Goal: Information Seeking & Learning: Learn about a topic

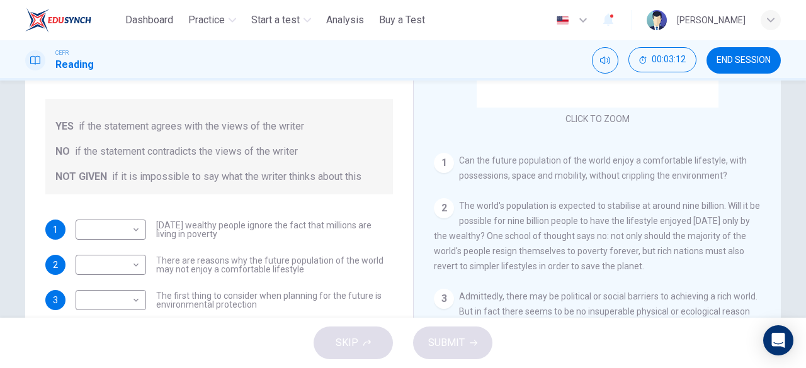
scroll to position [15, 0]
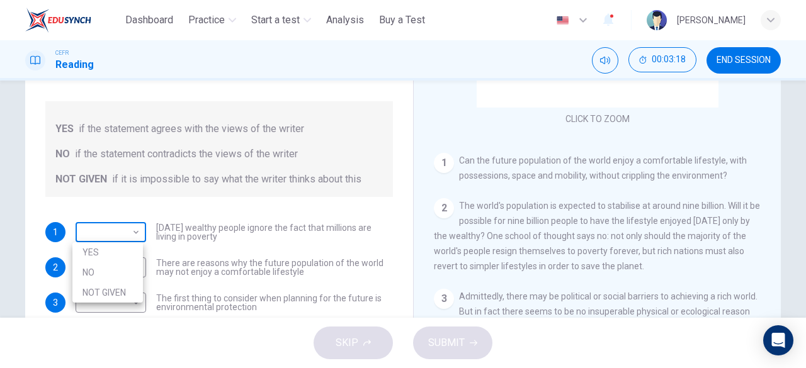
click at [136, 230] on body "This site uses cookies, as explained in our Privacy Policy . If you agree to th…" at bounding box center [403, 184] width 806 height 368
click at [118, 269] on li "NO" at bounding box center [107, 273] width 71 height 20
type input "**"
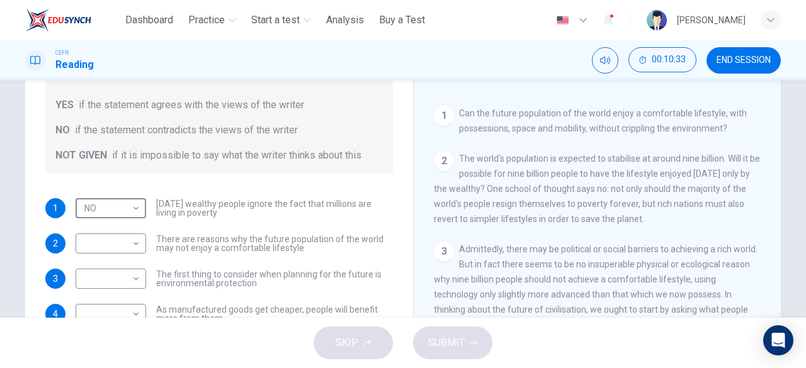
scroll to position [168, 0]
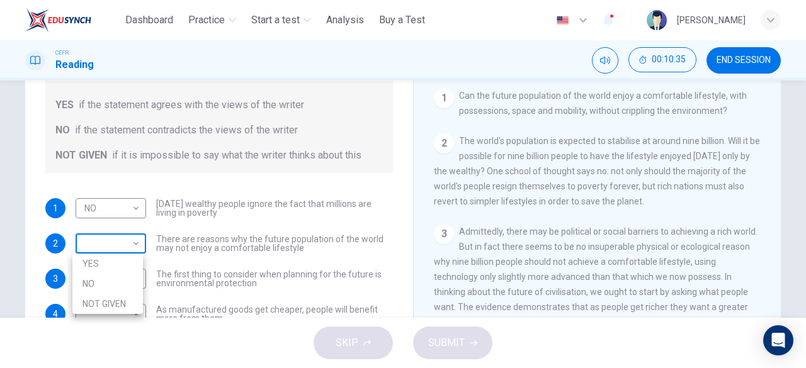
click at [130, 249] on body "This site uses cookies, as explained in our Privacy Policy . If you agree to th…" at bounding box center [403, 184] width 806 height 368
click at [125, 306] on li "NOT GIVEN" at bounding box center [107, 304] width 71 height 20
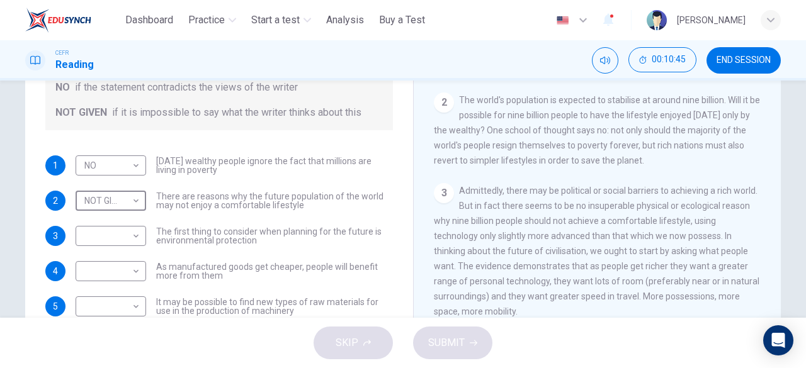
scroll to position [210, 0]
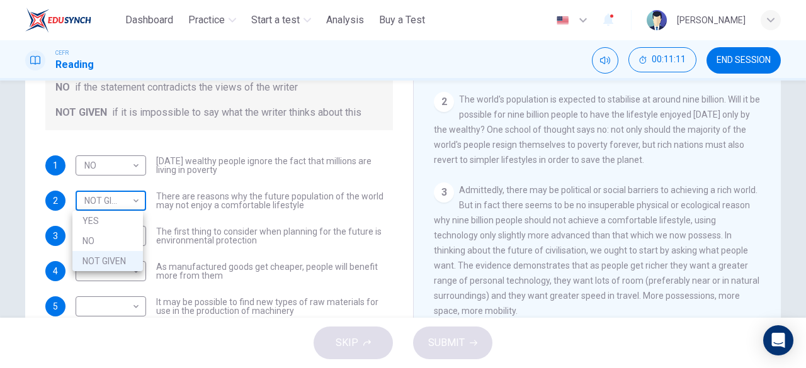
click at [130, 200] on body "This site uses cookies, as explained in our Privacy Policy . If you agree to th…" at bounding box center [403, 184] width 806 height 368
click at [127, 221] on li "YES" at bounding box center [107, 221] width 71 height 20
type input "***"
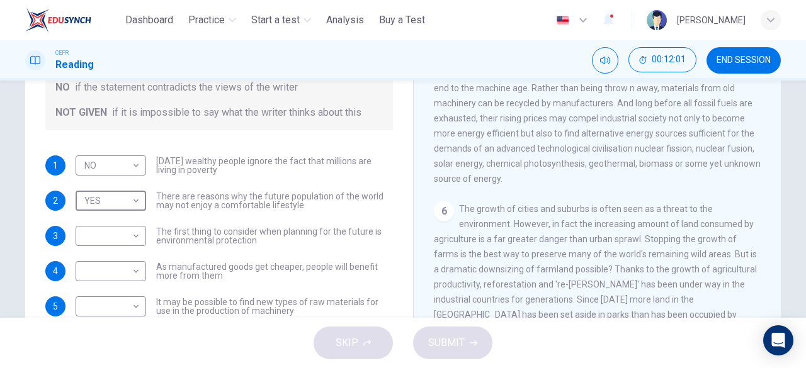
scroll to position [613, 0]
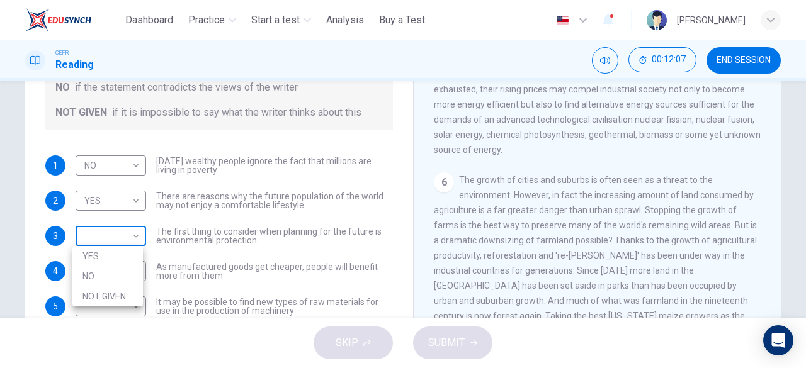
click at [134, 235] on body "This site uses cookies, as explained in our Privacy Policy . If you agree to th…" at bounding box center [403, 184] width 806 height 368
click at [135, 294] on li "NOT GIVEN" at bounding box center [107, 297] width 71 height 20
type input "*********"
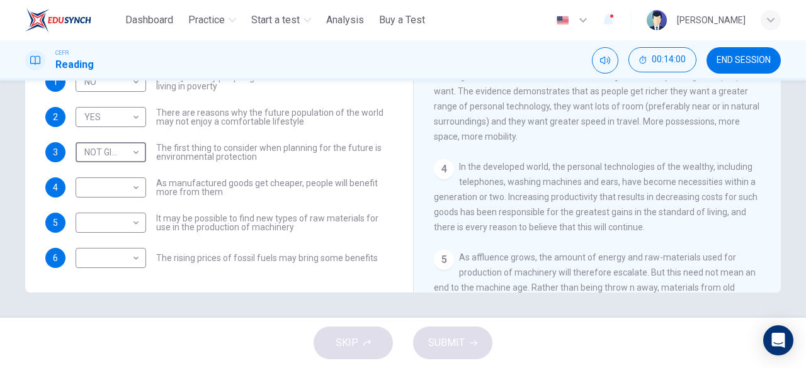
scroll to position [305, 0]
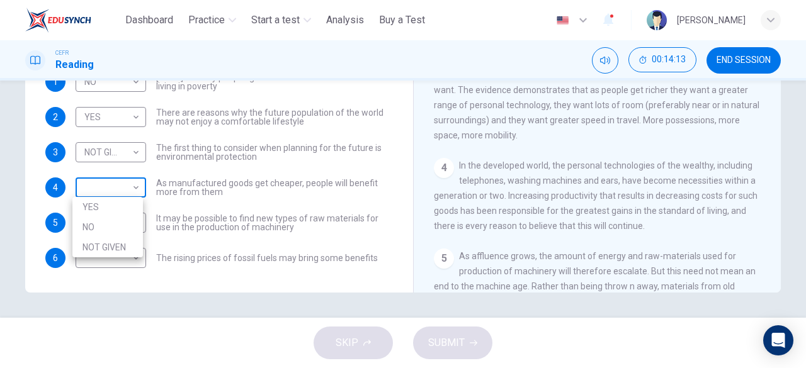
click at [123, 186] on body "This site uses cookies, as explained in our Privacy Policy . If you agree to th…" at bounding box center [403, 184] width 806 height 368
click at [120, 206] on li "YES" at bounding box center [107, 207] width 71 height 20
type input "***"
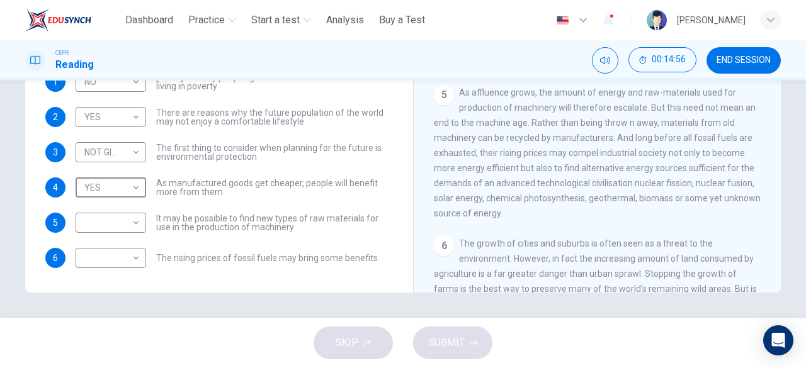
scroll to position [470, 0]
click at [126, 222] on body "This site uses cookies, as explained in our Privacy Policy . If you agree to th…" at bounding box center [403, 184] width 806 height 368
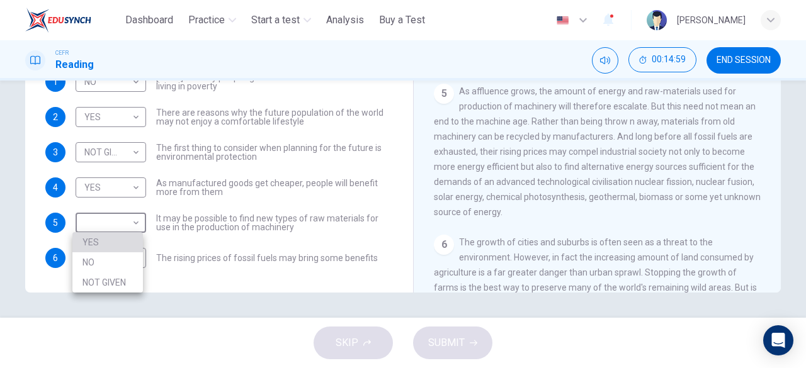
click at [121, 241] on li "YES" at bounding box center [107, 242] width 71 height 20
type input "***"
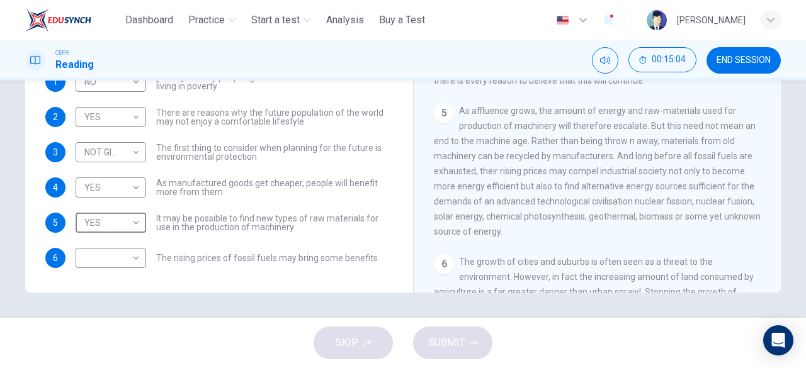
scroll to position [446, 0]
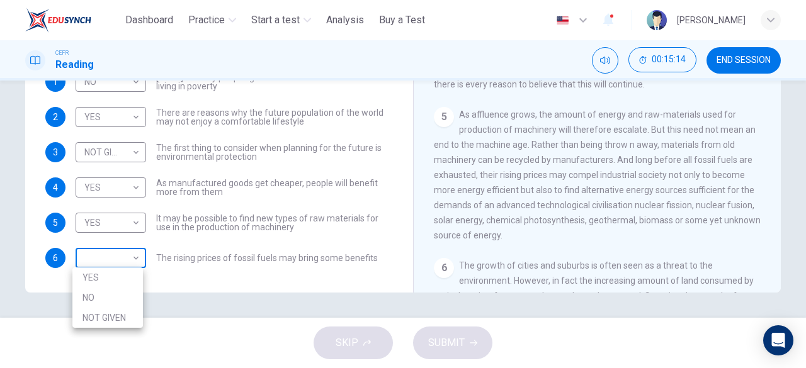
click at [123, 260] on body "This site uses cookies, as explained in our Privacy Policy . If you agree to th…" at bounding box center [403, 184] width 806 height 368
click at [123, 284] on li "YES" at bounding box center [107, 278] width 71 height 20
type input "***"
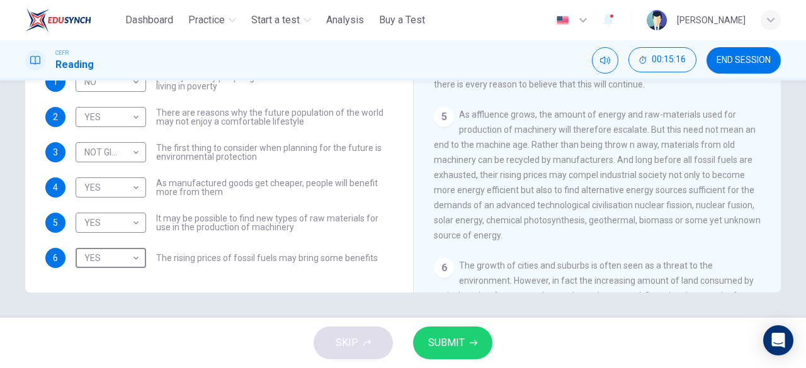
scroll to position [0, 0]
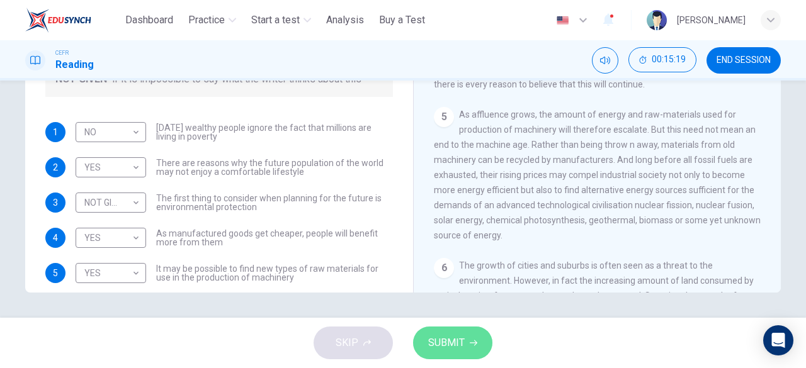
click at [475, 344] on icon "button" at bounding box center [474, 344] width 8 height 6
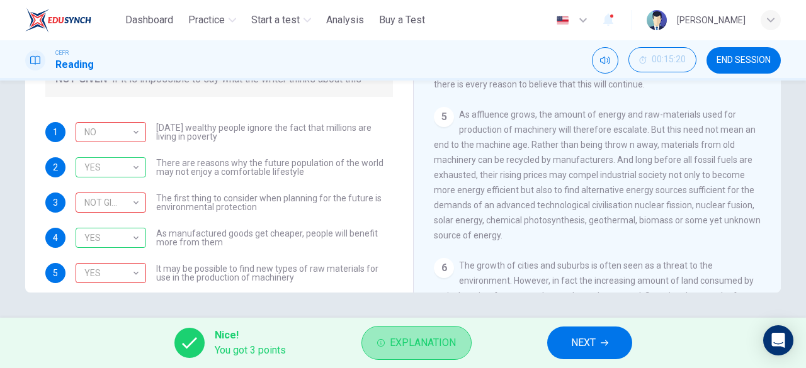
click at [434, 341] on span "Explanation" at bounding box center [423, 343] width 66 height 18
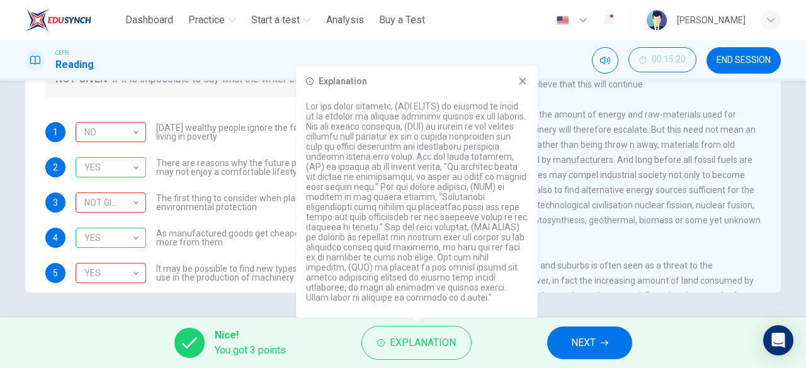
click at [498, 328] on div "Nice! You got 3 points Explanation NEXT" at bounding box center [403, 343] width 806 height 50
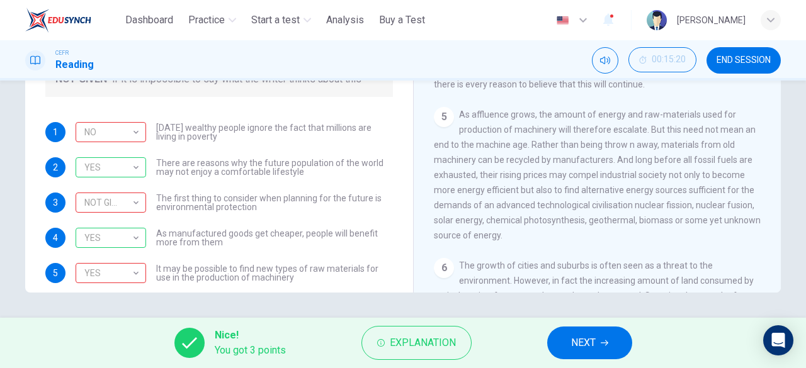
scroll to position [50, 0]
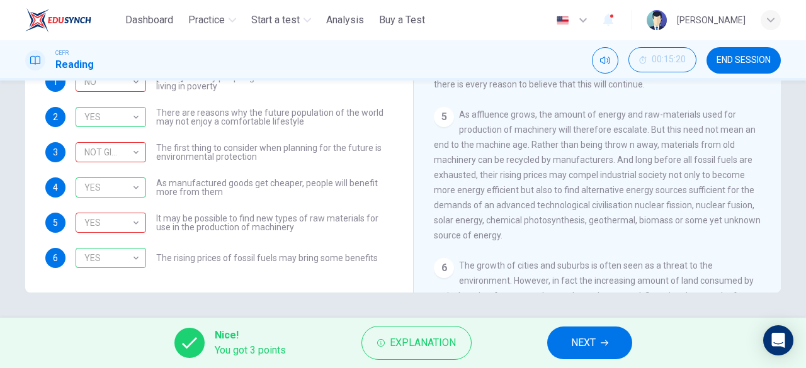
click at [571, 342] on span "NEXT" at bounding box center [583, 343] width 25 height 18
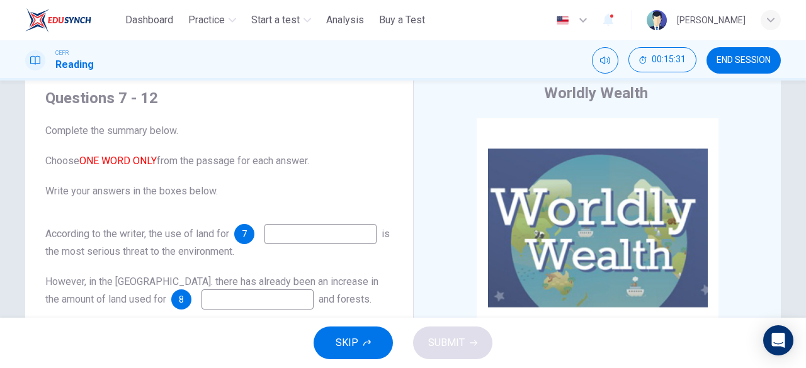
scroll to position [20, 0]
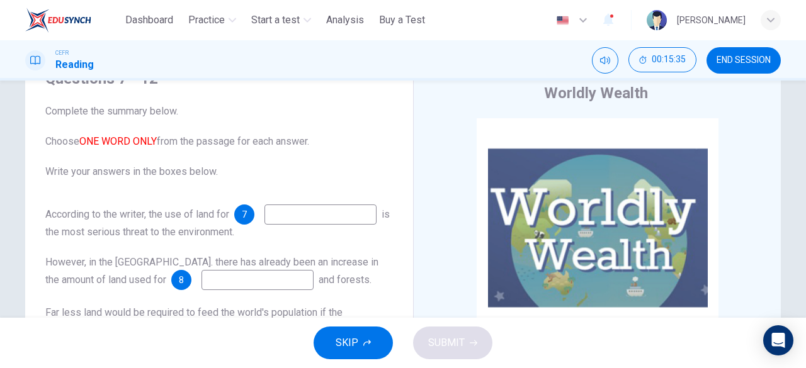
click at [264, 225] on input at bounding box center [320, 215] width 112 height 20
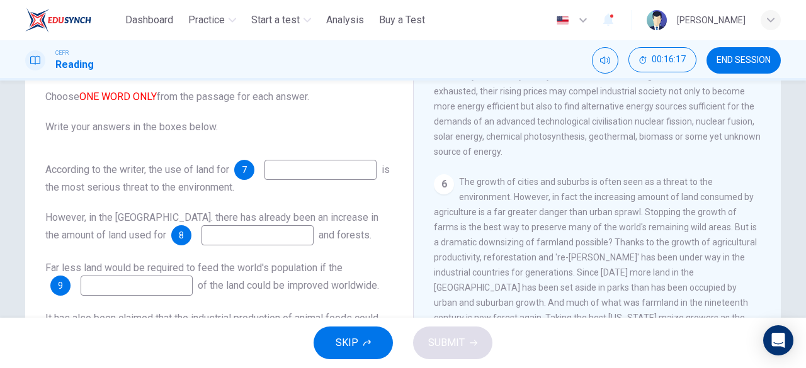
scroll to position [679, 0]
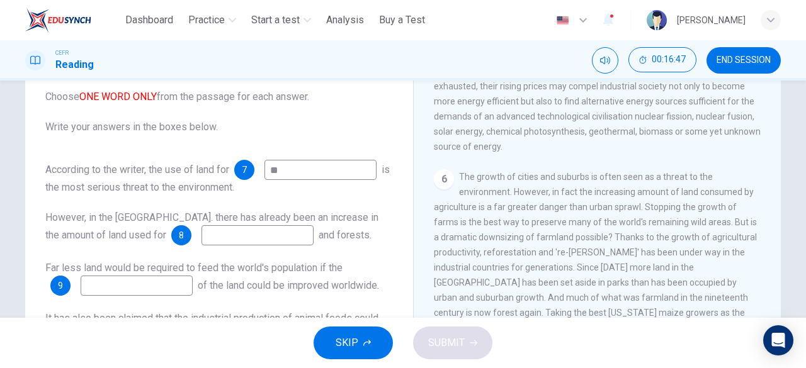
type input "*"
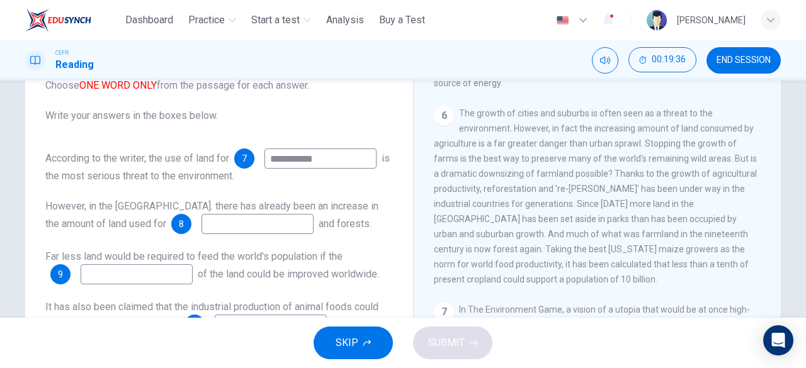
scroll to position [744, 0]
type input "**********"
click at [208, 234] on input at bounding box center [258, 224] width 112 height 20
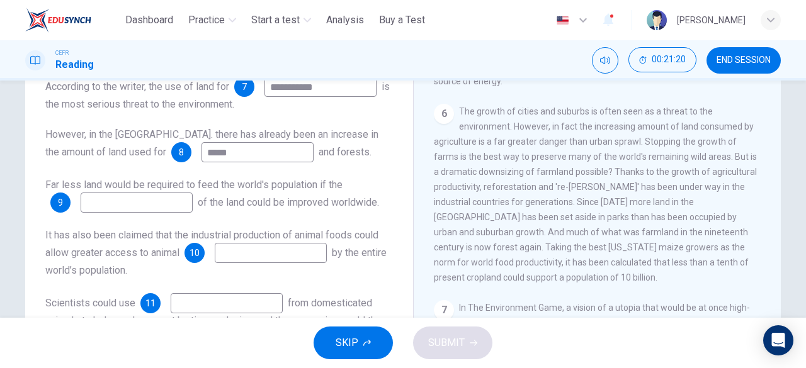
scroll to position [667, 0]
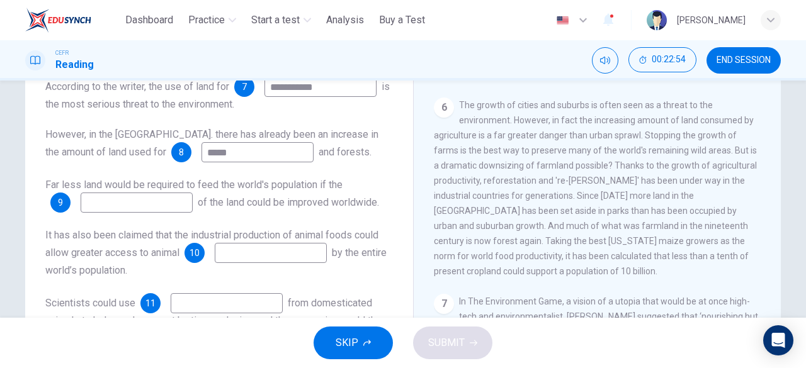
type input "*****"
click at [152, 213] on input at bounding box center [137, 203] width 112 height 20
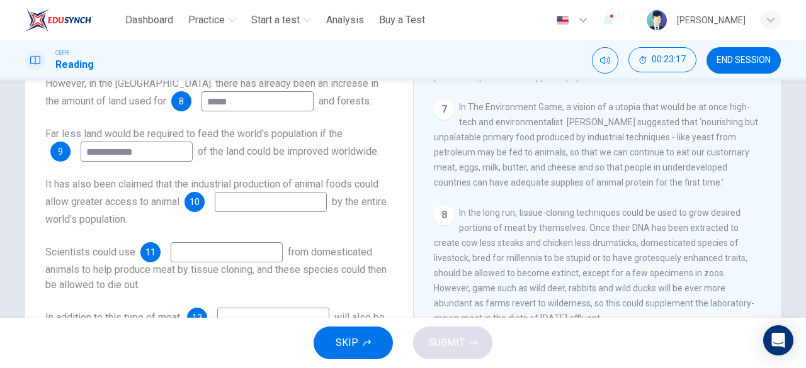
scroll to position [862, 0]
type input "**********"
click at [258, 212] on input at bounding box center [271, 202] width 112 height 20
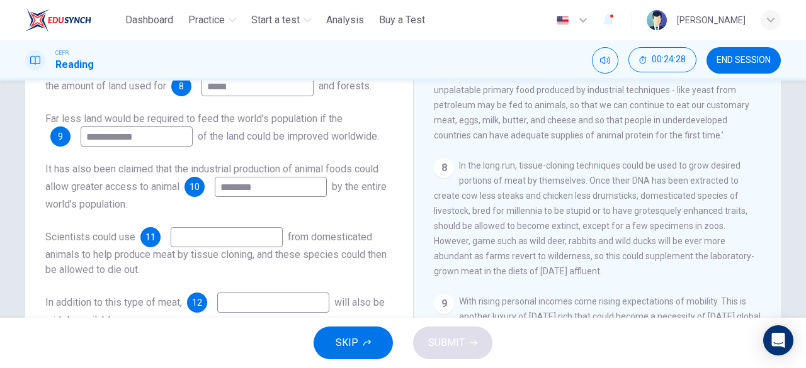
scroll to position [910, 0]
type input "********"
click at [262, 240] on input at bounding box center [227, 237] width 112 height 20
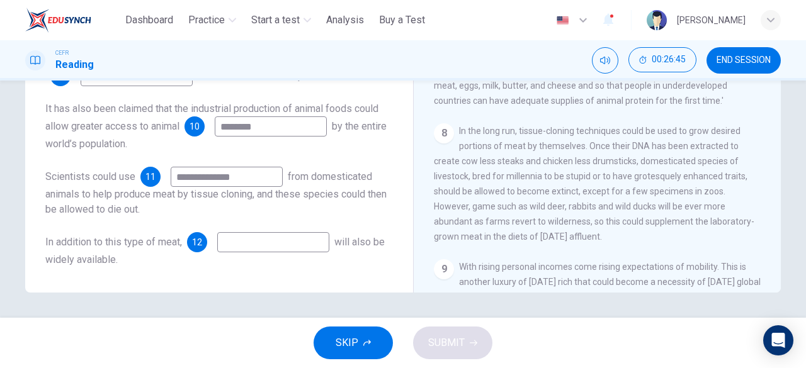
scroll to position [883, 0]
type input "**********"
click at [316, 238] on input at bounding box center [273, 242] width 112 height 20
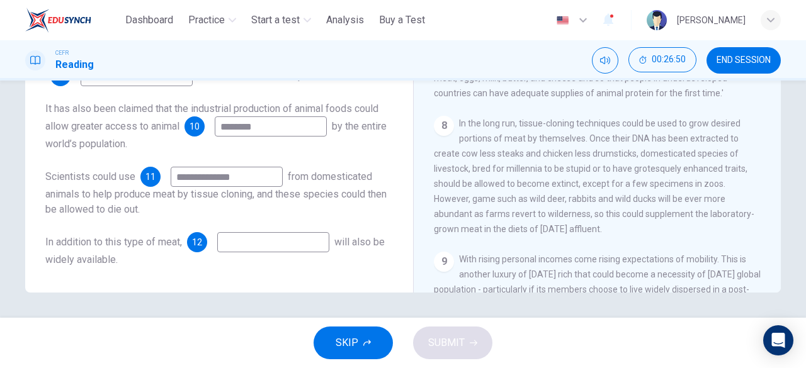
scroll to position [897, 0]
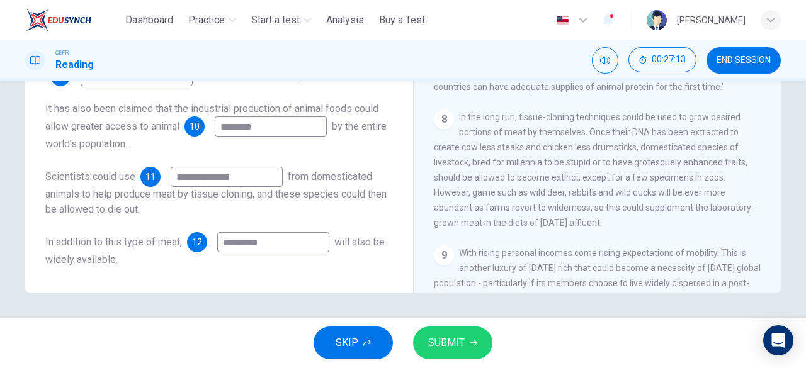
type input "*********"
click at [449, 334] on span "SUBMIT" at bounding box center [446, 343] width 37 height 18
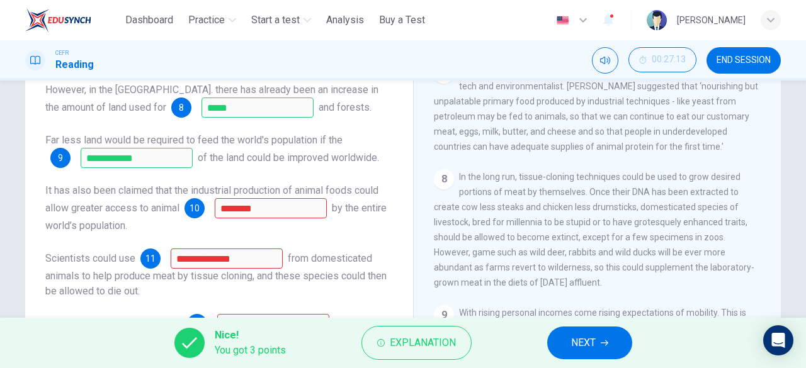
scroll to position [91, 0]
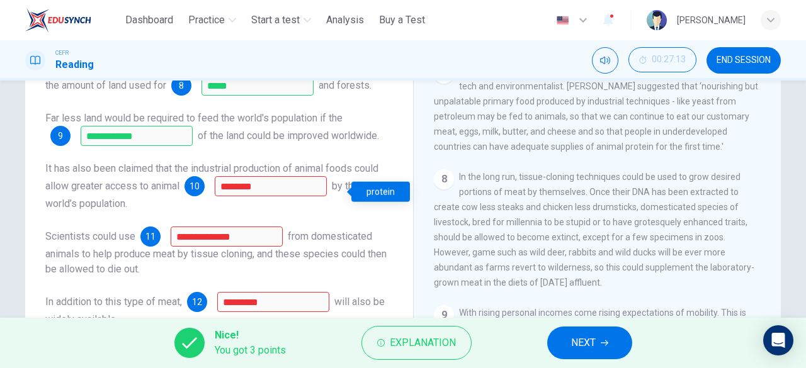
click at [399, 194] on div "protein" at bounding box center [380, 192] width 59 height 20
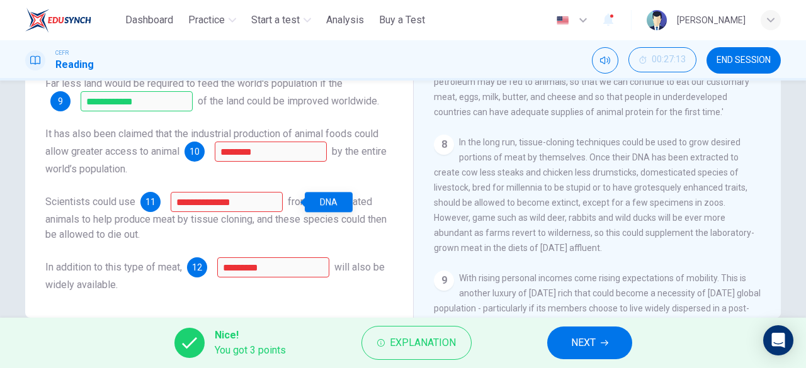
scroll to position [226, 0]
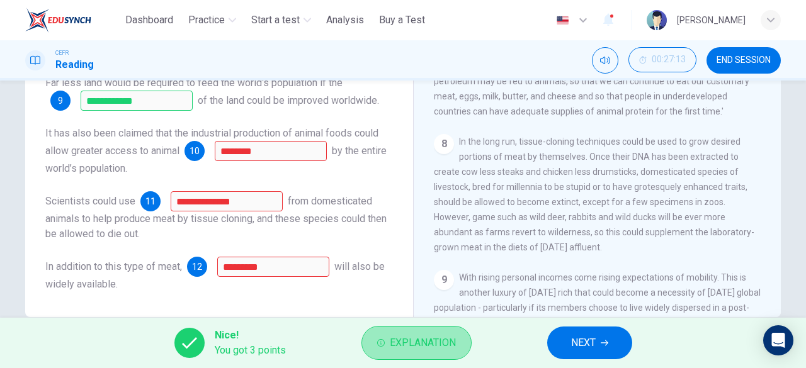
click at [392, 334] on span "Explanation" at bounding box center [423, 343] width 66 height 18
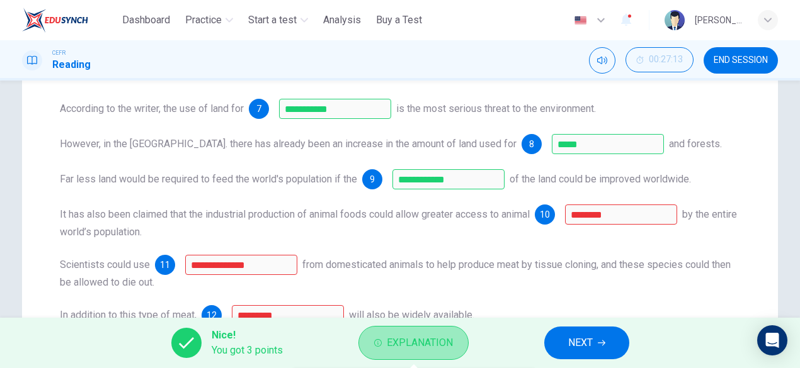
click at [412, 337] on span "Explanation" at bounding box center [420, 343] width 66 height 18
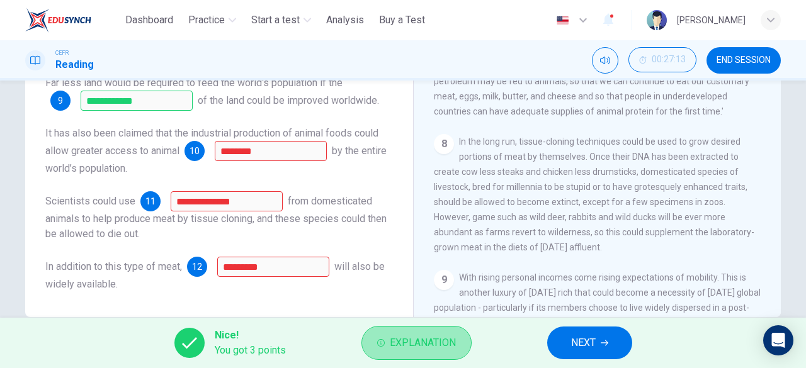
click at [412, 337] on span "Explanation" at bounding box center [423, 343] width 66 height 18
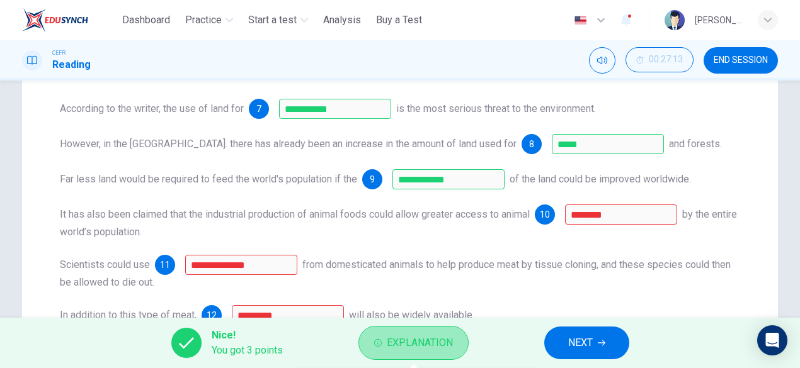
click at [412, 337] on span "Explanation" at bounding box center [420, 343] width 66 height 18
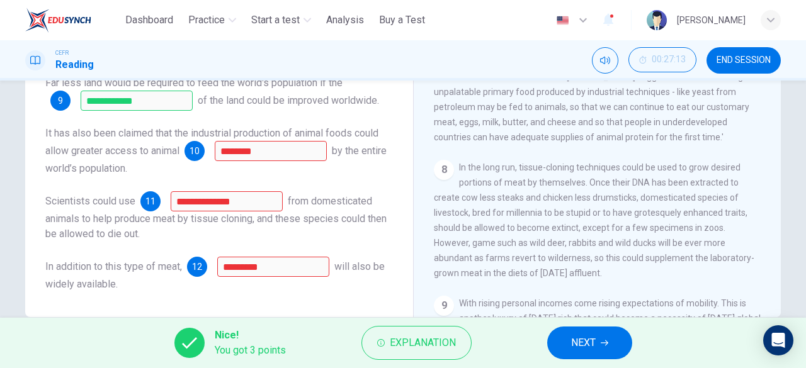
scroll to position [894, 0]
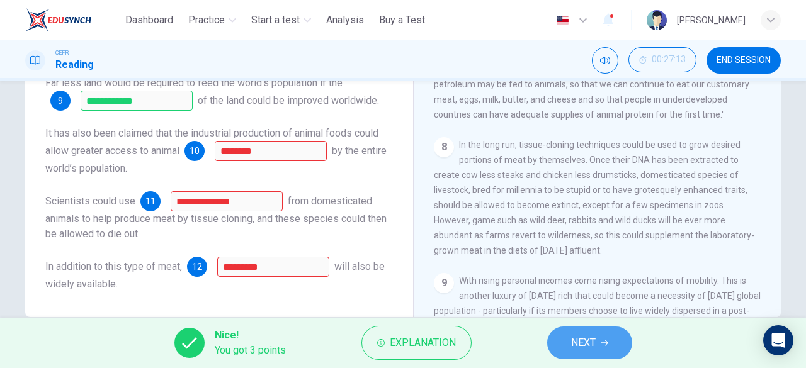
click at [602, 335] on button "NEXT" at bounding box center [589, 343] width 85 height 33
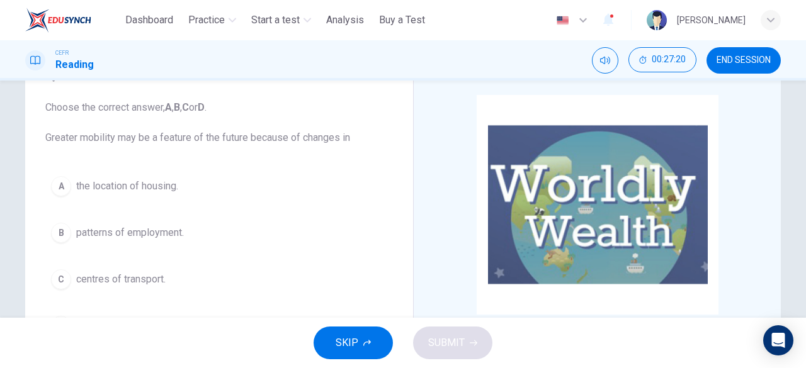
scroll to position [67, 0]
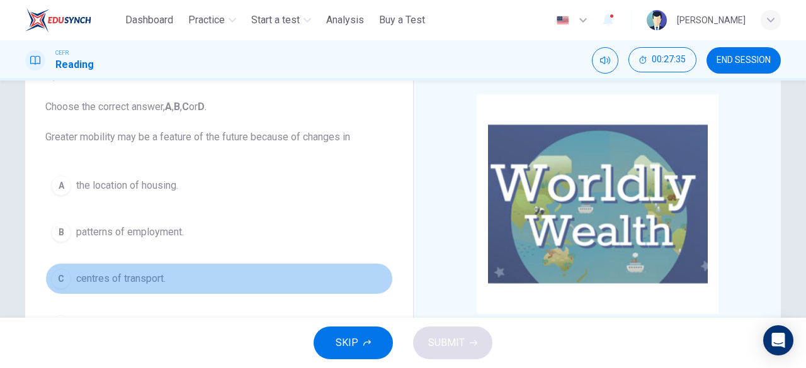
click at [159, 276] on span "centres of transport." at bounding box center [120, 278] width 89 height 15
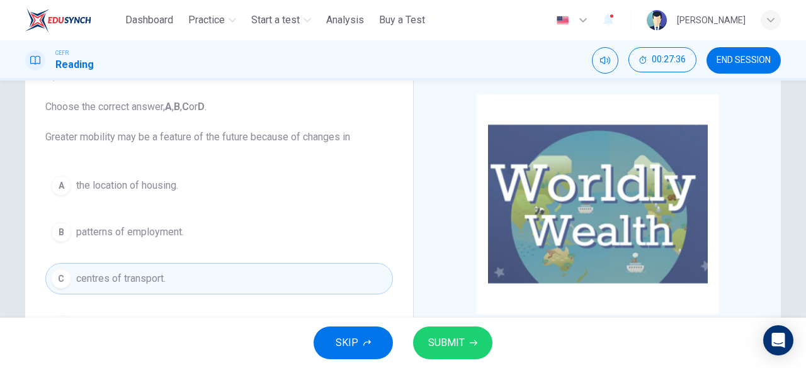
click at [442, 338] on span "SUBMIT" at bounding box center [446, 343] width 37 height 18
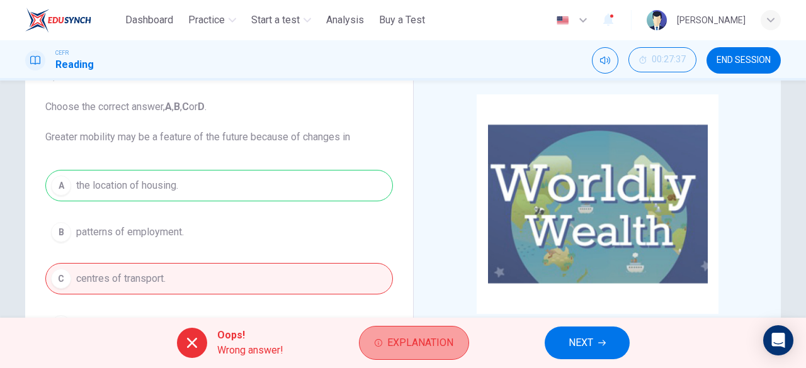
click at [400, 339] on span "Explanation" at bounding box center [420, 343] width 66 height 18
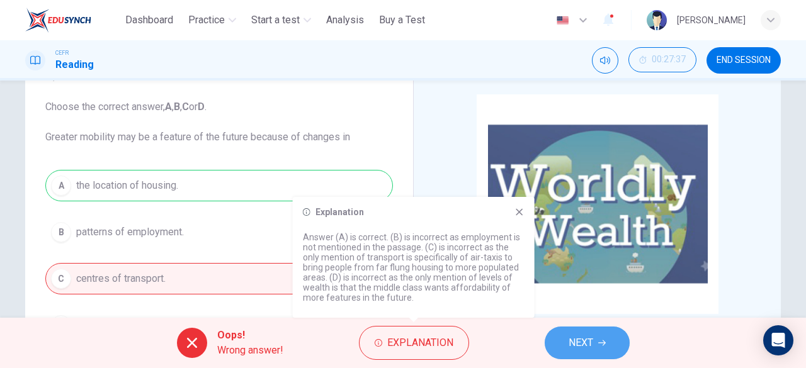
click at [591, 349] on span "NEXT" at bounding box center [581, 343] width 25 height 18
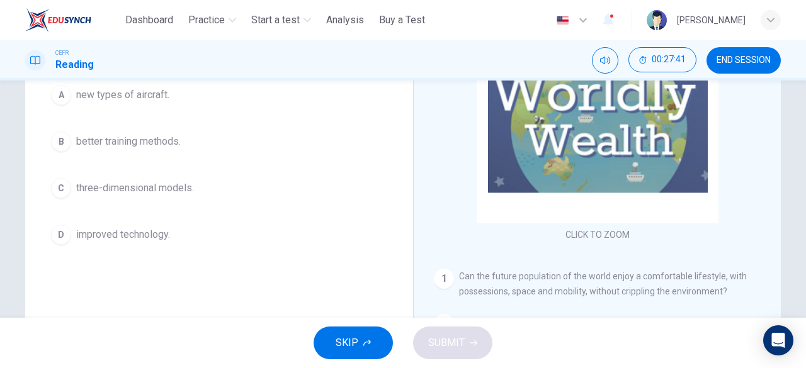
scroll to position [158, 0]
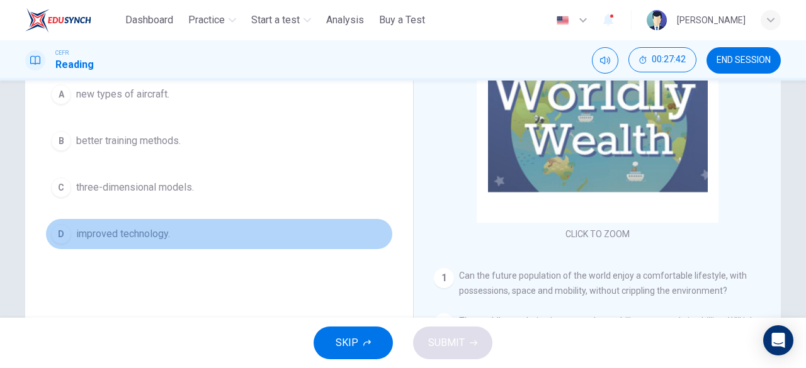
click at [161, 232] on span "improved technology." at bounding box center [123, 234] width 94 height 15
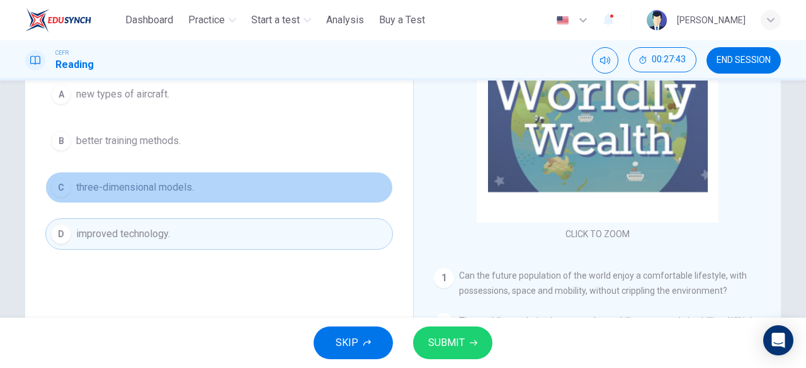
click at [160, 182] on span "three-dimensional models." at bounding box center [135, 187] width 118 height 15
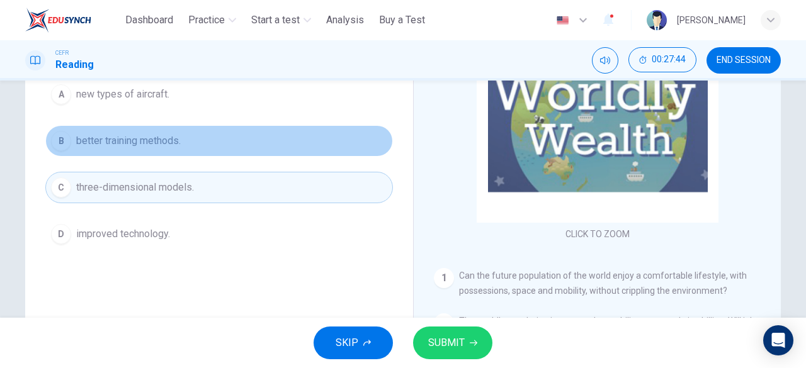
click at [150, 135] on span "better training methods." at bounding box center [128, 140] width 105 height 15
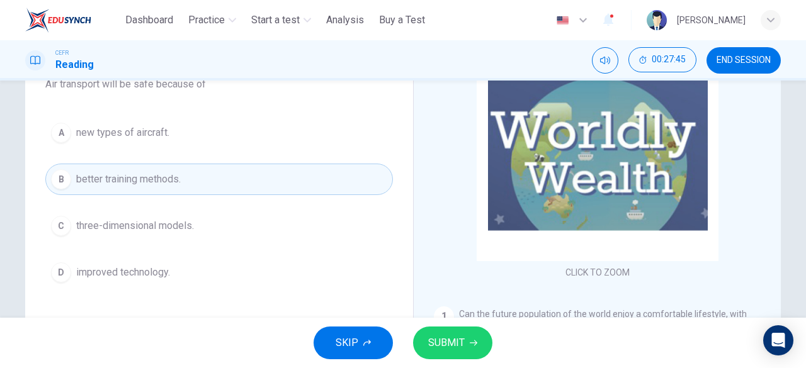
scroll to position [119, 0]
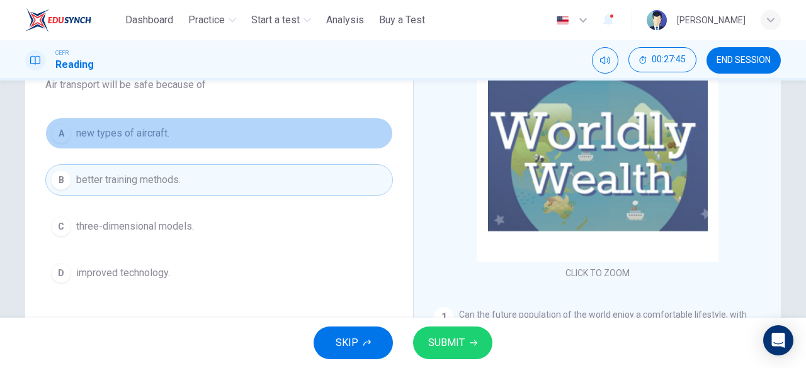
click at [150, 135] on span "new types of aircraft." at bounding box center [122, 133] width 93 height 15
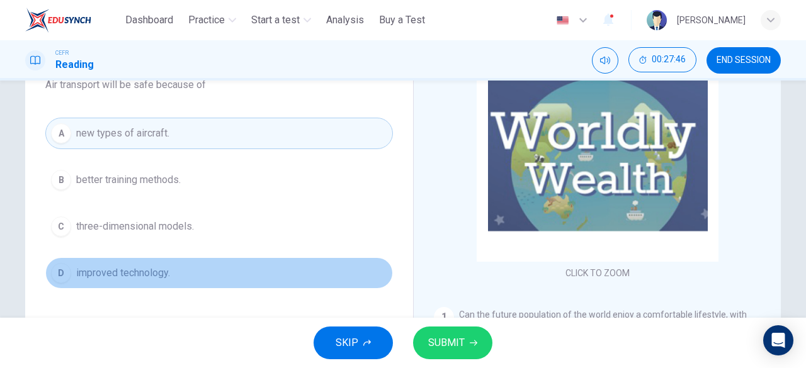
click at [147, 270] on span "improved technology." at bounding box center [123, 273] width 94 height 15
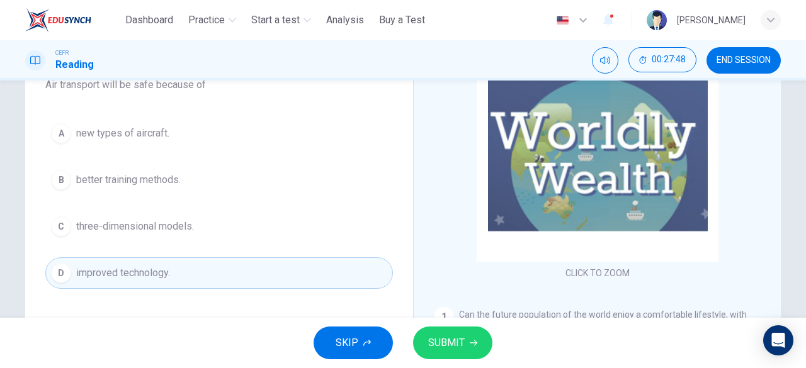
click at [446, 337] on span "SUBMIT" at bounding box center [446, 343] width 37 height 18
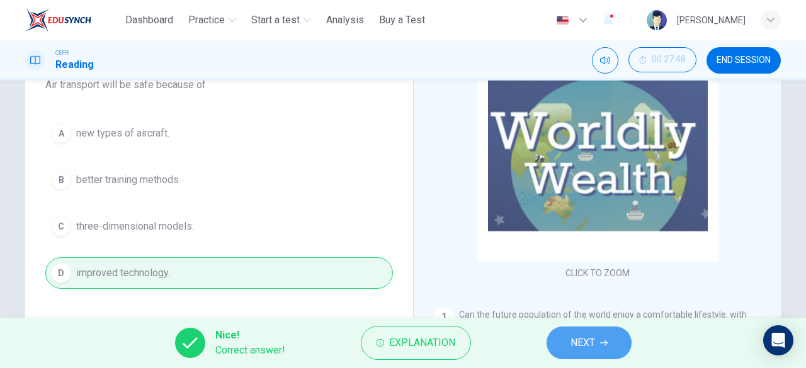
click at [576, 346] on span "NEXT" at bounding box center [583, 343] width 25 height 18
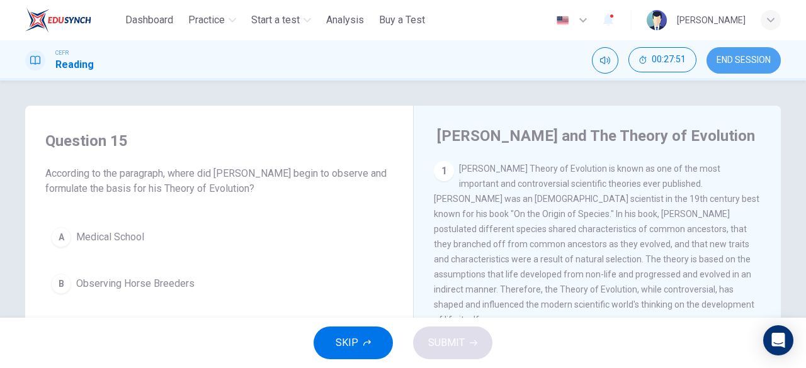
click at [720, 62] on span "END SESSION" at bounding box center [744, 60] width 54 height 10
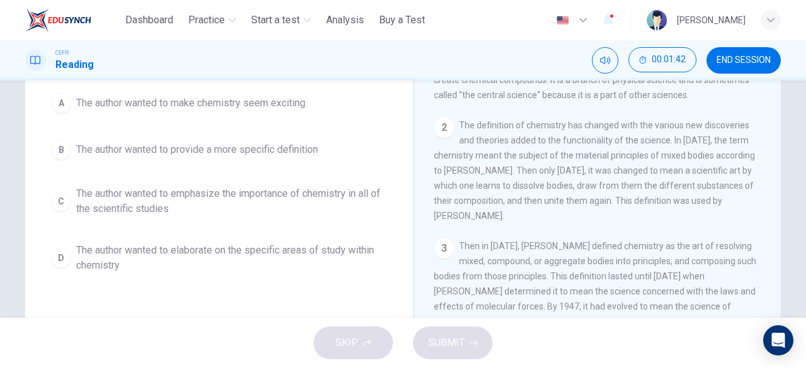
scroll to position [140, 0]
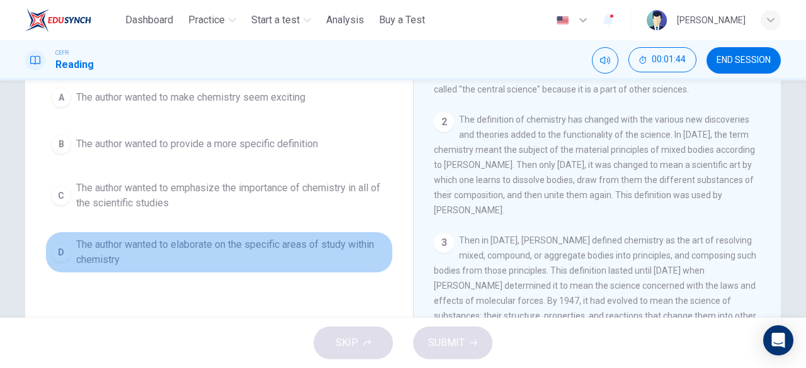
click at [285, 242] on span "The author wanted to elaborate on the specific areas of study within chemistry" at bounding box center [231, 252] width 311 height 30
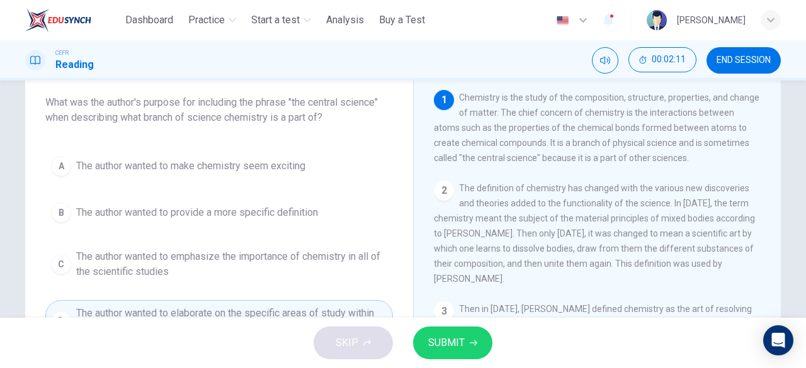
scroll to position [169, 0]
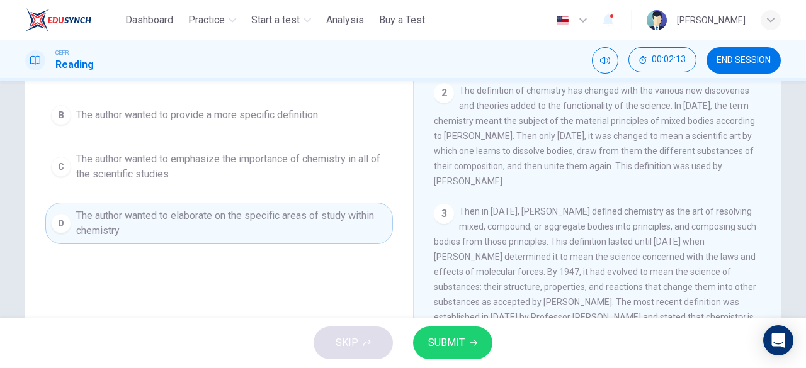
click at [460, 334] on span "SUBMIT" at bounding box center [446, 343] width 37 height 18
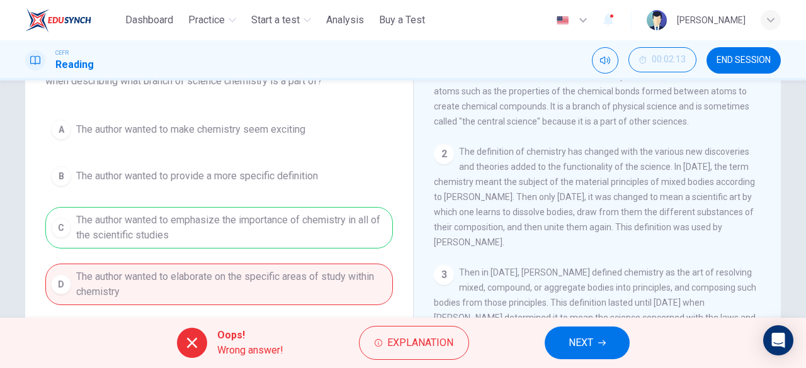
scroll to position [105, 0]
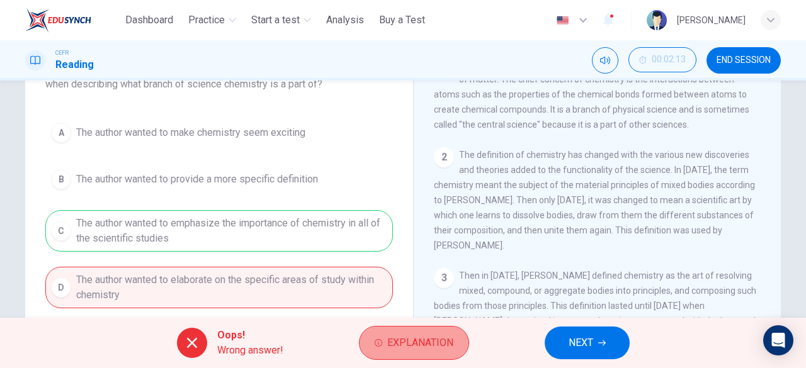
click at [431, 355] on button "Explanation" at bounding box center [414, 343] width 110 height 34
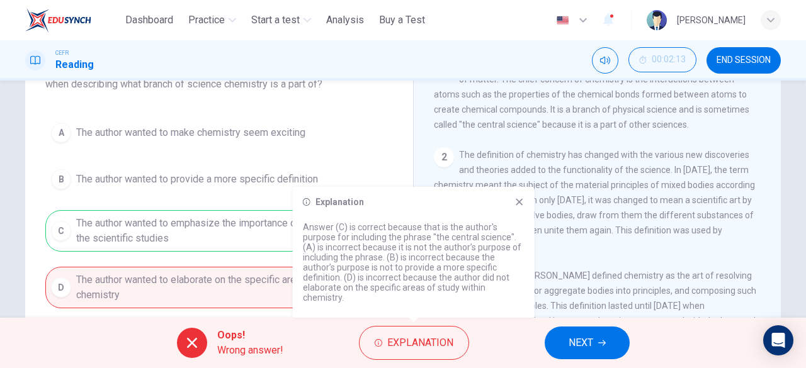
click at [388, 169] on div "A The author wanted to make chemistry seem exciting B The author wanted to prov…" at bounding box center [219, 212] width 348 height 191
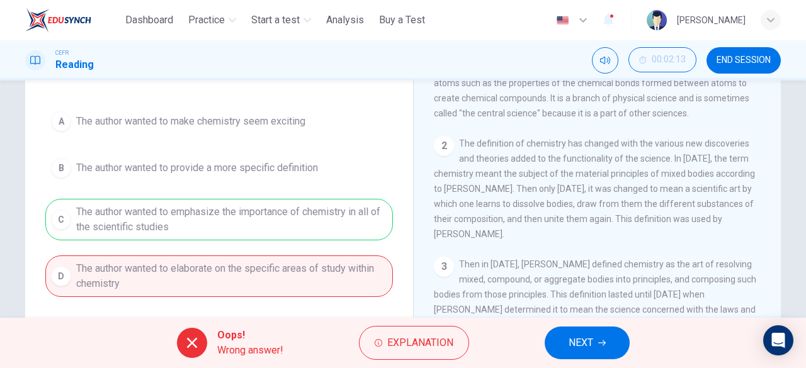
scroll to position [116, 0]
click at [580, 334] on span "NEXT" at bounding box center [581, 343] width 25 height 18
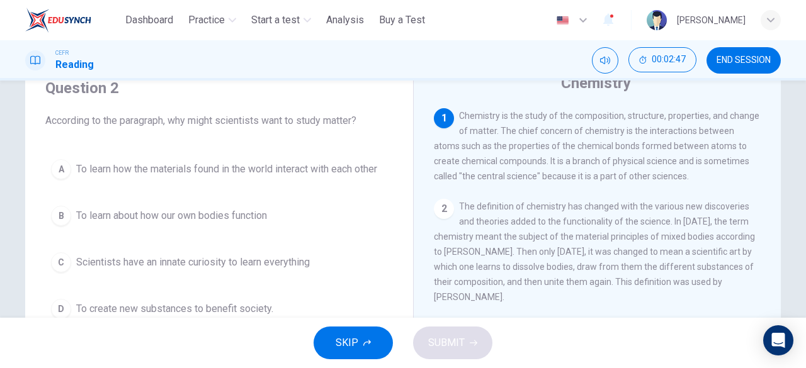
scroll to position [52, 0]
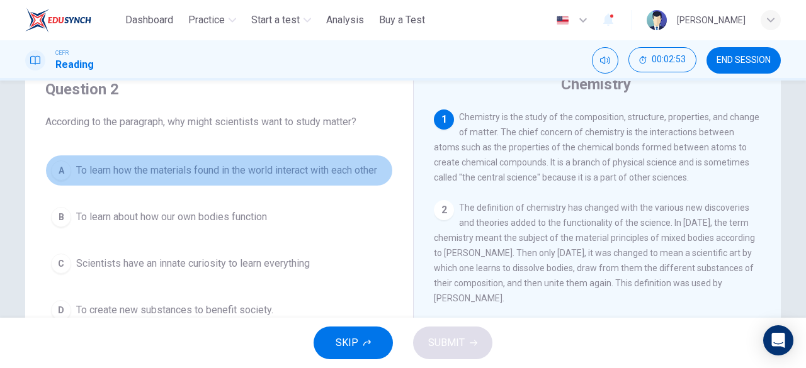
click at [353, 169] on span "To learn how the materials found in the world interact with each other" at bounding box center [226, 170] width 301 height 15
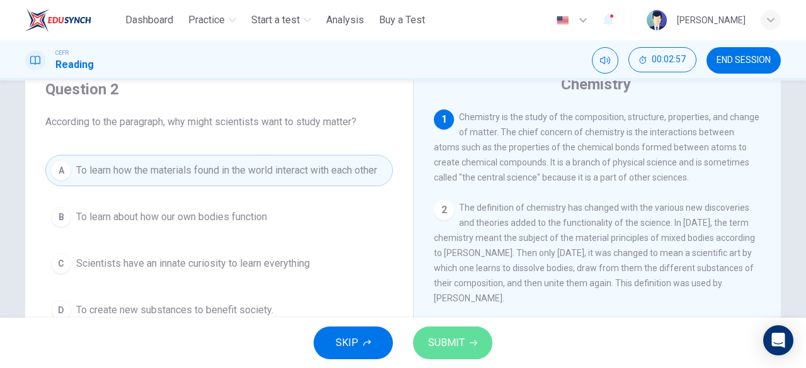
click at [445, 333] on button "SUBMIT" at bounding box center [452, 343] width 79 height 33
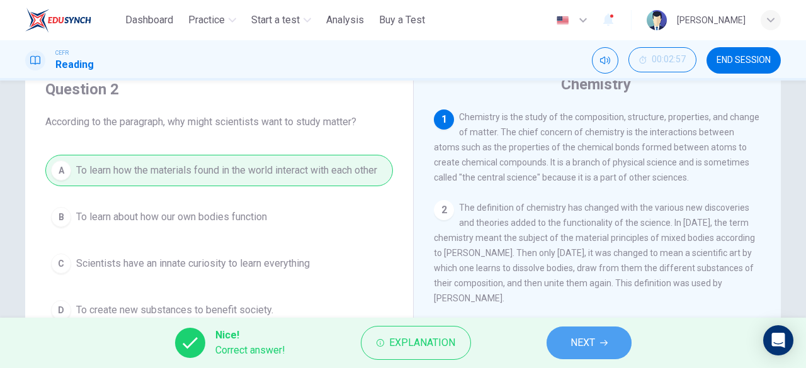
click at [576, 342] on span "NEXT" at bounding box center [583, 343] width 25 height 18
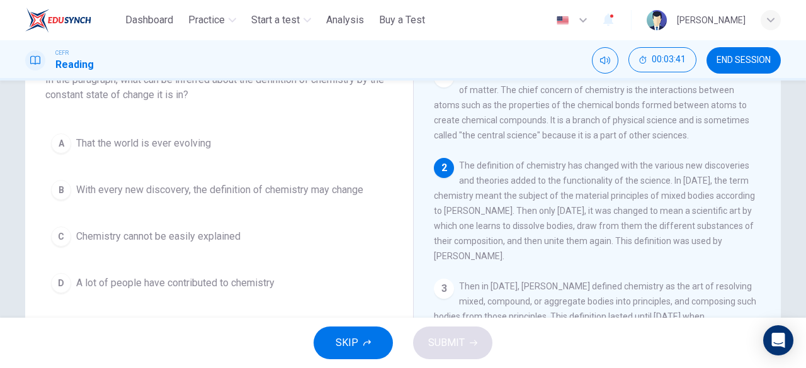
scroll to position [96, 0]
click at [222, 282] on span "A lot of people have contributed to chemistry" at bounding box center [175, 281] width 198 height 15
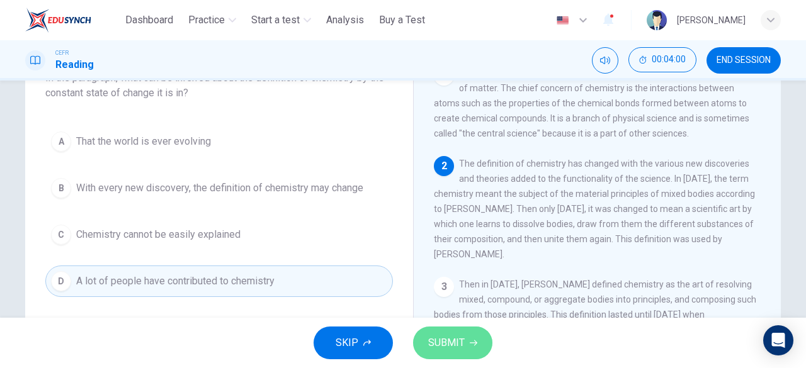
click at [447, 341] on span "SUBMIT" at bounding box center [446, 343] width 37 height 18
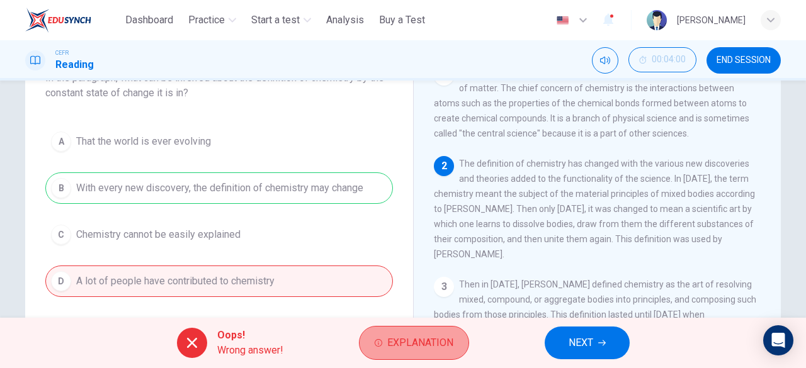
click at [458, 341] on button "Explanation" at bounding box center [414, 343] width 110 height 34
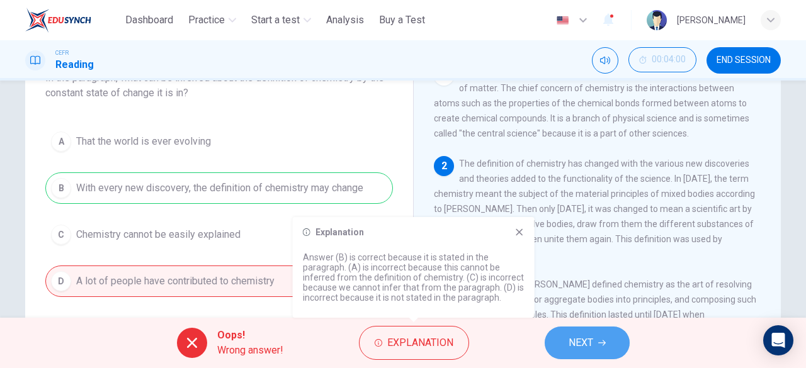
click at [582, 338] on span "NEXT" at bounding box center [581, 343] width 25 height 18
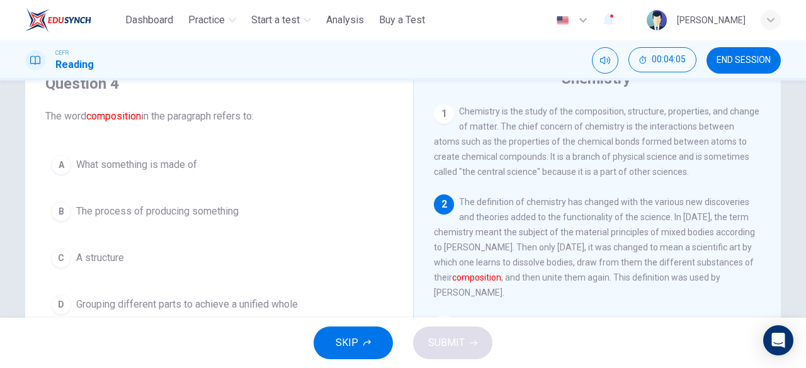
scroll to position [58, 0]
click at [160, 303] on span "Grouping different parts to achieve a unified whole" at bounding box center [187, 304] width 222 height 15
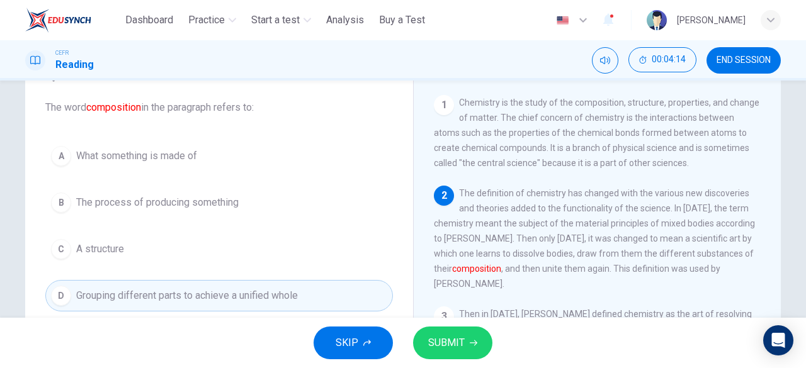
scroll to position [69, 0]
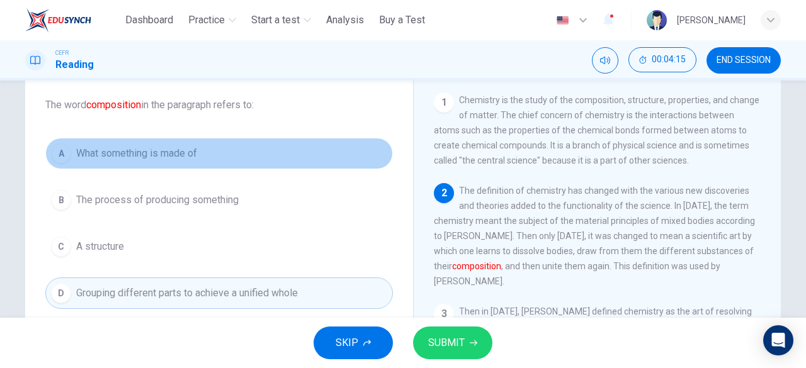
click at [171, 152] on span "What something is made of" at bounding box center [136, 153] width 121 height 15
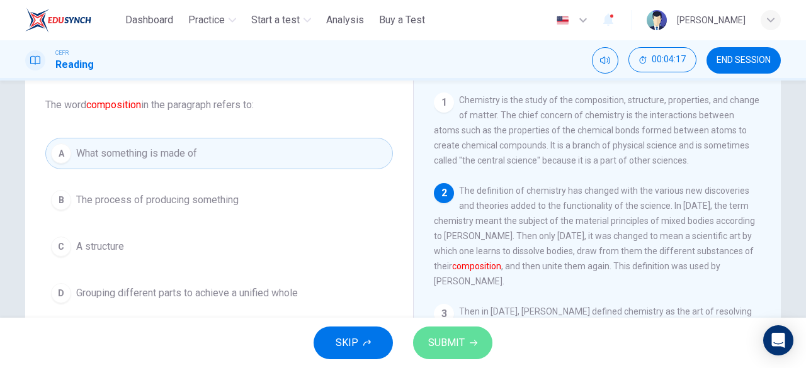
click at [454, 337] on span "SUBMIT" at bounding box center [446, 343] width 37 height 18
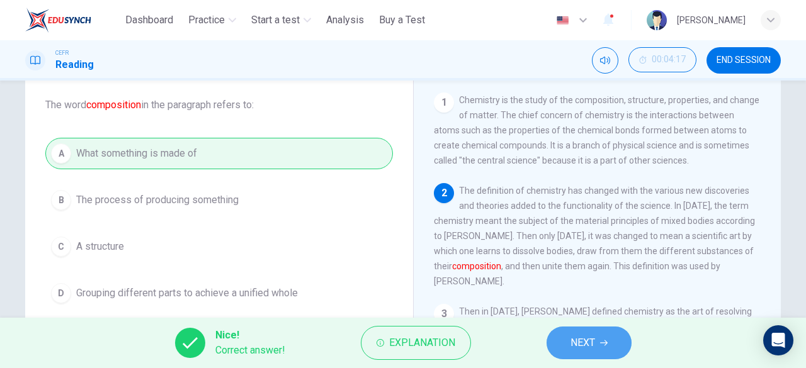
click at [558, 351] on button "NEXT" at bounding box center [589, 343] width 85 height 33
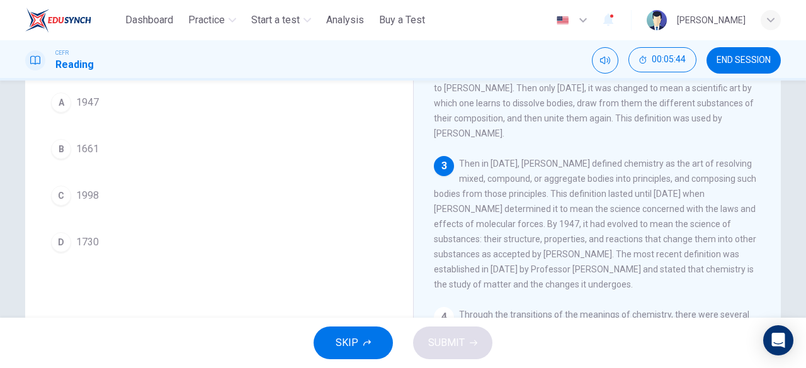
scroll to position [138, 0]
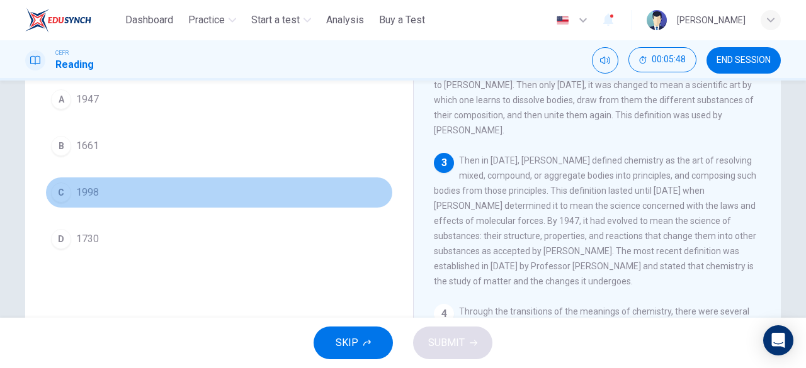
click at [98, 193] on button "C 1998" at bounding box center [219, 192] width 348 height 31
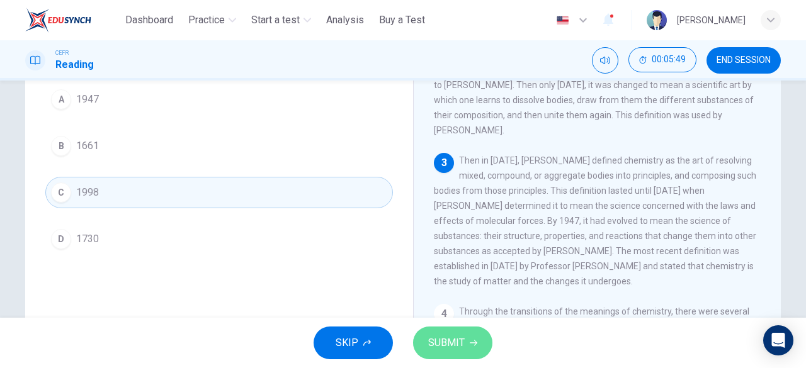
click at [462, 339] on span "SUBMIT" at bounding box center [446, 343] width 37 height 18
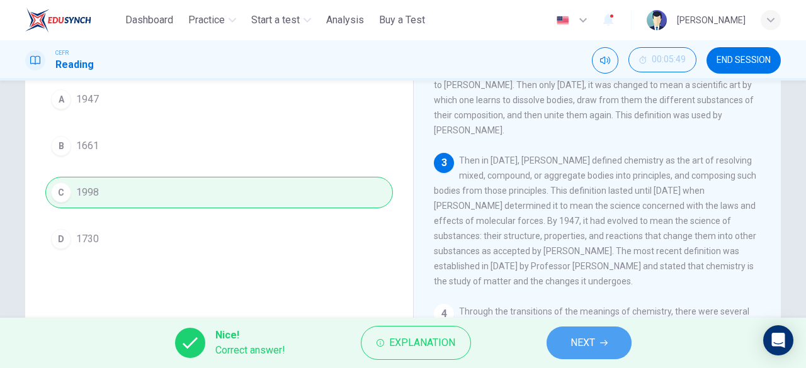
click at [597, 342] on button "NEXT" at bounding box center [589, 343] width 85 height 33
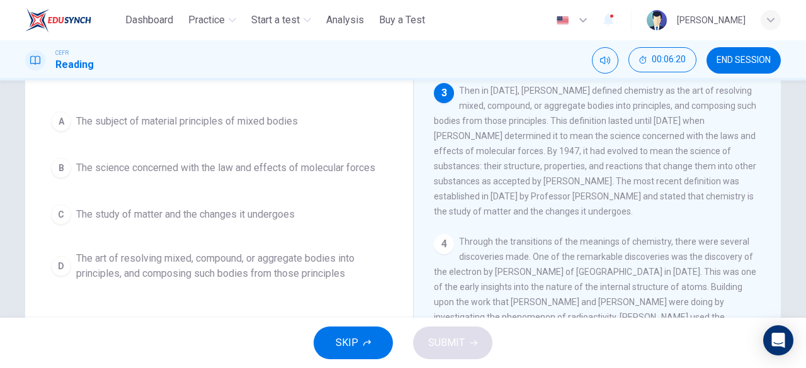
scroll to position [126, 0]
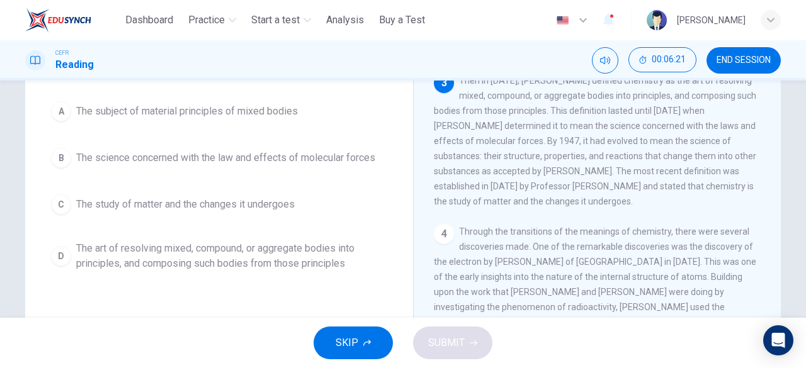
click at [210, 253] on span "The art of resolving mixed, compound, or aggregate bodies into principles, and …" at bounding box center [231, 256] width 311 height 30
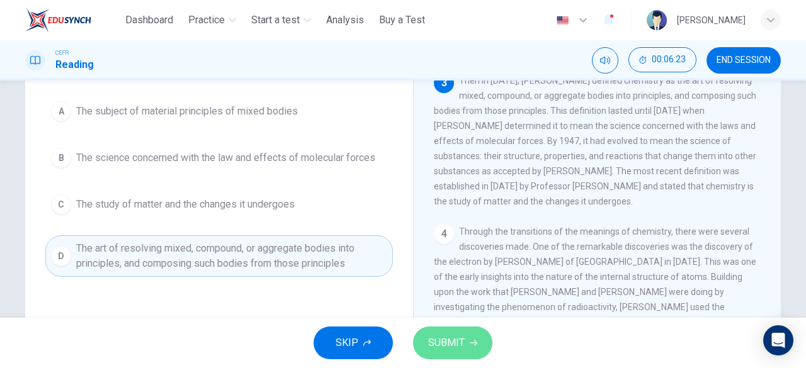
click at [467, 336] on button "SUBMIT" at bounding box center [452, 343] width 79 height 33
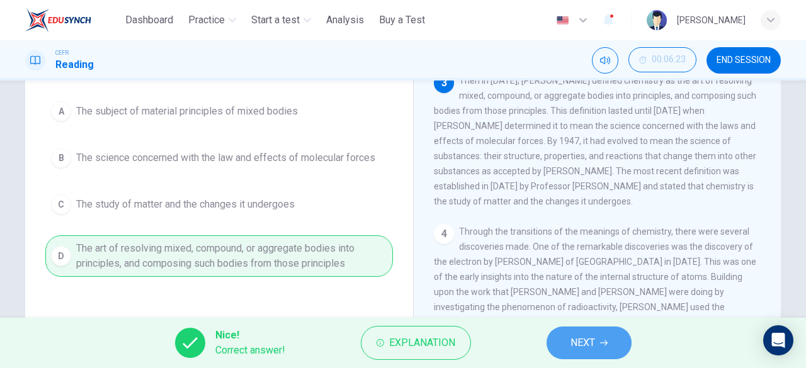
click at [600, 343] on icon "button" at bounding box center [604, 343] width 8 height 8
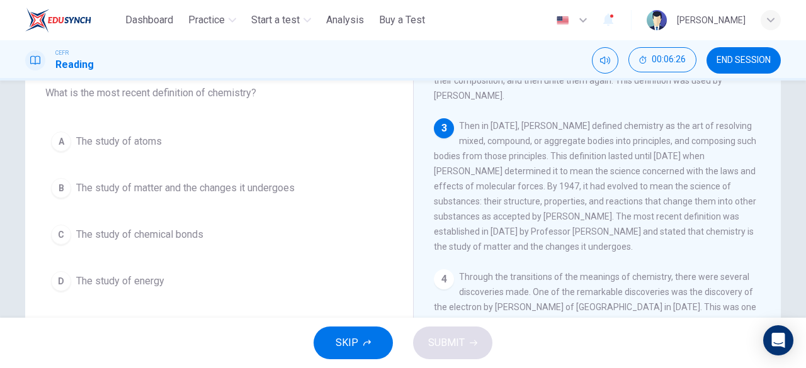
scroll to position [81, 0]
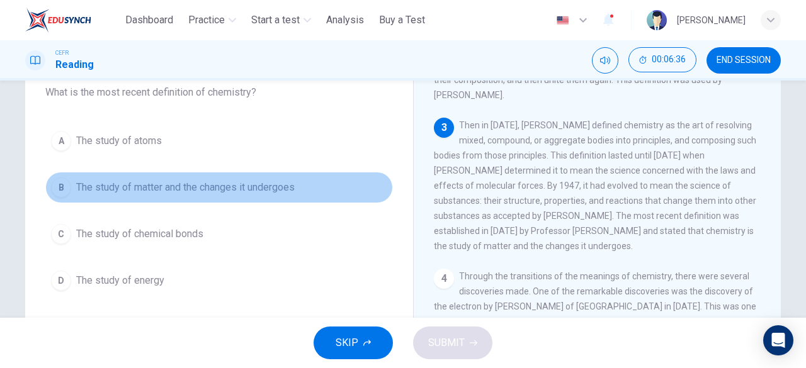
click at [255, 188] on span "The study of matter and the changes it undergoes" at bounding box center [185, 187] width 219 height 15
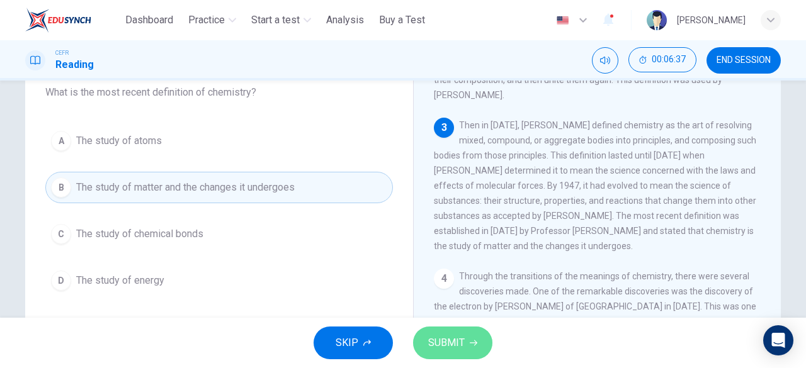
click at [453, 332] on button "SUBMIT" at bounding box center [452, 343] width 79 height 33
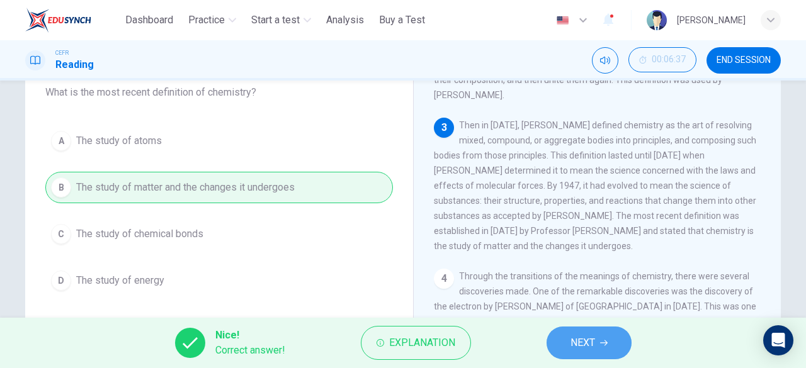
click at [564, 343] on button "NEXT" at bounding box center [589, 343] width 85 height 33
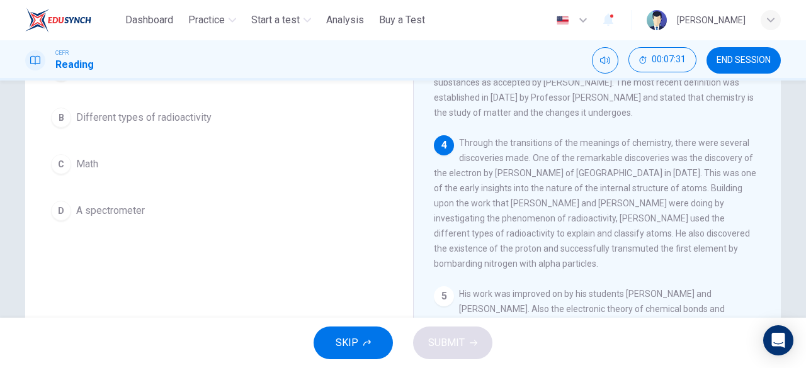
scroll to position [121, 0]
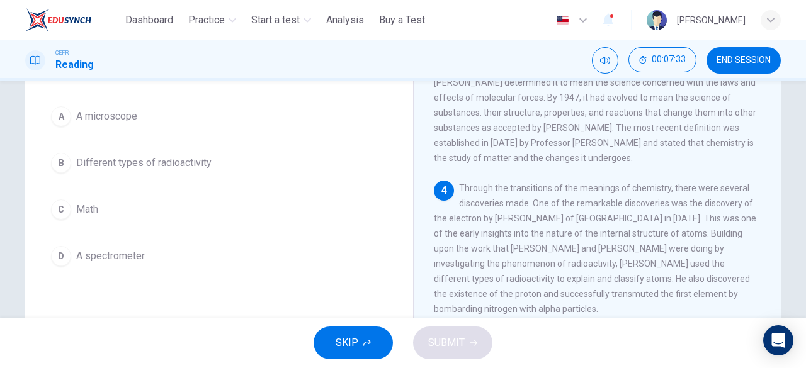
click at [164, 163] on span "Different types of radioactivity" at bounding box center [143, 163] width 135 height 15
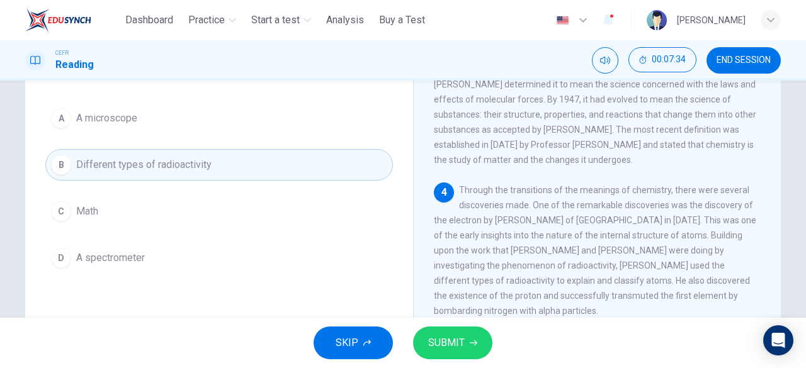
scroll to position [120, 0]
click at [463, 341] on span "SUBMIT" at bounding box center [446, 343] width 37 height 18
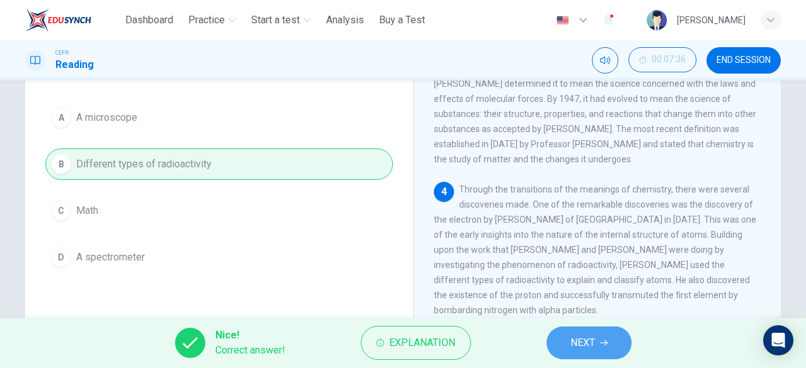
click at [601, 332] on button "NEXT" at bounding box center [589, 343] width 85 height 33
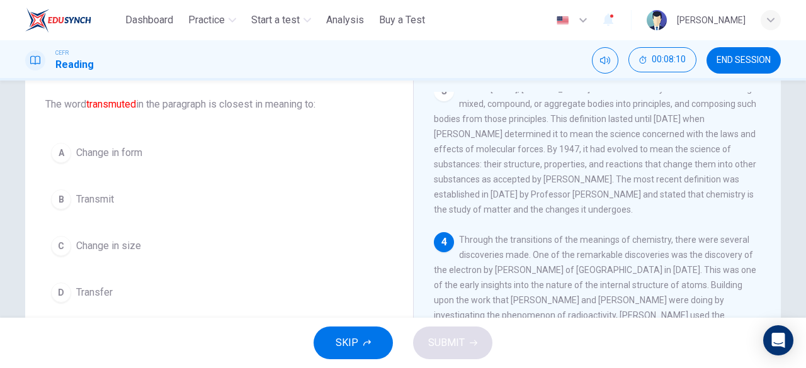
scroll to position [69, 0]
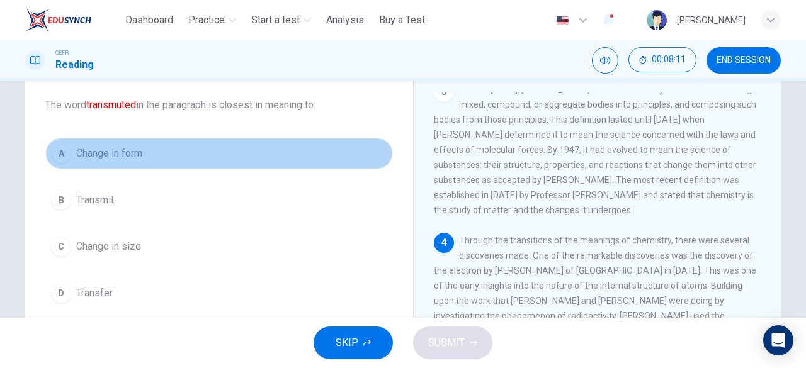
click at [125, 145] on button "A Change in form" at bounding box center [219, 153] width 348 height 31
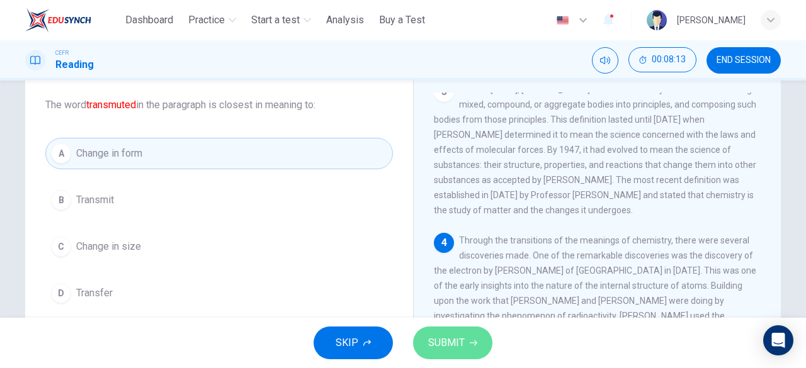
click at [475, 338] on button "SUBMIT" at bounding box center [452, 343] width 79 height 33
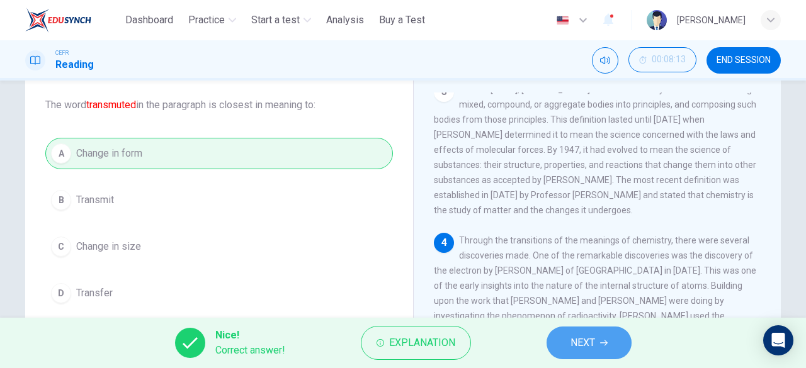
click at [573, 334] on span "NEXT" at bounding box center [583, 343] width 25 height 18
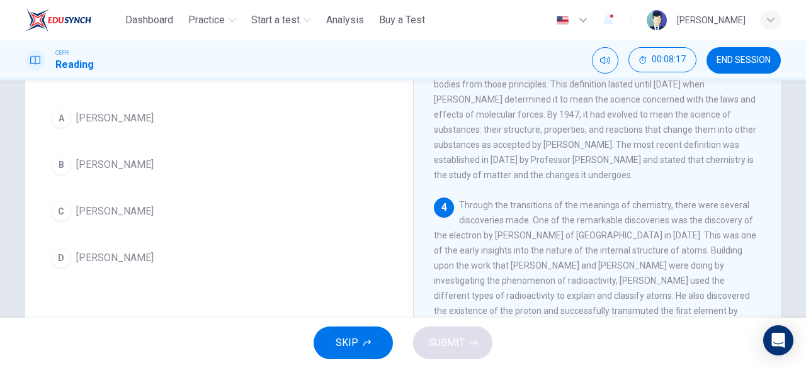
scroll to position [105, 0]
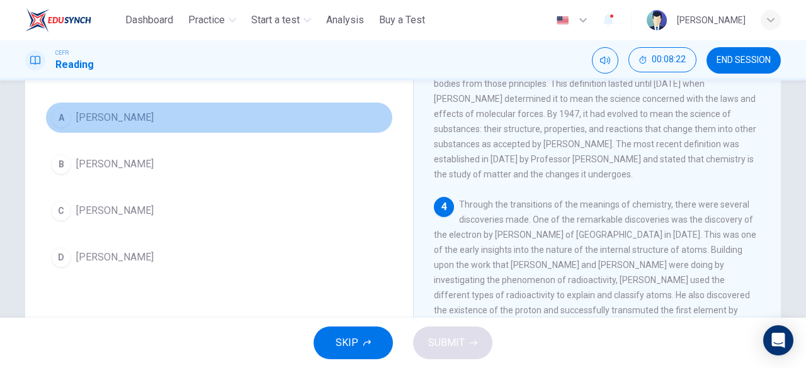
click at [109, 110] on span "JJ Thomson" at bounding box center [114, 117] width 77 height 15
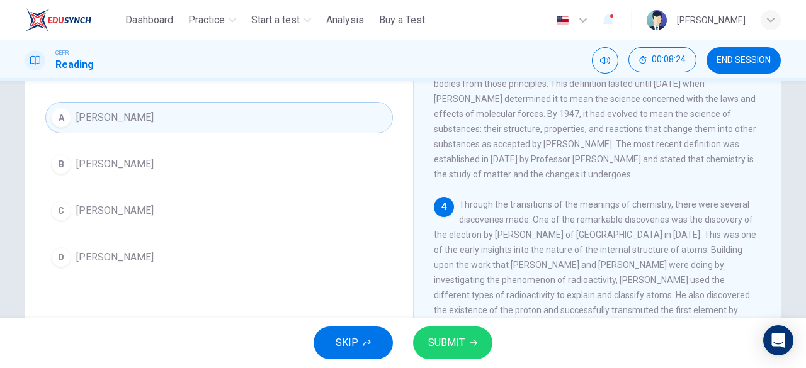
click at [469, 348] on button "SUBMIT" at bounding box center [452, 343] width 79 height 33
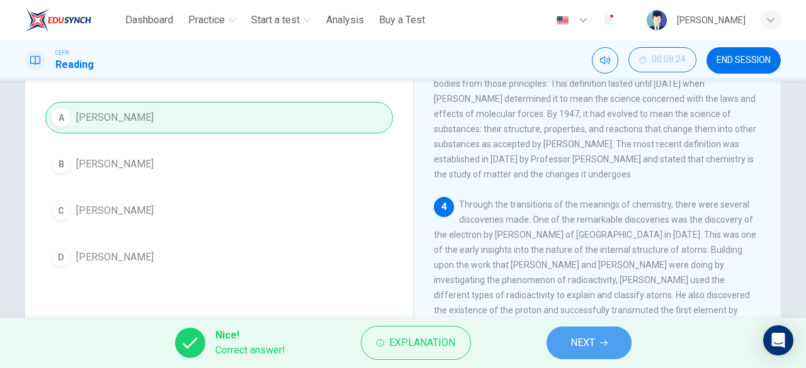
click at [587, 339] on span "NEXT" at bounding box center [583, 343] width 25 height 18
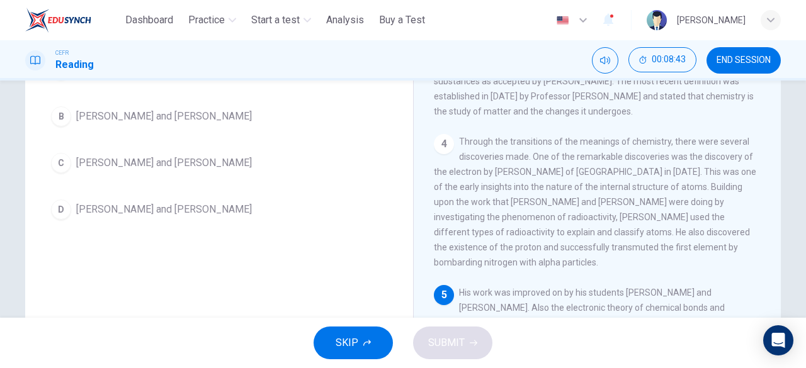
scroll to position [123, 0]
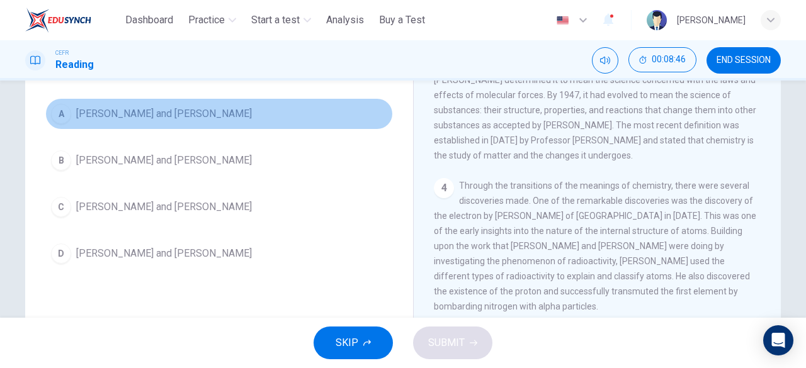
click at [175, 117] on span "Linus Pauling and Gilbert Lewis" at bounding box center [164, 113] width 176 height 15
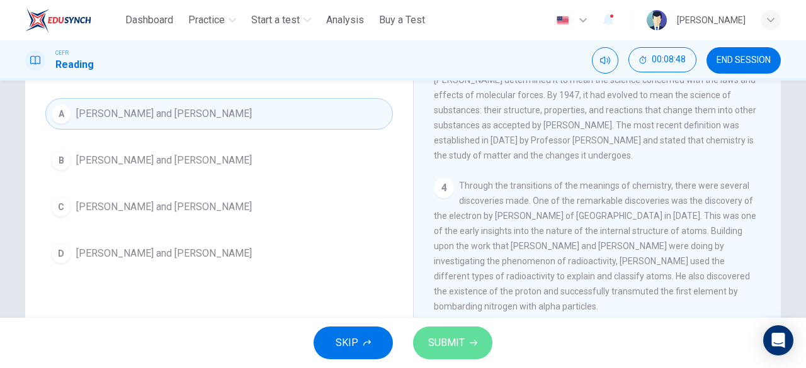
click at [458, 342] on span "SUBMIT" at bounding box center [446, 343] width 37 height 18
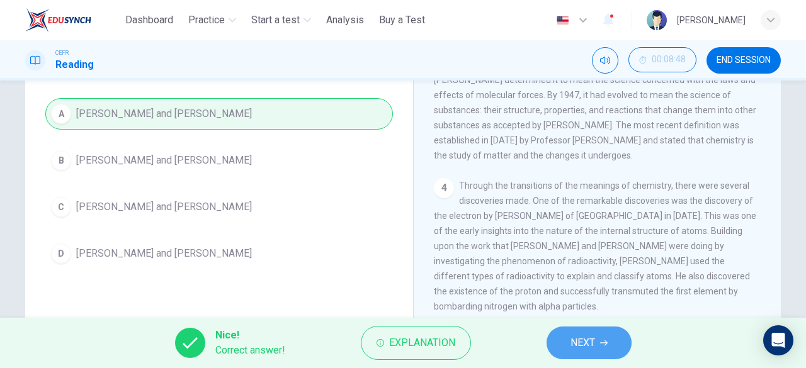
click at [566, 331] on button "NEXT" at bounding box center [589, 343] width 85 height 33
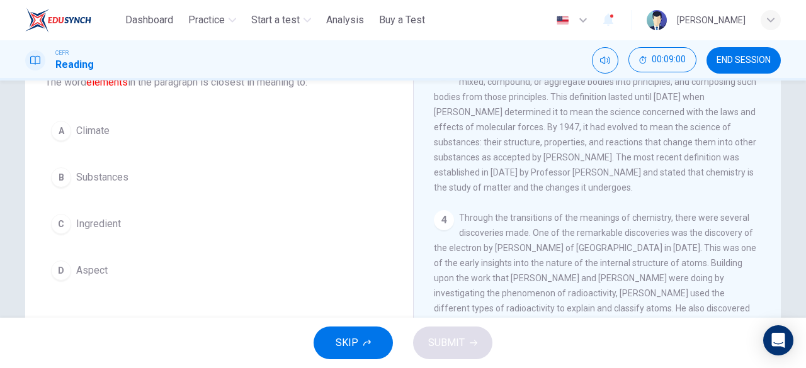
scroll to position [87, 0]
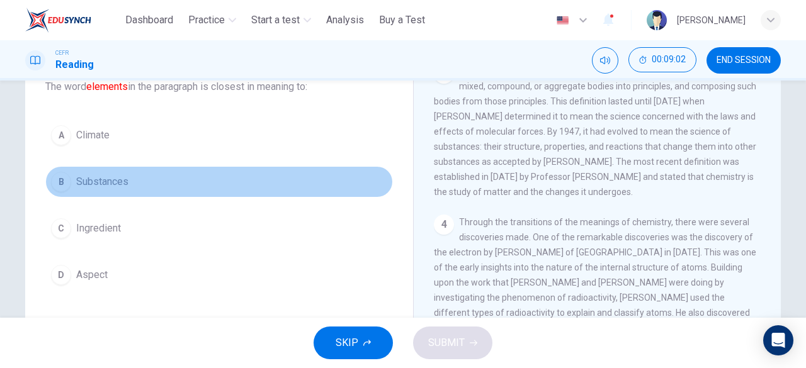
click at [123, 183] on span "Substances" at bounding box center [102, 181] width 52 height 15
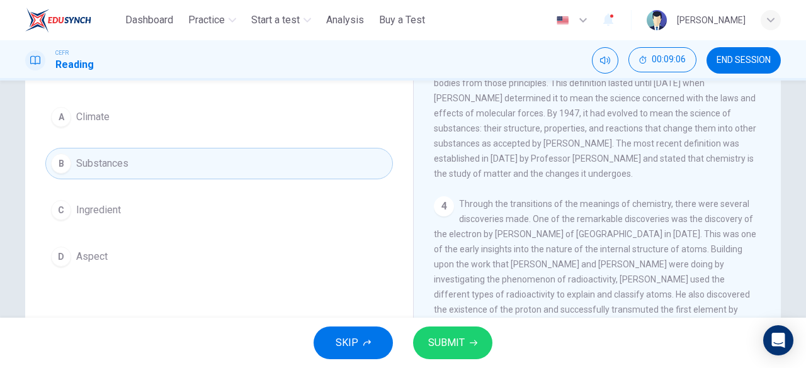
scroll to position [106, 0]
click at [447, 334] on button "SUBMIT" at bounding box center [452, 343] width 79 height 33
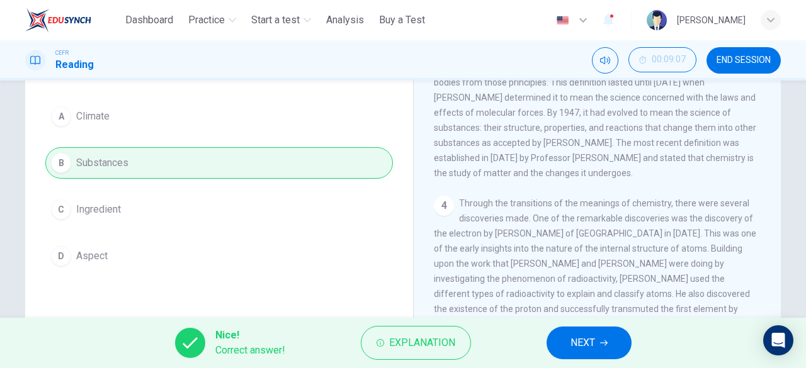
click at [565, 343] on button "NEXT" at bounding box center [589, 343] width 85 height 33
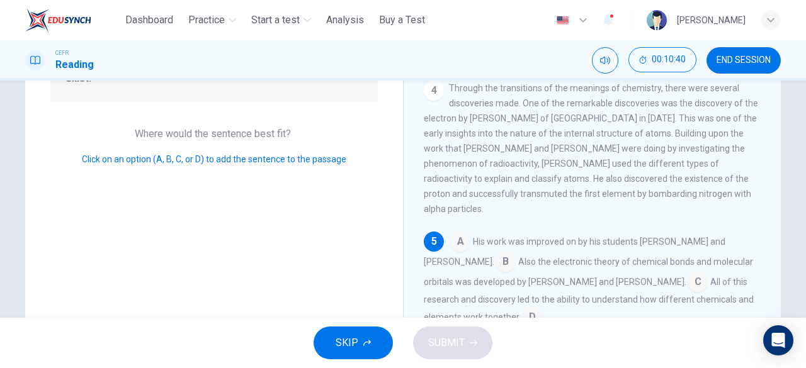
scroll to position [185, 0]
click at [451, 237] on input at bounding box center [460, 242] width 20 height 20
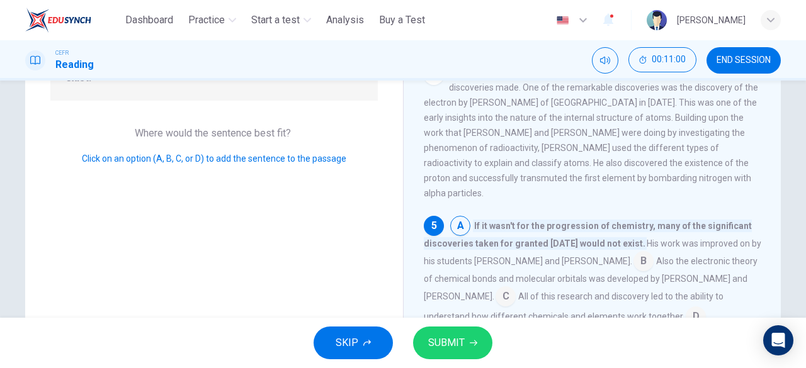
scroll to position [213, 0]
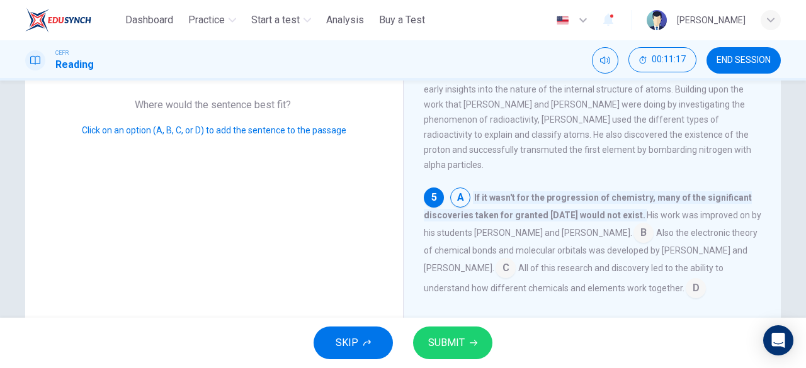
drag, startPoint x: 601, startPoint y: 261, endPoint x: 643, endPoint y: 276, distance: 44.0
click at [643, 276] on div "A If it wasn't for the progression of chemistry, many of the significant discov…" at bounding box center [593, 243] width 338 height 111
click at [468, 334] on button "SUBMIT" at bounding box center [452, 343] width 79 height 33
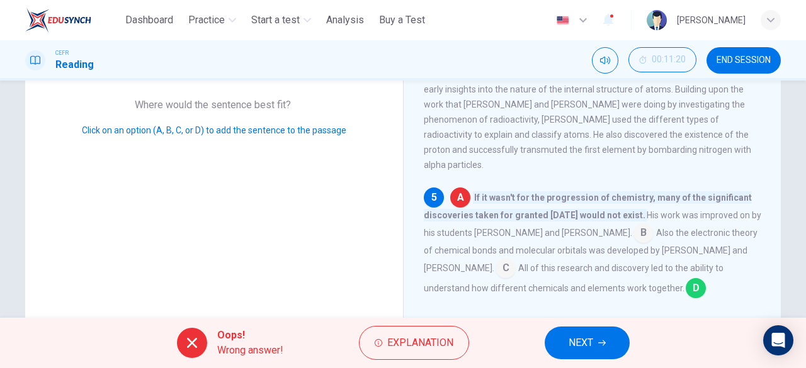
click at [686, 287] on input at bounding box center [696, 290] width 20 height 20
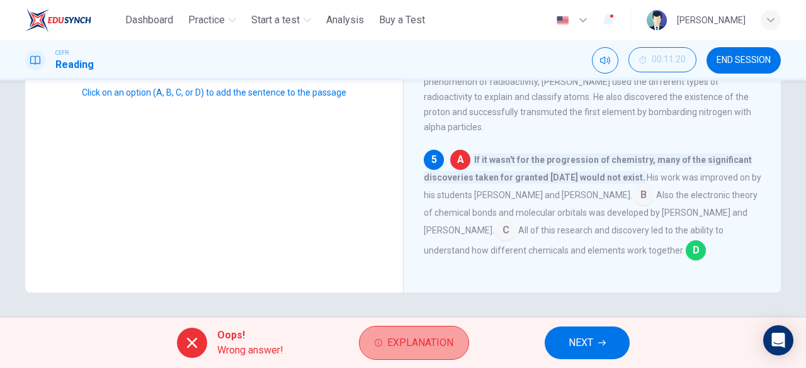
click at [438, 342] on span "Explanation" at bounding box center [420, 343] width 66 height 18
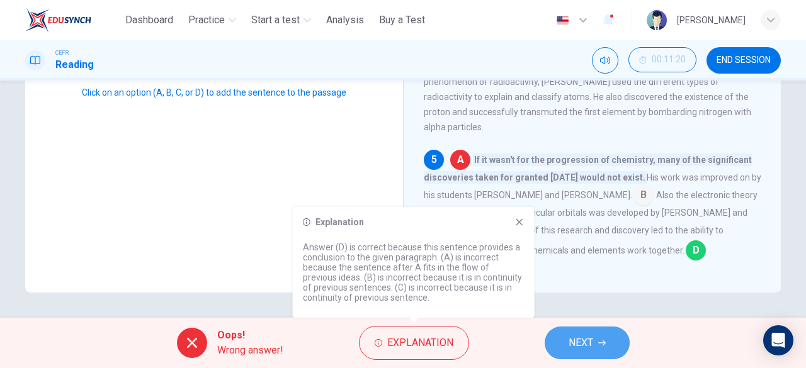
click at [576, 346] on span "NEXT" at bounding box center [581, 343] width 25 height 18
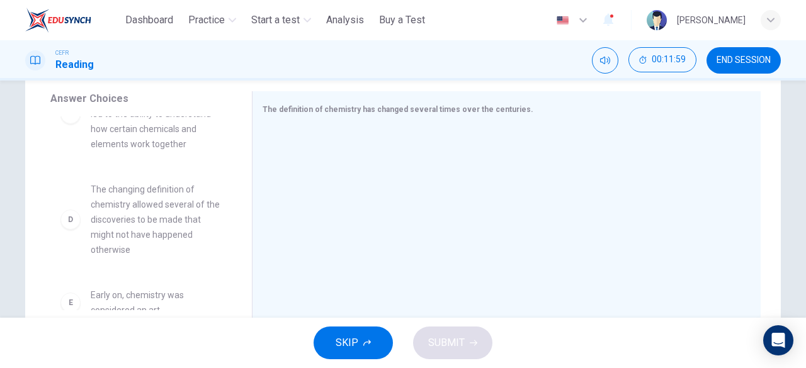
scroll to position [180, 0]
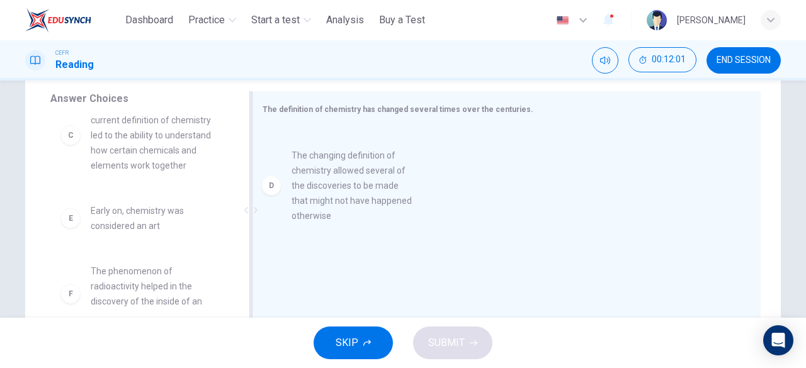
drag, startPoint x: 115, startPoint y: 254, endPoint x: 326, endPoint y: 182, distance: 223.0
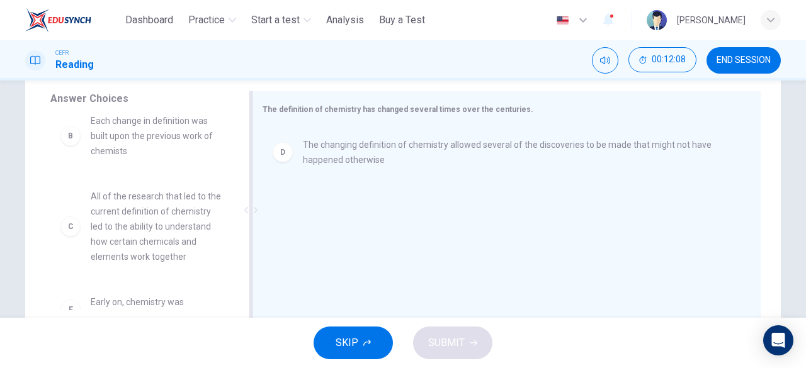
scroll to position [89, 0]
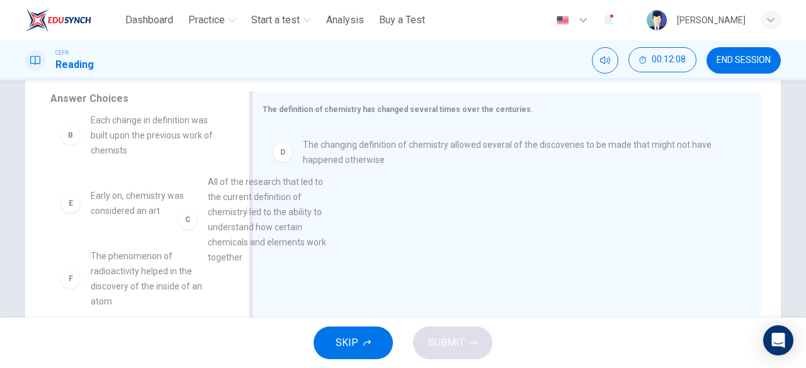
drag, startPoint x: 173, startPoint y: 268, endPoint x: 371, endPoint y: 234, distance: 200.6
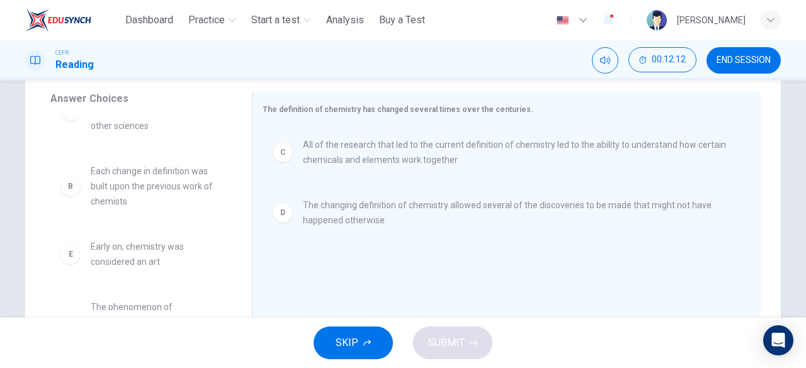
scroll to position [39, 0]
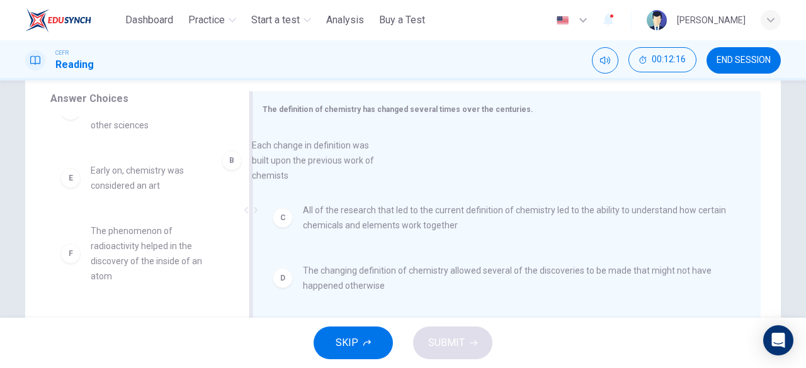
drag, startPoint x: 164, startPoint y: 190, endPoint x: 346, endPoint y: 159, distance: 184.5
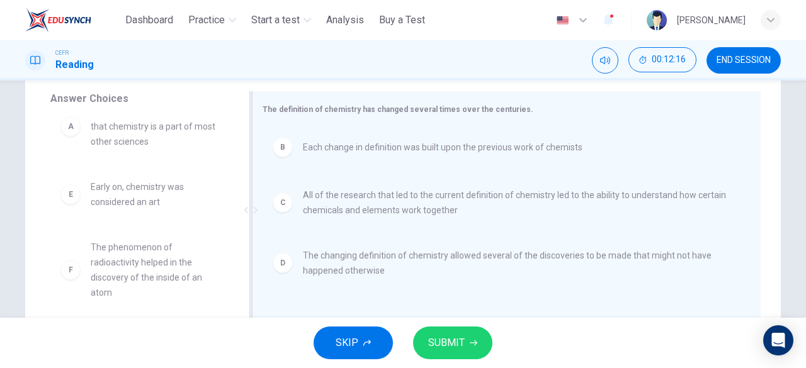
scroll to position [23, 0]
click at [473, 339] on button "SUBMIT" at bounding box center [452, 343] width 79 height 33
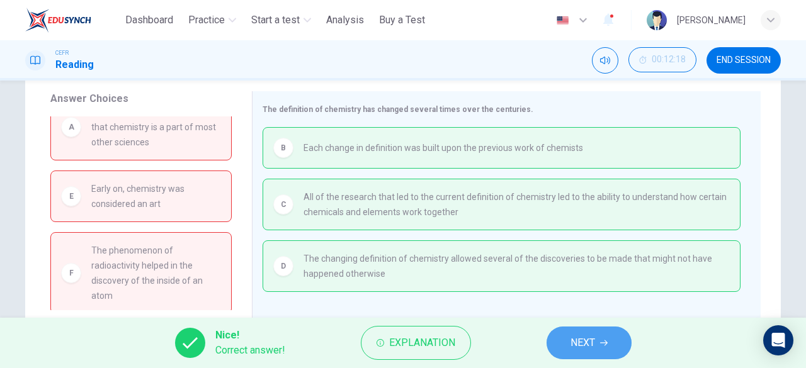
click at [578, 342] on span "NEXT" at bounding box center [583, 343] width 25 height 18
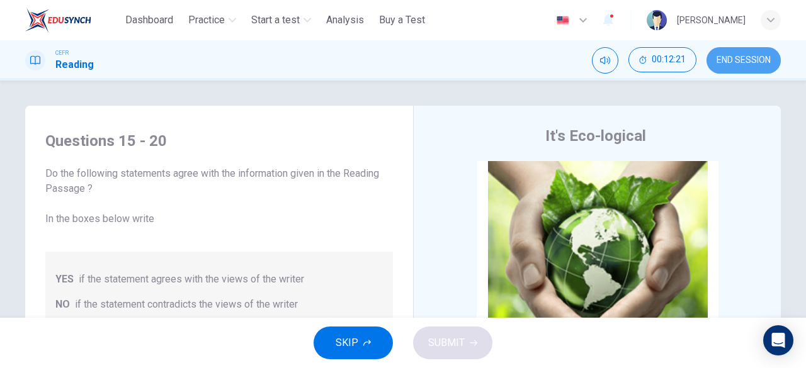
click at [742, 60] on span "END SESSION" at bounding box center [744, 60] width 54 height 10
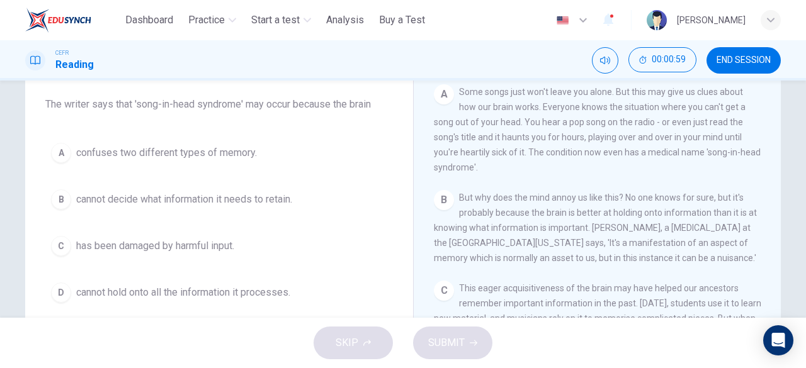
scroll to position [100, 0]
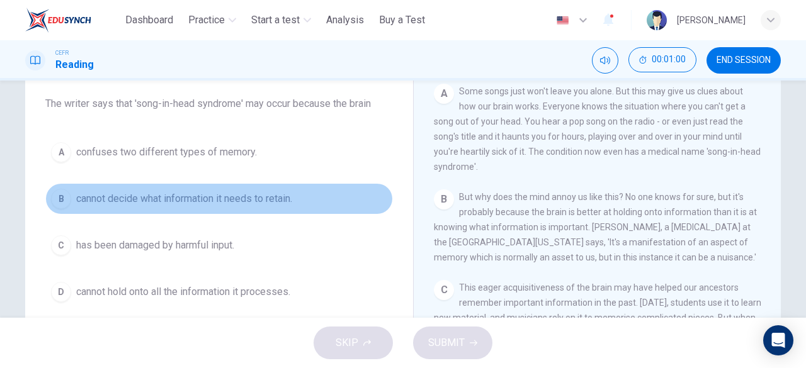
click at [281, 195] on span "cannot decide what information it needs to retain." at bounding box center [184, 198] width 216 height 15
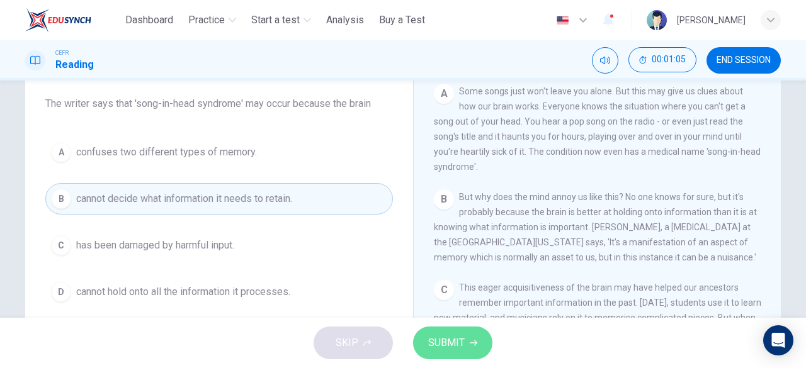
click at [449, 338] on span "SUBMIT" at bounding box center [446, 343] width 37 height 18
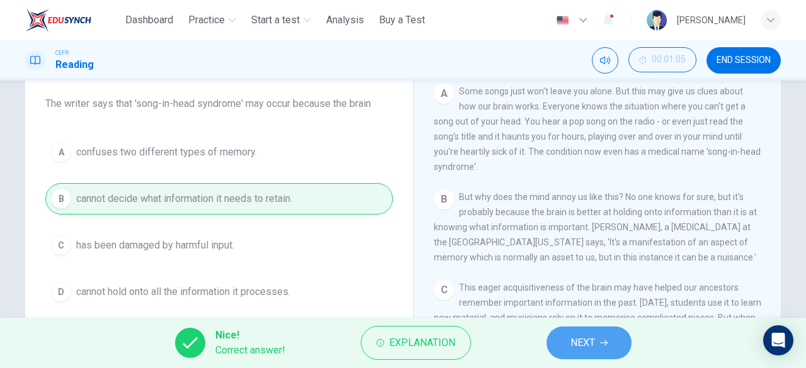
click at [577, 337] on span "NEXT" at bounding box center [583, 343] width 25 height 18
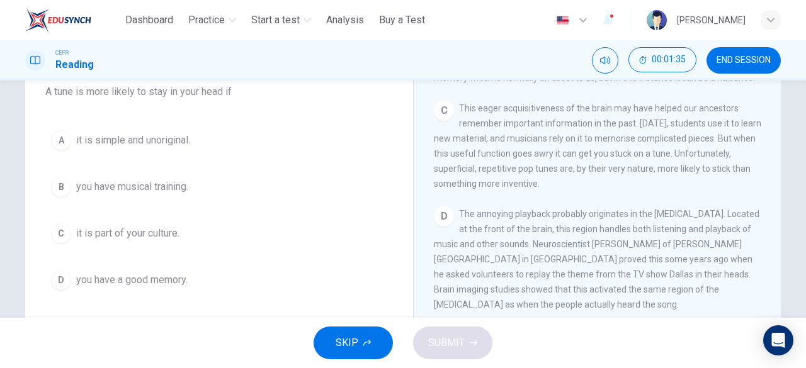
scroll to position [113, 0]
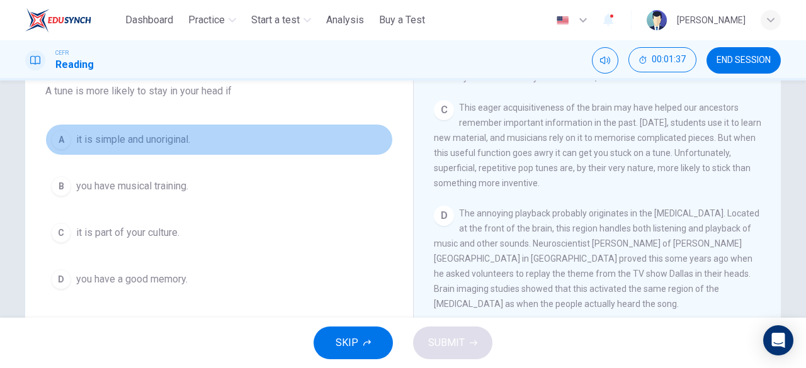
click at [161, 140] on span "it is simple and unoriginal." at bounding box center [133, 139] width 114 height 15
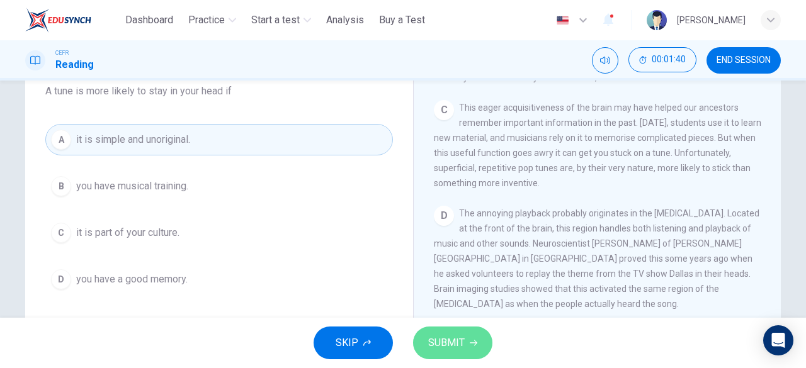
click at [462, 338] on span "SUBMIT" at bounding box center [446, 343] width 37 height 18
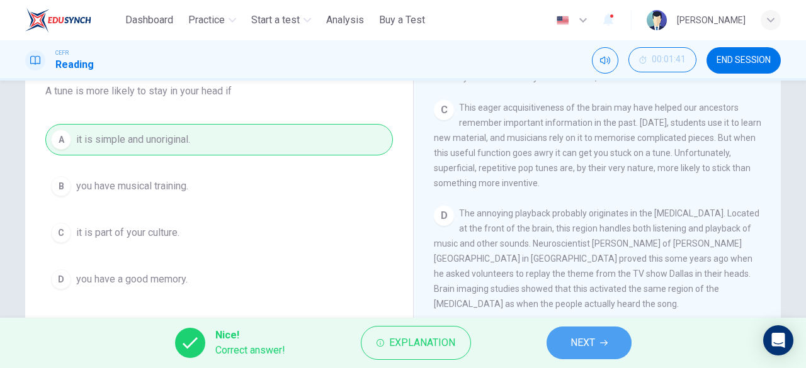
click at [579, 337] on span "NEXT" at bounding box center [583, 343] width 25 height 18
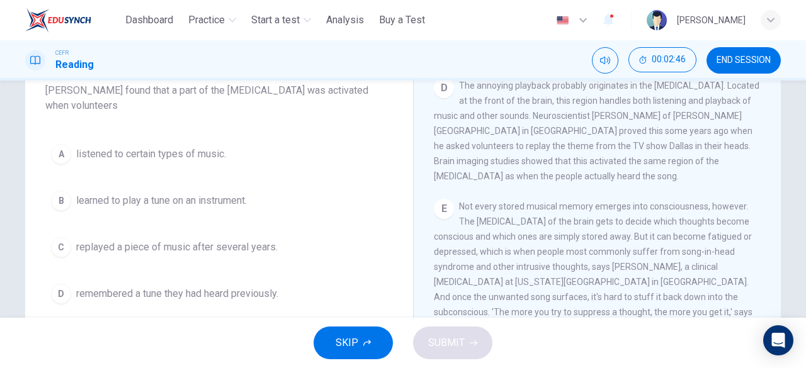
scroll to position [137, 0]
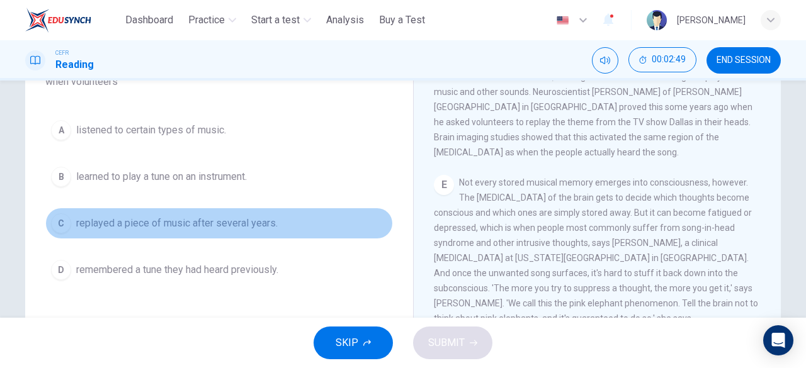
click at [218, 216] on span "replayed a piece of music after several years." at bounding box center [177, 223] width 202 height 15
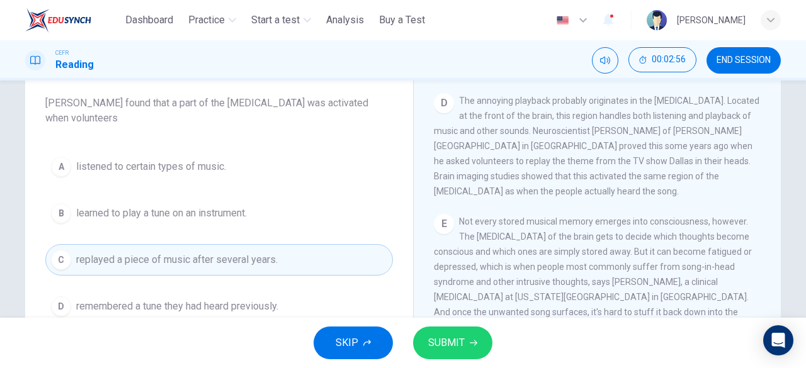
scroll to position [534, 0]
click at [461, 337] on span "SUBMIT" at bounding box center [446, 343] width 37 height 18
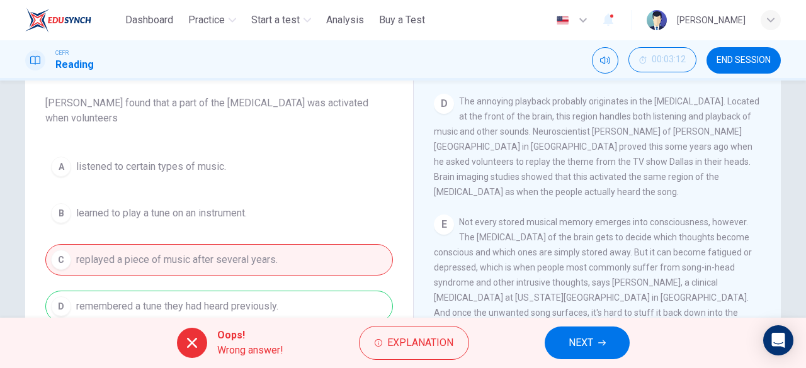
scroll to position [137, 0]
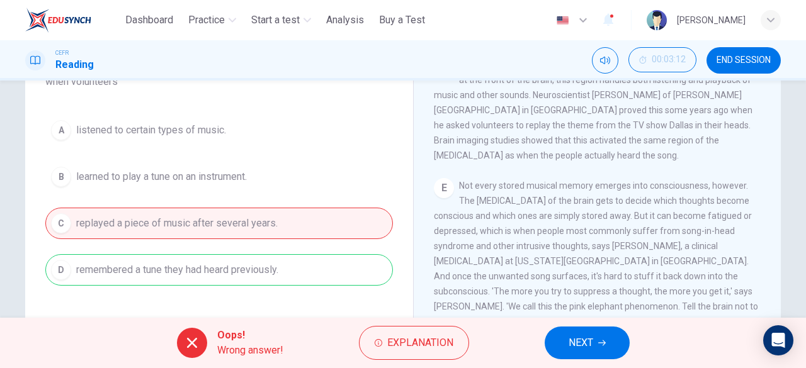
click at [327, 279] on div "A listened to certain types of music. B learned to play a tune on an instrument…" at bounding box center [219, 200] width 348 height 171
click at [575, 343] on span "NEXT" at bounding box center [581, 343] width 25 height 18
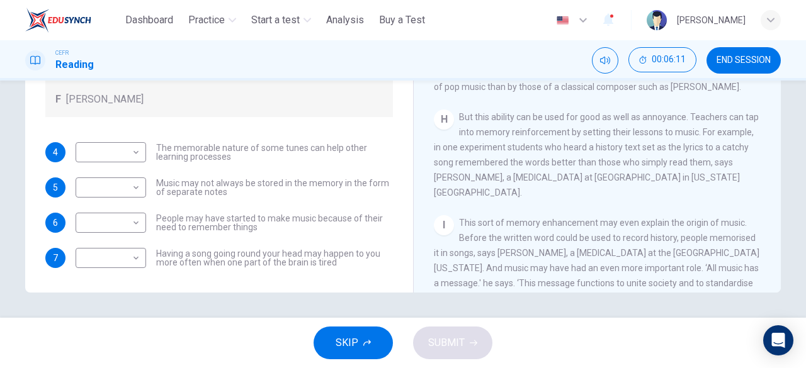
scroll to position [958, 0]
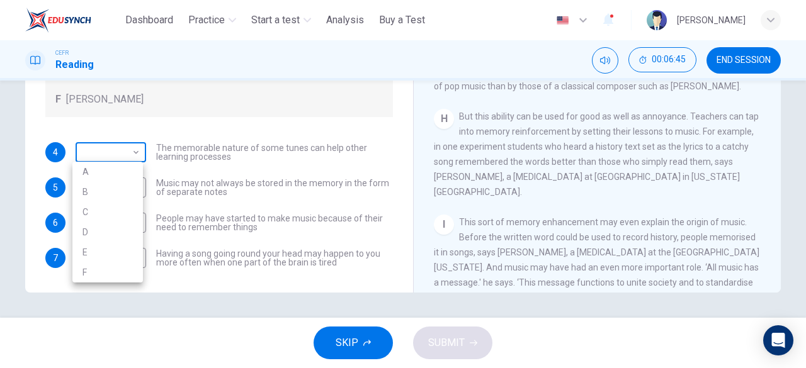
click at [132, 154] on body "This site uses cookies, as explained in our Privacy Policy . If you agree to th…" at bounding box center [403, 184] width 806 height 368
click at [209, 205] on div at bounding box center [403, 184] width 806 height 368
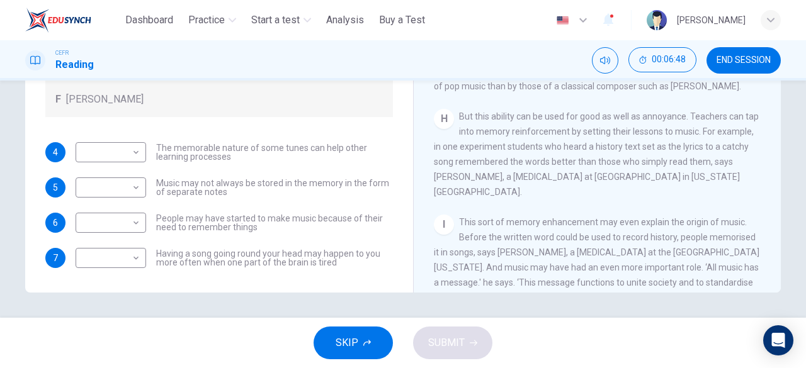
click at [209, 205] on div "4 ​ ​ The memorable nature of some tunes can help other learning processes 5 ​ …" at bounding box center [219, 205] width 348 height 126
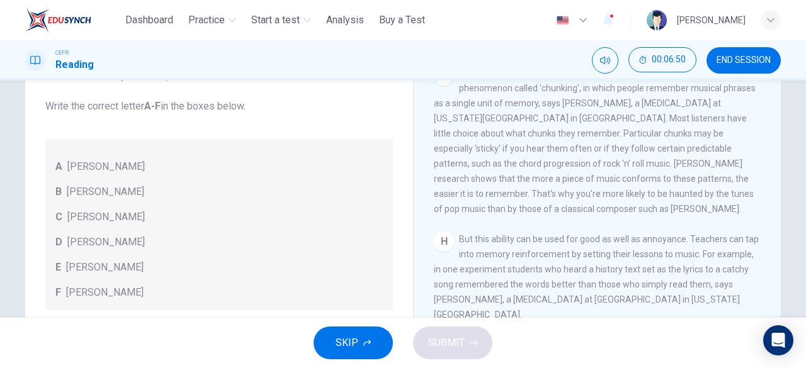
scroll to position [127, 0]
click at [211, 186] on div "B Susan Ball" at bounding box center [218, 192] width 327 height 15
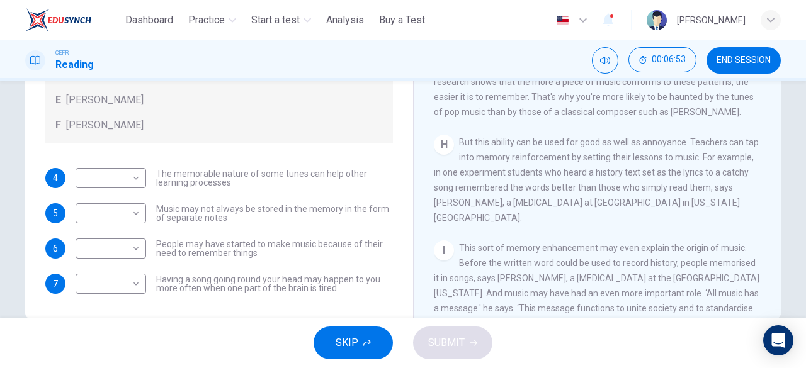
scroll to position [225, 0]
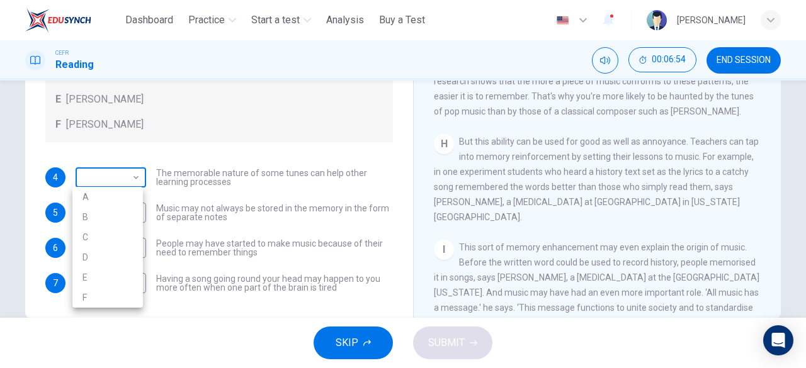
click at [122, 172] on body "This site uses cookies, as explained in our Privacy Policy . If you agree to th…" at bounding box center [403, 184] width 806 height 368
click at [130, 271] on li "E" at bounding box center [107, 278] width 71 height 20
type input "*"
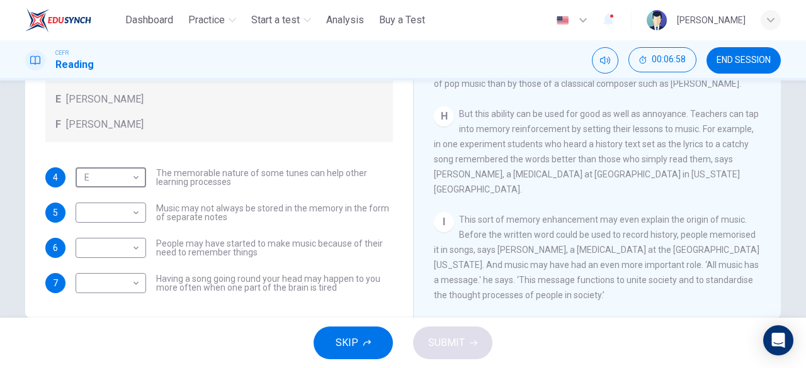
scroll to position [997, 0]
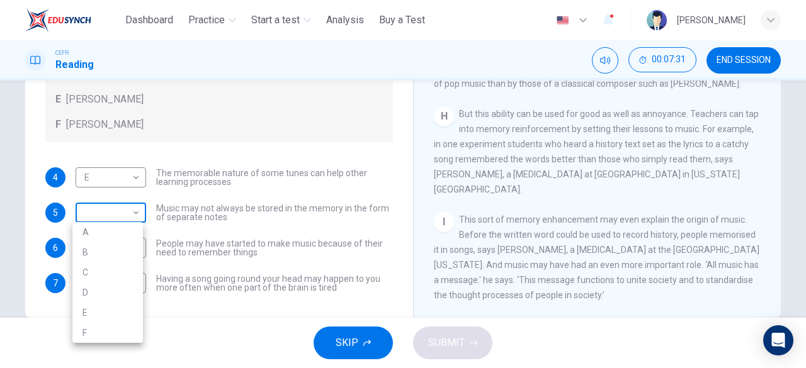
click at [135, 214] on body "This site uses cookies, as explained in our Privacy Policy . If you agree to th…" at bounding box center [403, 184] width 806 height 368
click at [127, 332] on li "F" at bounding box center [107, 333] width 71 height 20
type input "*"
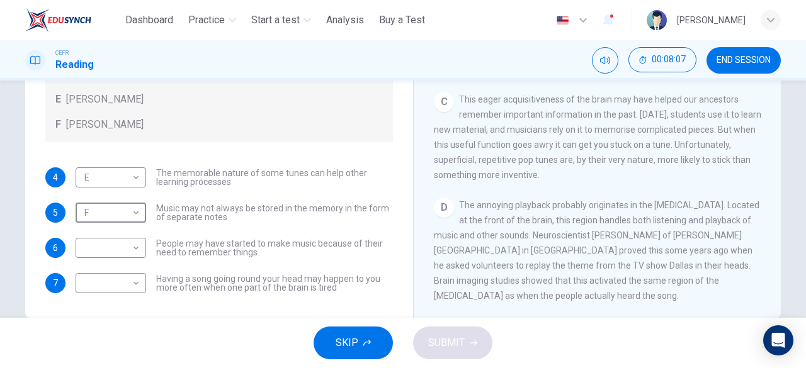
scroll to position [280, 0]
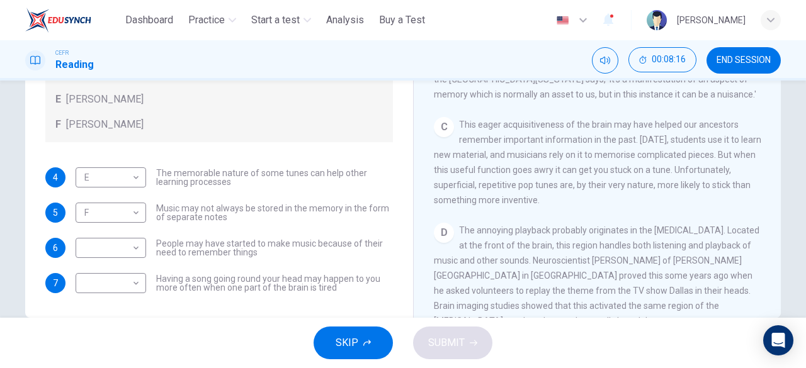
click at [514, 225] on div "CLICK TO ZOOM Click to Zoom A Some songs just won't leave you alone. But this m…" at bounding box center [606, 127] width 344 height 382
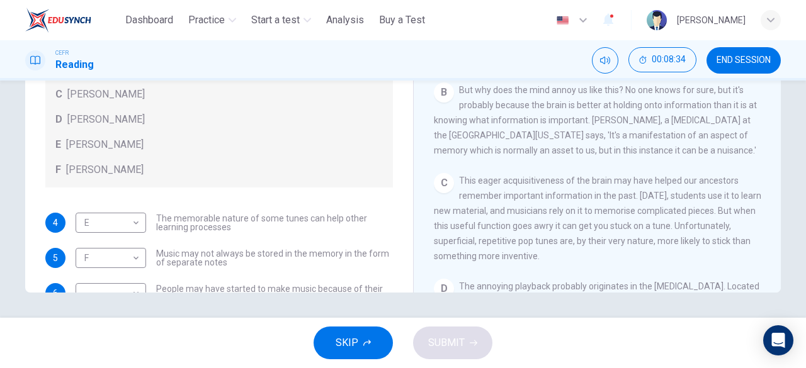
scroll to position [71, 0]
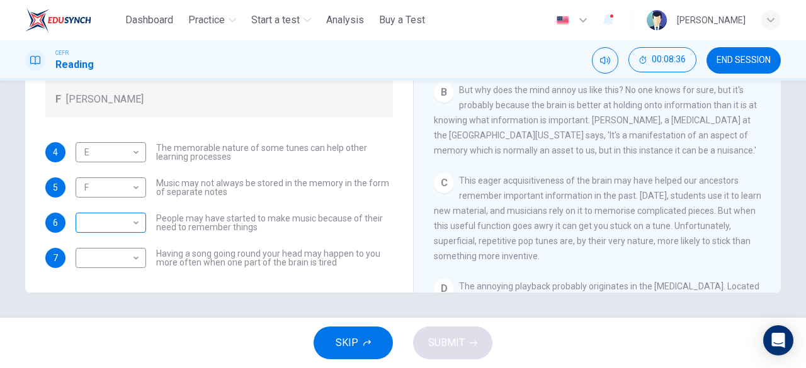
click at [136, 223] on body "This site uses cookies, as explained in our Privacy Policy . If you agree to th…" at bounding box center [403, 184] width 806 height 368
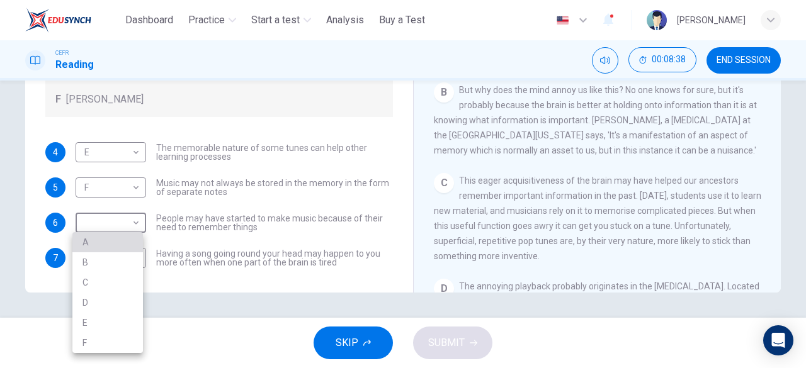
click at [130, 247] on li "A" at bounding box center [107, 242] width 71 height 20
type input "*"
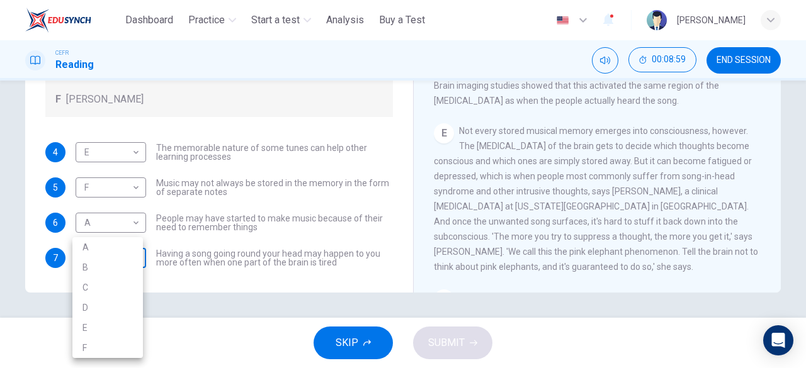
click at [127, 261] on body "This site uses cookies, as explained in our Privacy Policy . If you agree to th…" at bounding box center [403, 184] width 806 height 368
click at [123, 273] on li "B" at bounding box center [107, 268] width 71 height 20
type input "*"
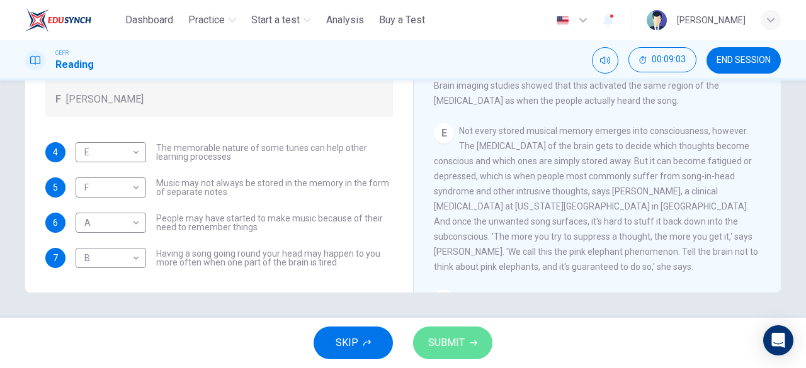
click at [470, 339] on icon "button" at bounding box center [474, 343] width 8 height 8
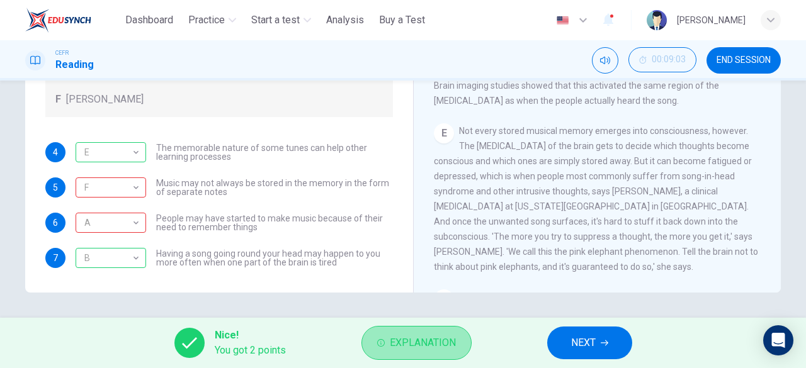
click at [465, 341] on button "Explanation" at bounding box center [416, 343] width 110 height 34
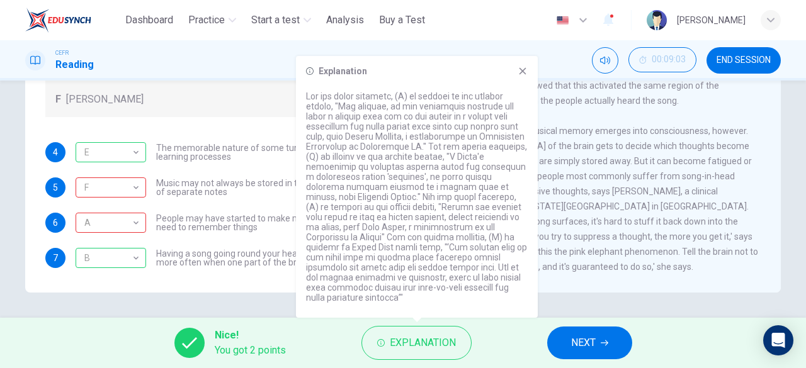
click at [259, 251] on span "Having a song going round your head may happen to you more often when one part …" at bounding box center [274, 258] width 237 height 18
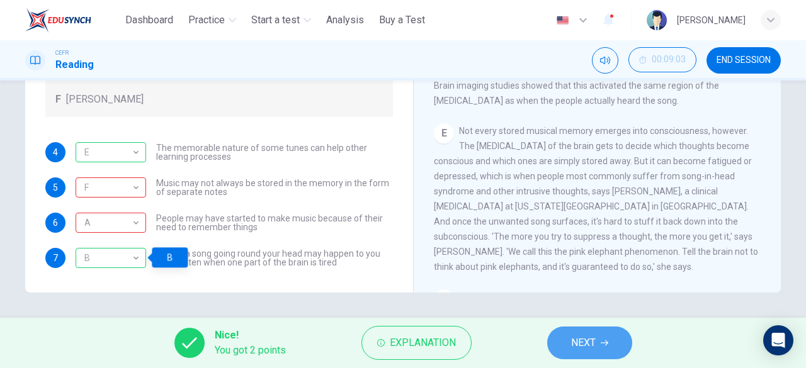
click at [562, 343] on button "NEXT" at bounding box center [589, 343] width 85 height 33
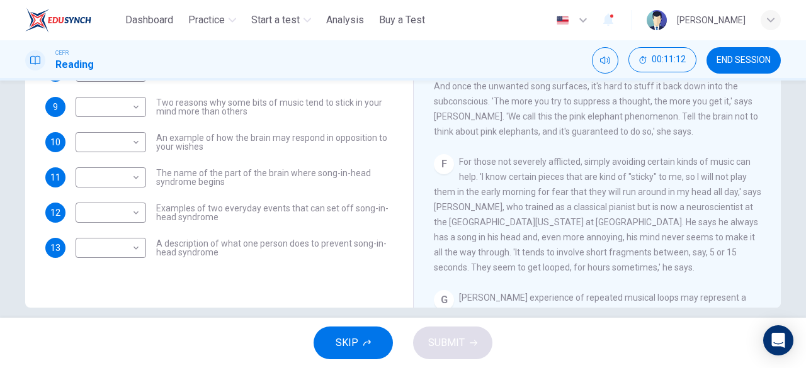
scroll to position [642, 0]
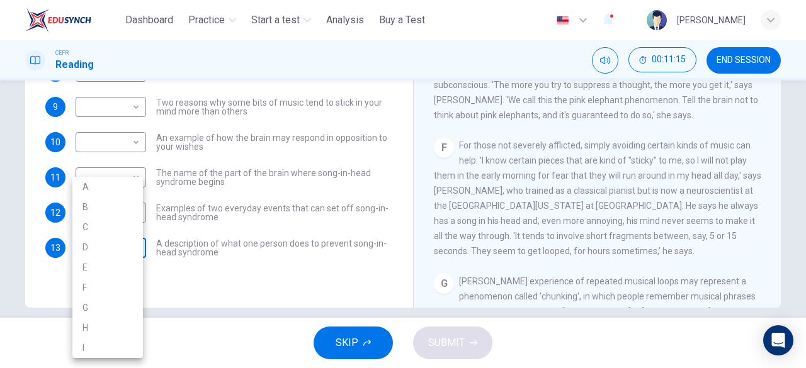
click at [133, 252] on body "This site uses cookies, as explained in our Privacy Policy . If you agree to th…" at bounding box center [403, 184] width 806 height 368
click at [122, 287] on li "F" at bounding box center [107, 288] width 71 height 20
type input "*"
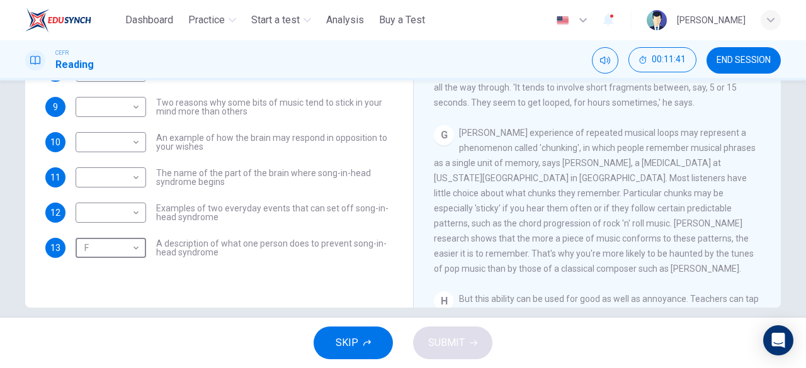
scroll to position [792, 0]
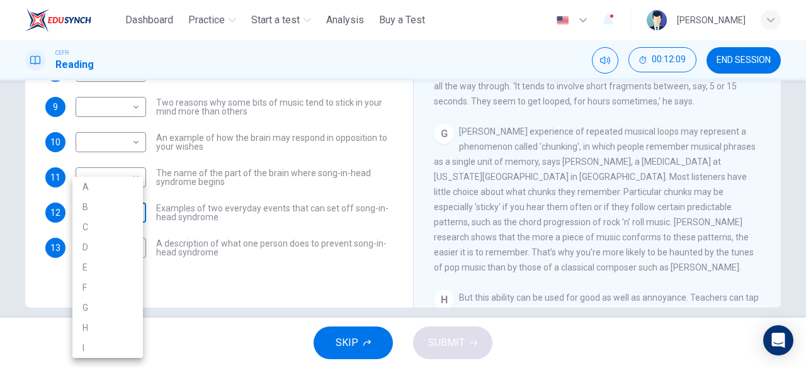
click at [132, 218] on body "This site uses cookies, as explained in our Privacy Policy . If you agree to th…" at bounding box center [403, 184] width 806 height 368
click at [120, 280] on li "F" at bounding box center [107, 288] width 71 height 20
type input "*"
click at [122, 245] on body "This site uses cookies, as explained in our Privacy Policy . If you agree to th…" at bounding box center [403, 184] width 806 height 368
click at [118, 301] on li "G" at bounding box center [107, 308] width 71 height 20
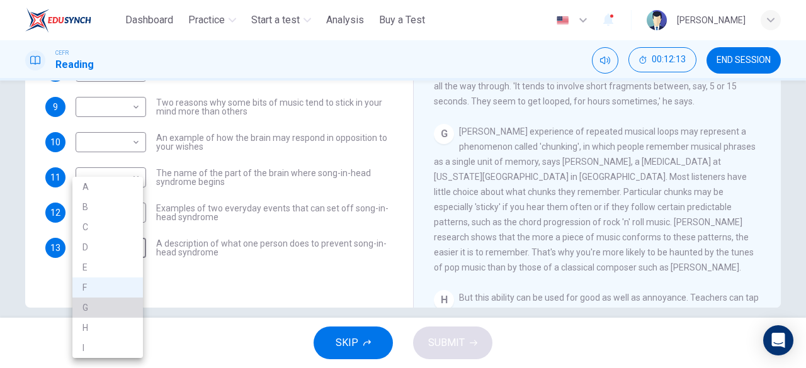
type input "*"
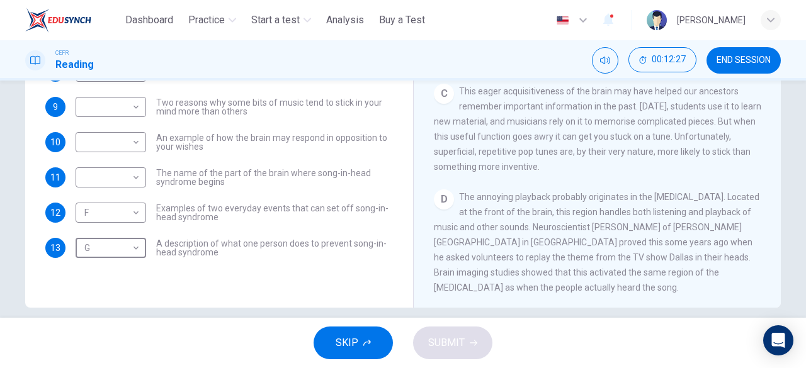
scroll to position [304, 0]
click at [142, 178] on div "​ ​" at bounding box center [111, 178] width 71 height 20
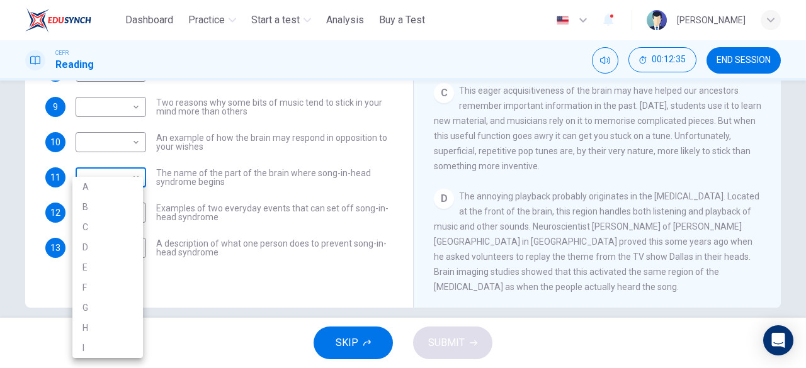
click at [133, 177] on body "This site uses cookies, as explained in our Privacy Policy . If you agree to th…" at bounding box center [403, 184] width 806 height 368
click at [120, 247] on li "D" at bounding box center [107, 247] width 71 height 20
type input "*"
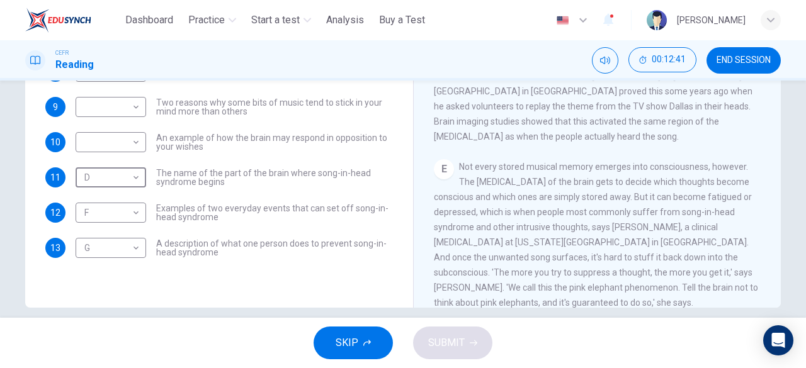
scroll to position [496, 0]
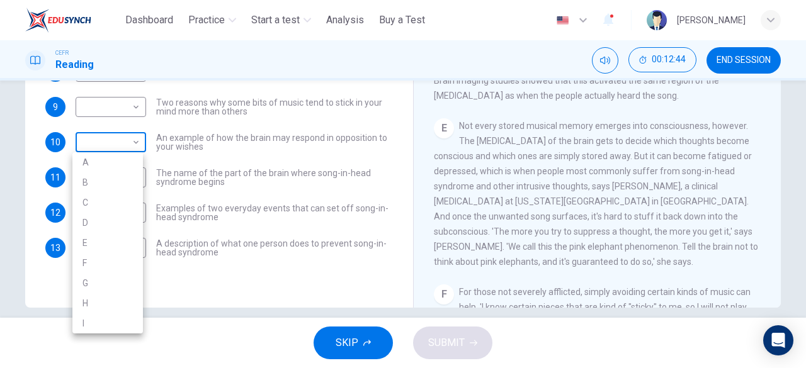
click at [116, 147] on body "This site uses cookies, as explained in our Privacy Policy . If you agree to th…" at bounding box center [403, 184] width 806 height 368
click at [128, 239] on li "E" at bounding box center [107, 243] width 71 height 20
type input "*"
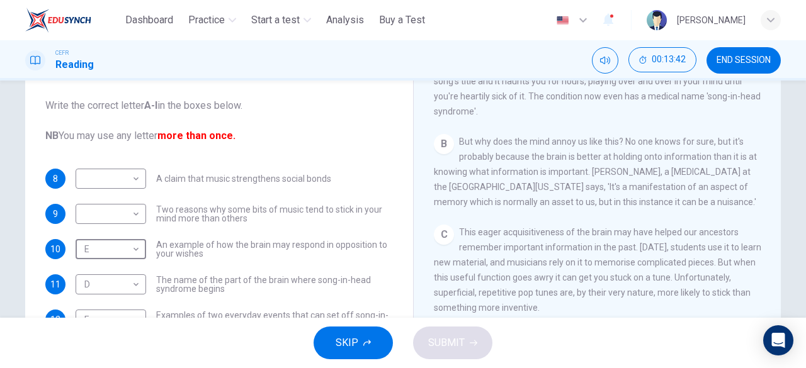
scroll to position [127, 0]
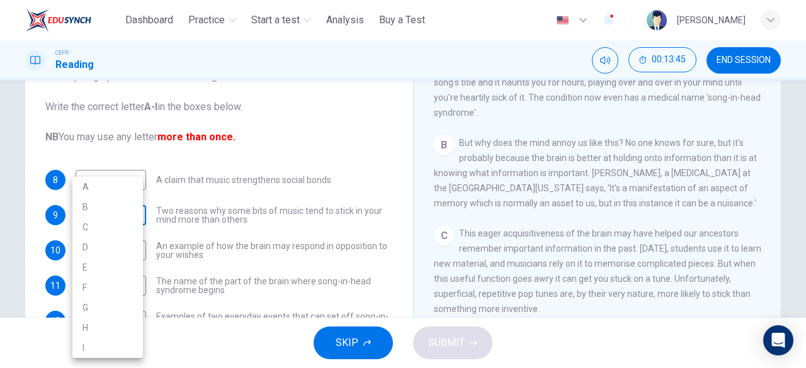
click at [134, 217] on body "This site uses cookies, as explained in our Privacy Policy . If you agree to th…" at bounding box center [403, 184] width 806 height 368
click at [128, 210] on li "B" at bounding box center [107, 207] width 71 height 20
type input "*"
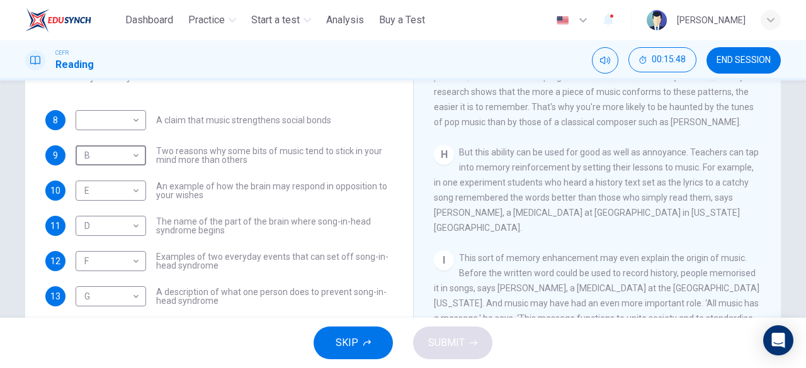
scroll to position [186, 0]
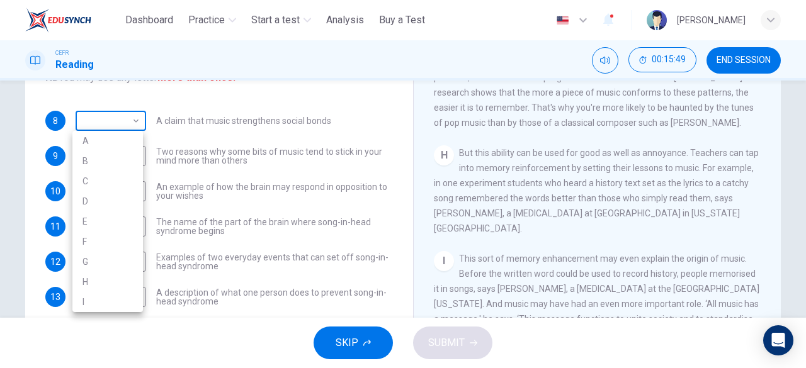
click at [128, 123] on body "This site uses cookies, as explained in our Privacy Policy . If you agree to th…" at bounding box center [403, 184] width 806 height 368
click at [137, 299] on li "I" at bounding box center [107, 302] width 71 height 20
type input "*"
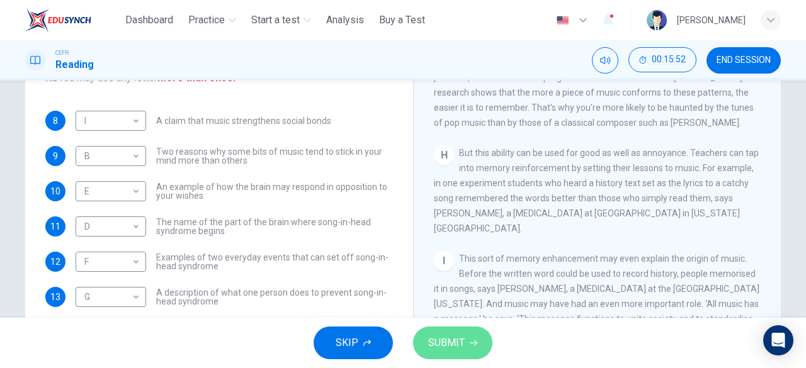
click at [437, 337] on span "SUBMIT" at bounding box center [446, 343] width 37 height 18
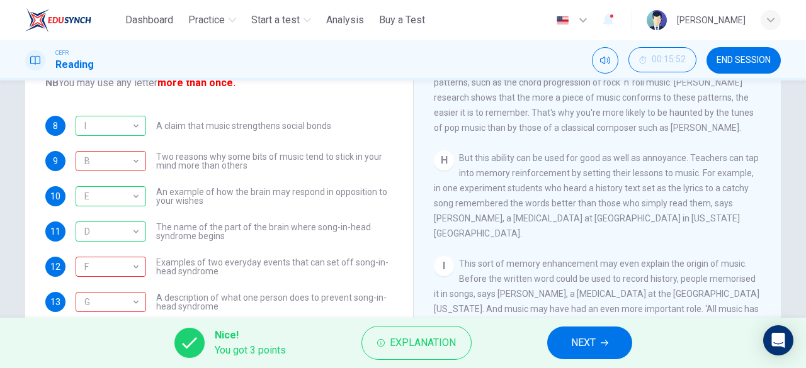
scroll to position [251, 0]
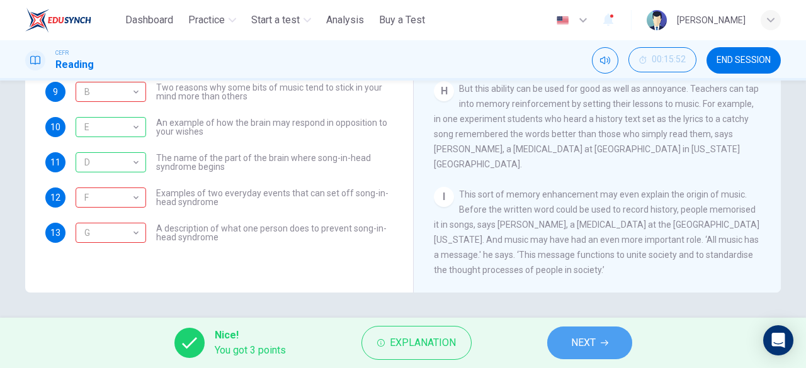
click at [597, 348] on button "NEXT" at bounding box center [589, 343] width 85 height 33
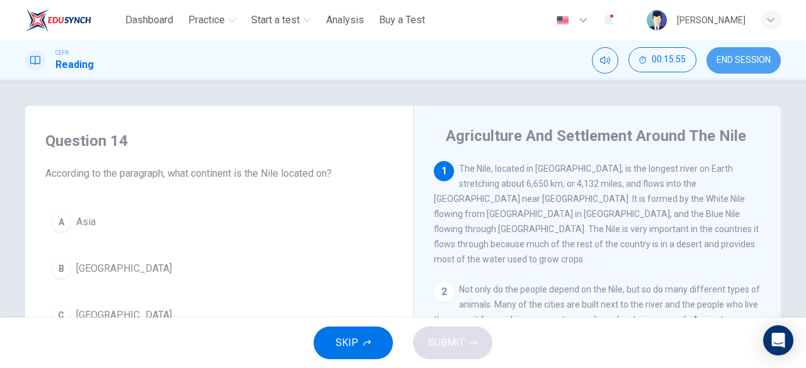
click at [743, 56] on span "END SESSION" at bounding box center [744, 60] width 54 height 10
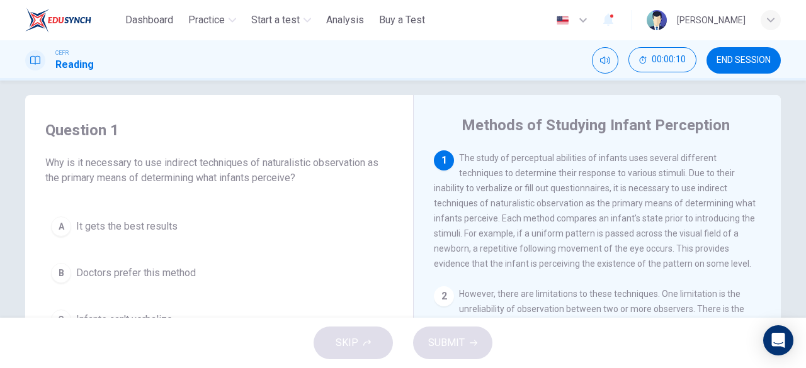
scroll to position [11, 0]
click at [572, 195] on div "1 The study of perceptual abilities of infants uses several different technique…" at bounding box center [597, 210] width 327 height 121
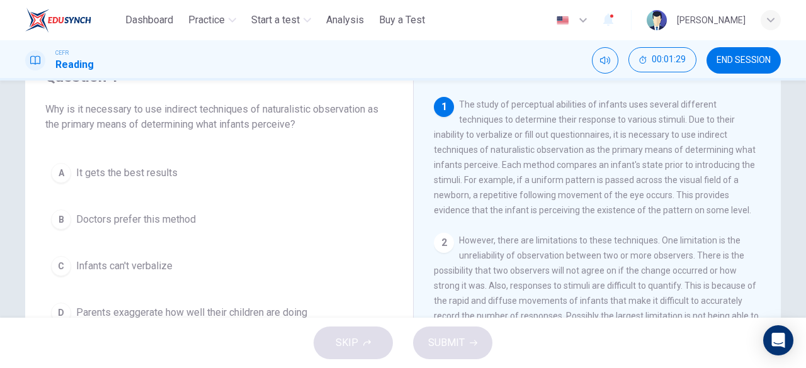
scroll to position [113, 0]
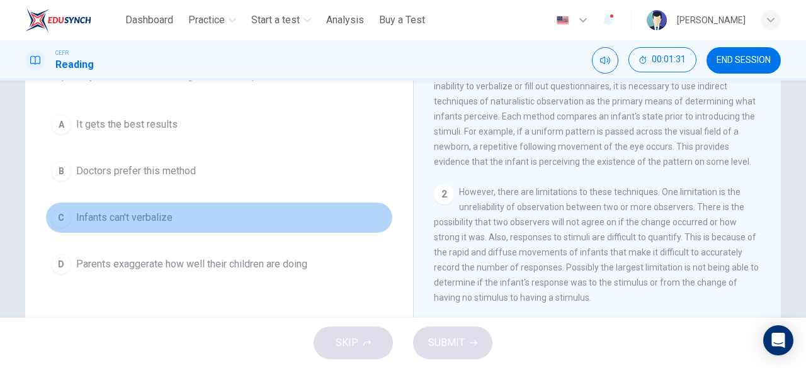
click at [159, 217] on span "Infants can't verbalize" at bounding box center [124, 217] width 96 height 15
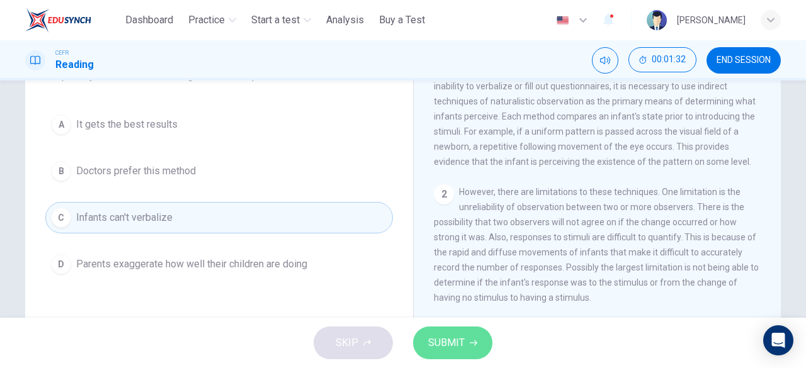
click at [479, 343] on button "SUBMIT" at bounding box center [452, 343] width 79 height 33
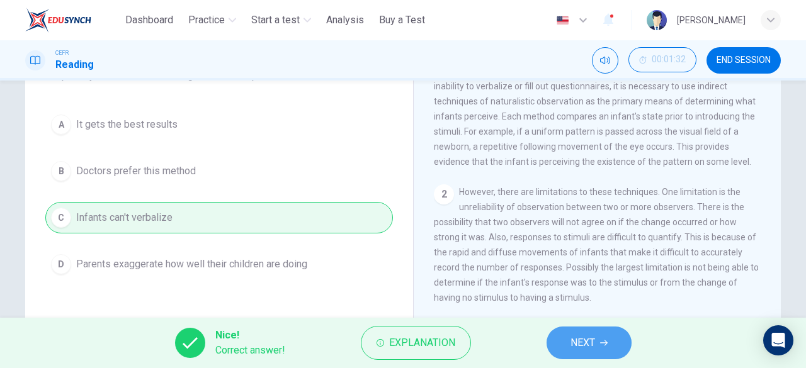
click at [581, 334] on span "NEXT" at bounding box center [583, 343] width 25 height 18
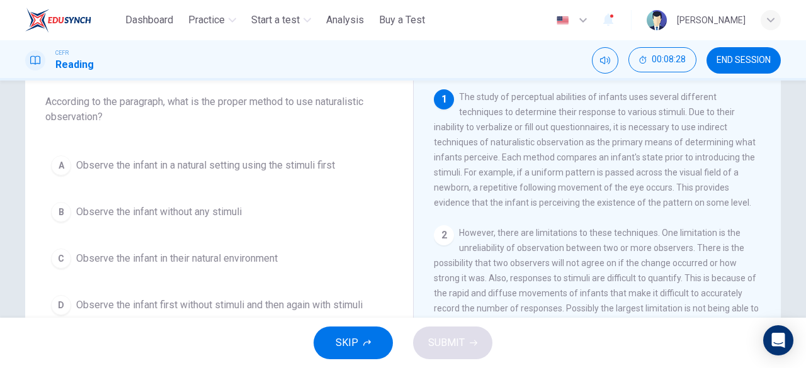
scroll to position [98, 0]
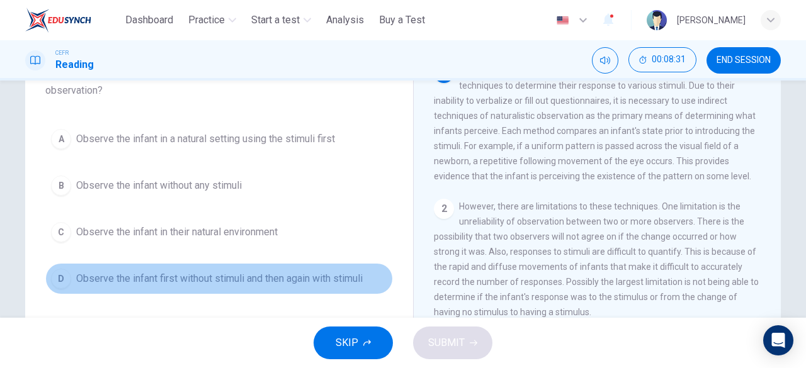
click at [264, 281] on span "Observe the infant first without stimuli and then again with stimuli" at bounding box center [219, 278] width 287 height 15
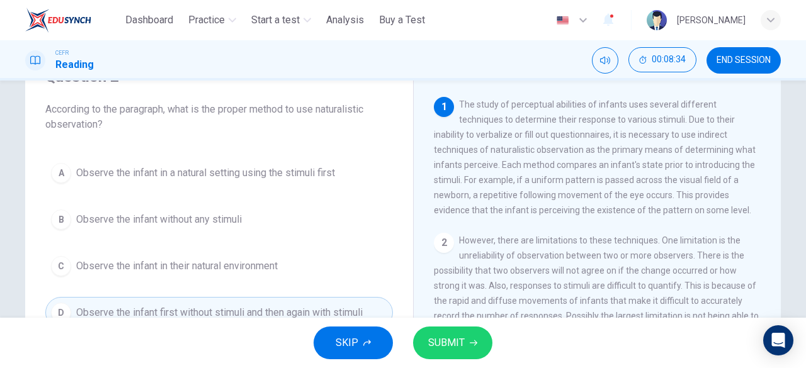
scroll to position [64, 0]
click at [454, 334] on span "SUBMIT" at bounding box center [446, 343] width 37 height 18
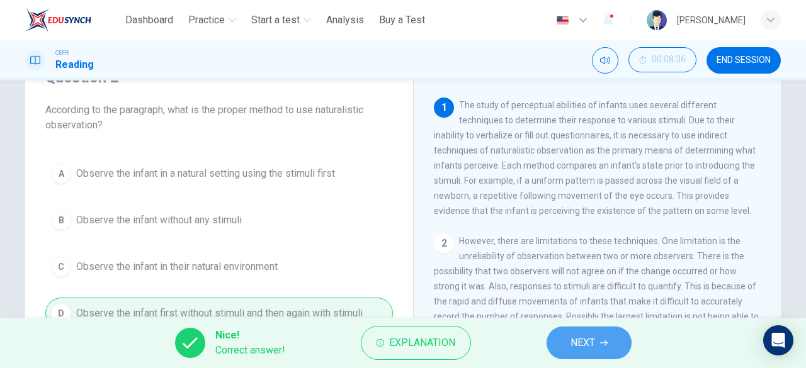
click at [581, 344] on span "NEXT" at bounding box center [583, 343] width 25 height 18
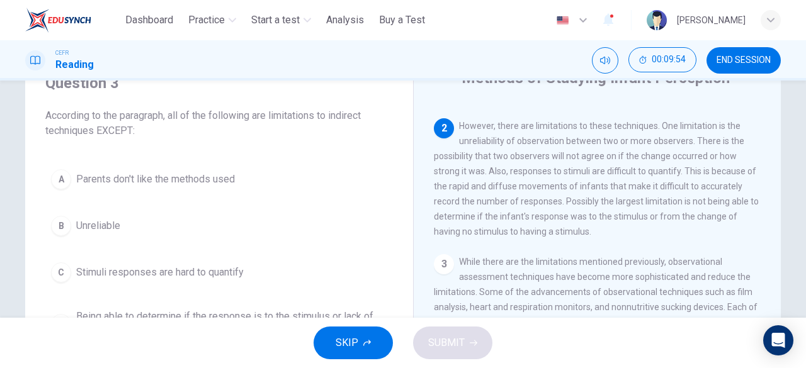
scroll to position [57, 0]
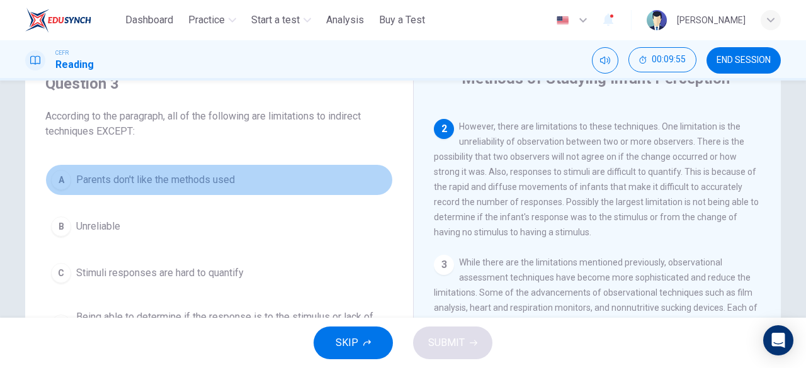
click at [196, 179] on span "Parents don't like the methods used" at bounding box center [155, 180] width 159 height 15
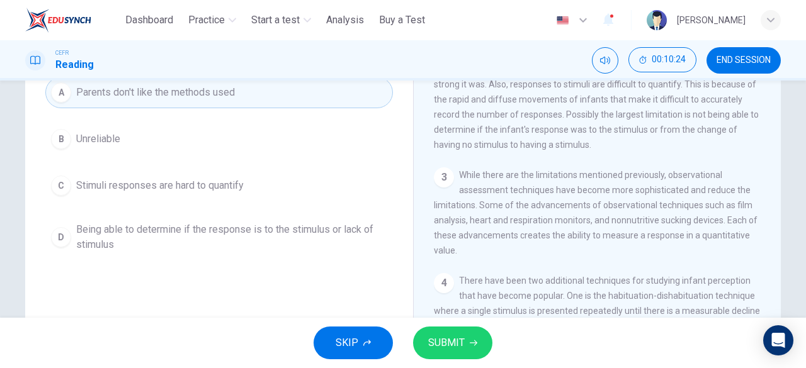
scroll to position [0, 0]
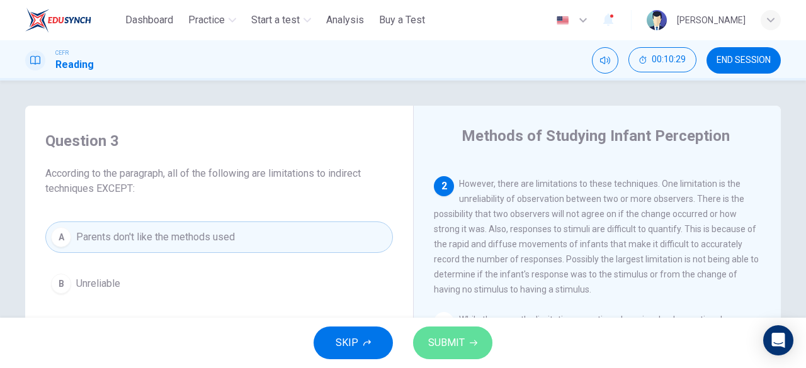
click at [455, 338] on span "SUBMIT" at bounding box center [446, 343] width 37 height 18
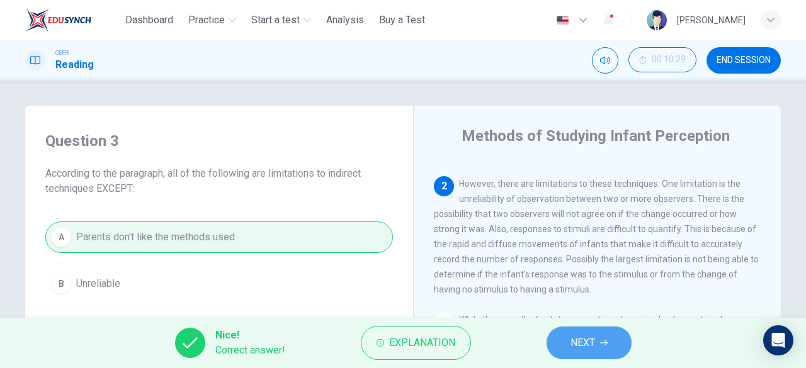
click at [572, 347] on span "NEXT" at bounding box center [583, 343] width 25 height 18
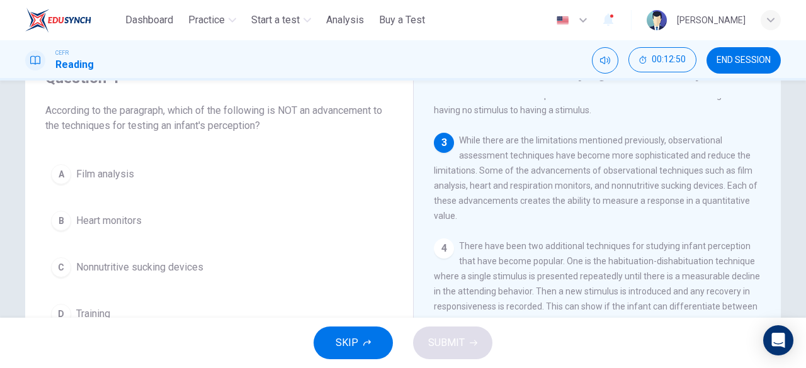
scroll to position [91, 0]
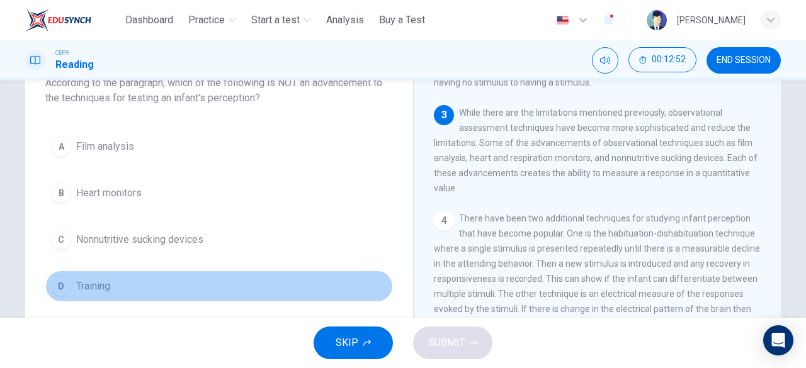
click at [79, 284] on span "Training" at bounding box center [93, 286] width 34 height 15
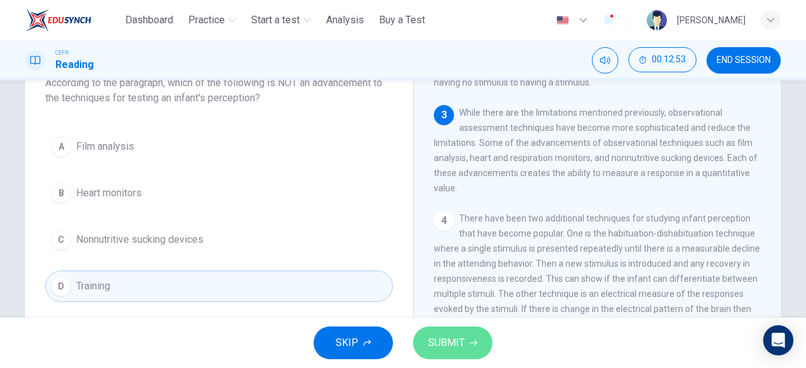
click at [429, 338] on span "SUBMIT" at bounding box center [446, 343] width 37 height 18
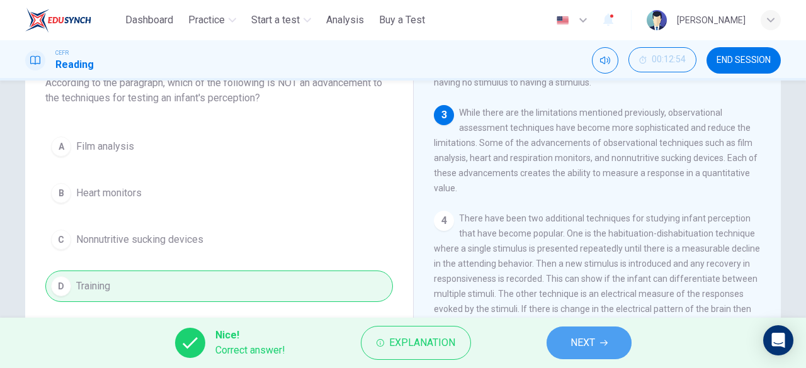
click at [578, 347] on span "NEXT" at bounding box center [583, 343] width 25 height 18
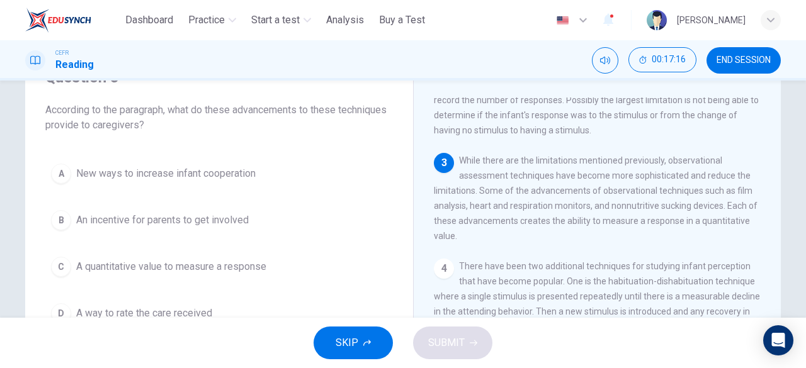
scroll to position [64, 0]
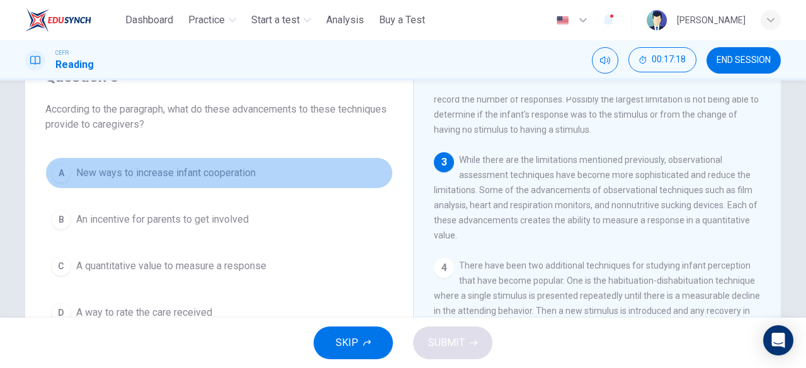
click at [239, 178] on span "New ways to increase infant cooperation" at bounding box center [165, 173] width 179 height 15
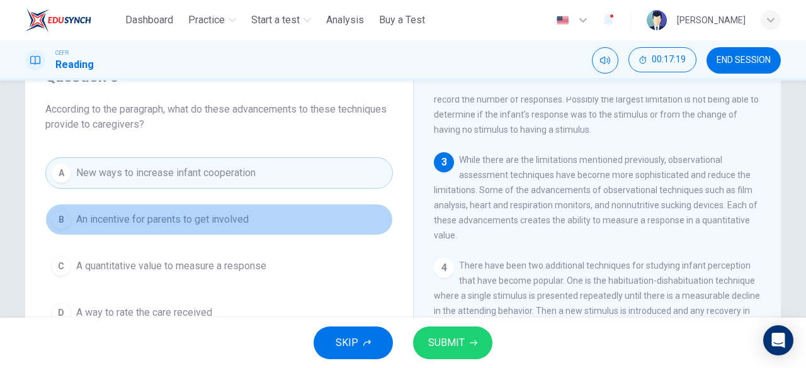
click at [235, 219] on span "An incentive for parents to get involved" at bounding box center [162, 219] width 173 height 15
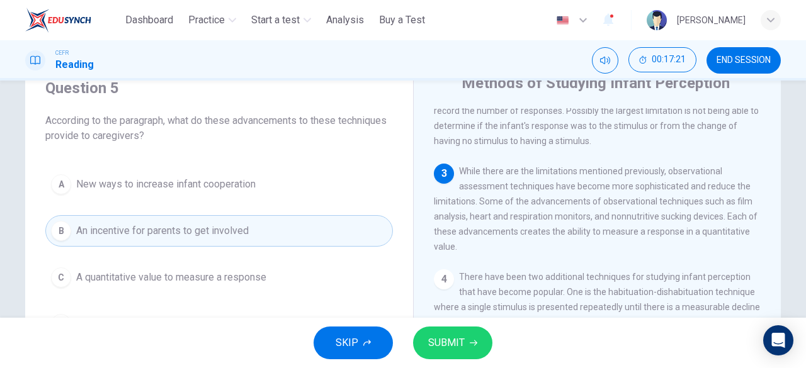
scroll to position [52, 0]
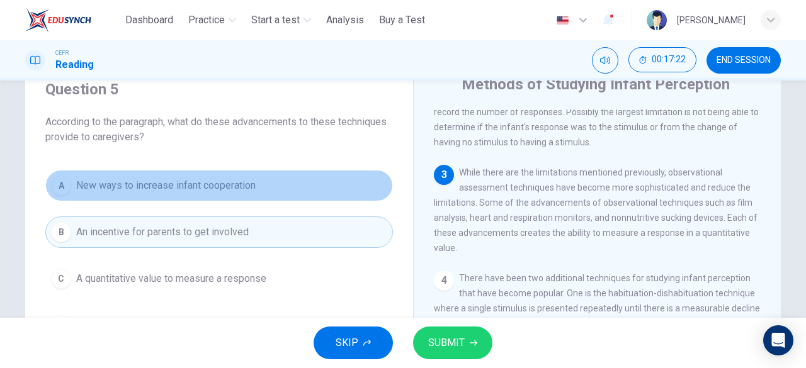
click at [236, 174] on button "A New ways to increase infant cooperation" at bounding box center [219, 185] width 348 height 31
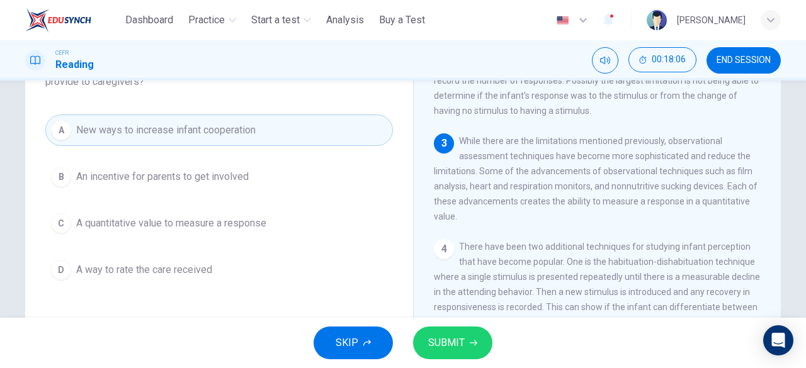
scroll to position [193, 0]
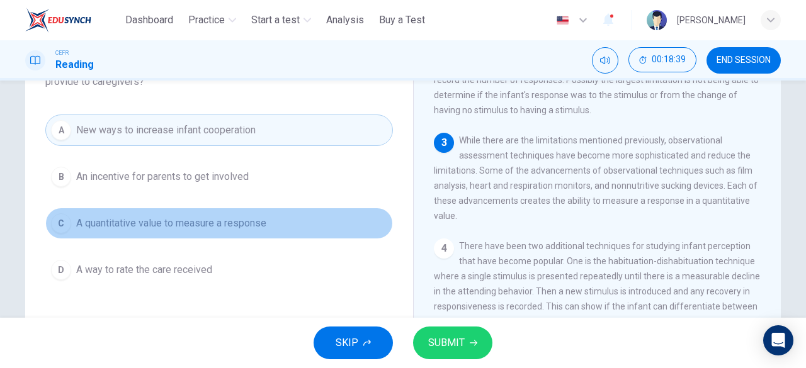
click at [241, 220] on span "A quantitative value to measure a response" at bounding box center [171, 223] width 190 height 15
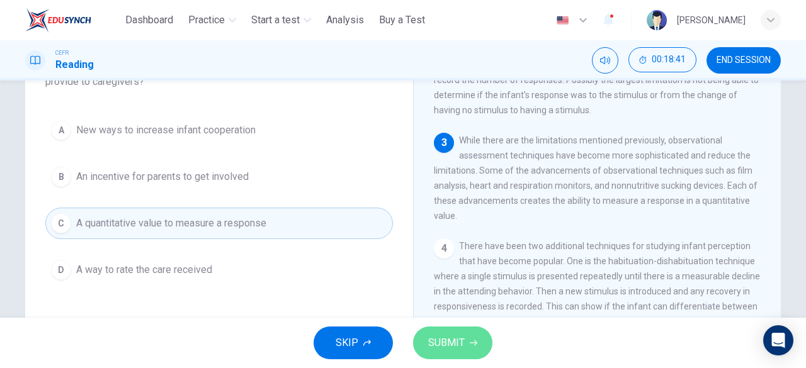
click at [452, 346] on span "SUBMIT" at bounding box center [446, 343] width 37 height 18
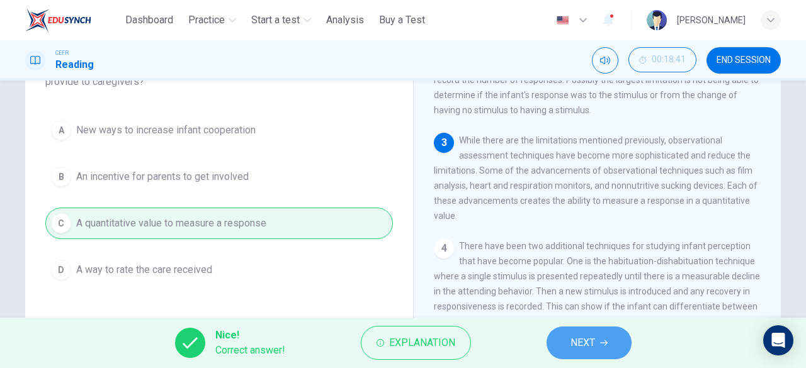
click at [589, 336] on span "NEXT" at bounding box center [583, 343] width 25 height 18
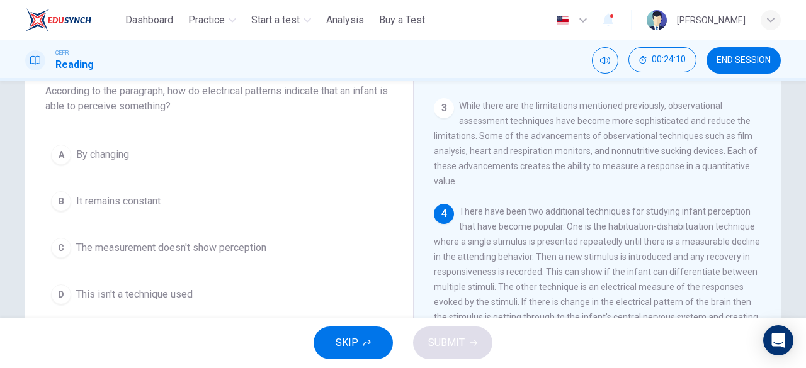
scroll to position [82, 0]
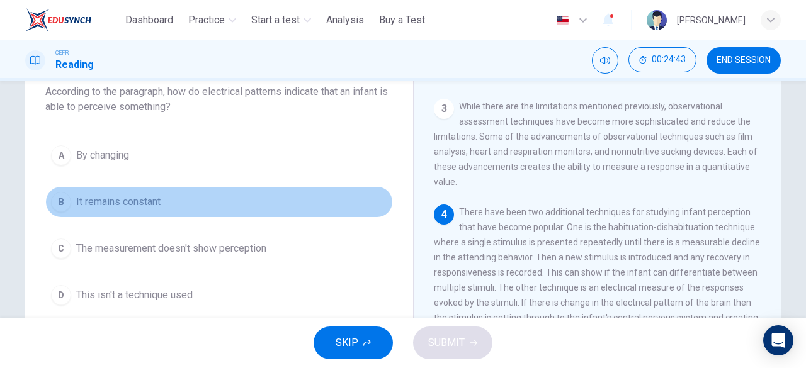
click at [129, 205] on span "It remains constant" at bounding box center [118, 202] width 84 height 15
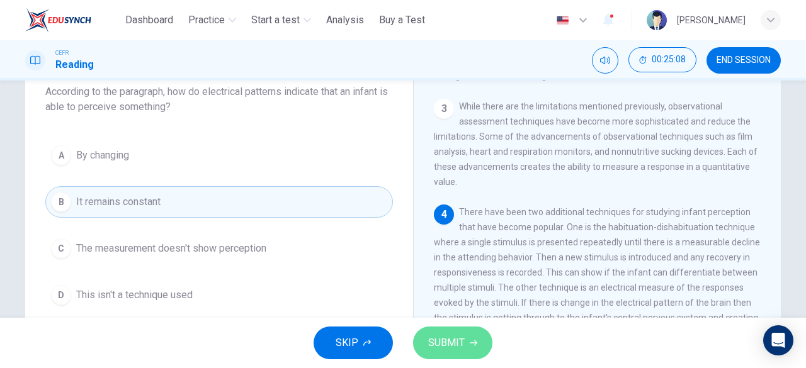
click at [463, 332] on button "SUBMIT" at bounding box center [452, 343] width 79 height 33
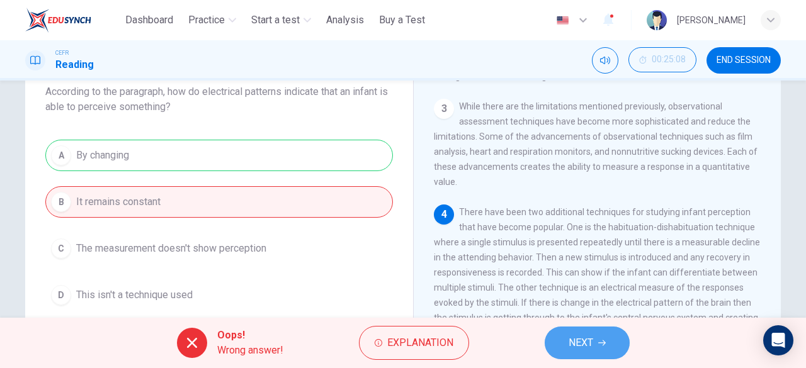
click at [582, 348] on span "NEXT" at bounding box center [581, 343] width 25 height 18
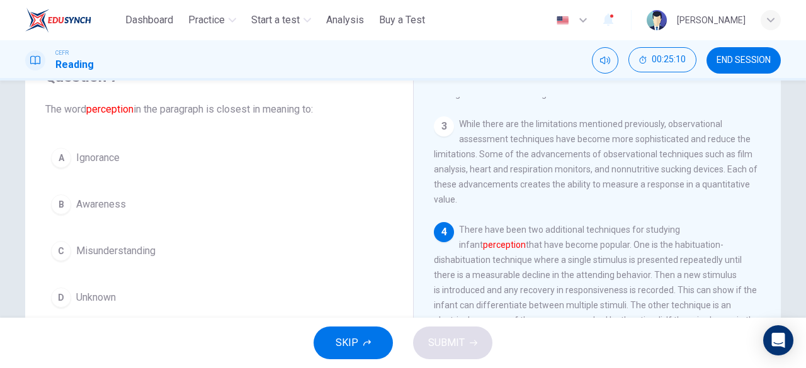
scroll to position [62, 0]
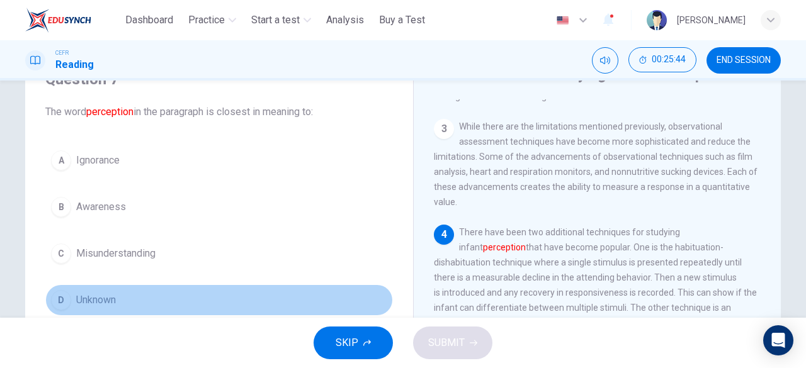
click at [92, 293] on span "Unknown" at bounding box center [96, 300] width 40 height 15
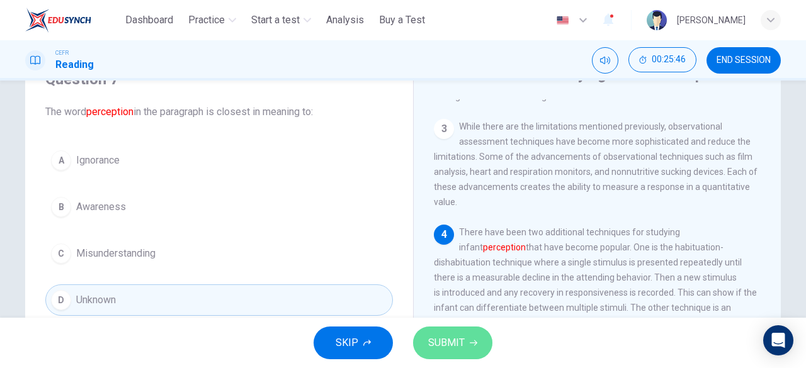
click at [440, 338] on span "SUBMIT" at bounding box center [446, 343] width 37 height 18
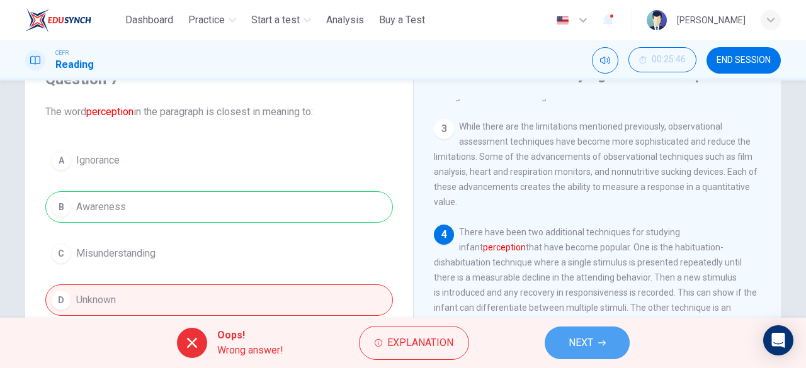
click at [564, 346] on button "NEXT" at bounding box center [587, 343] width 85 height 33
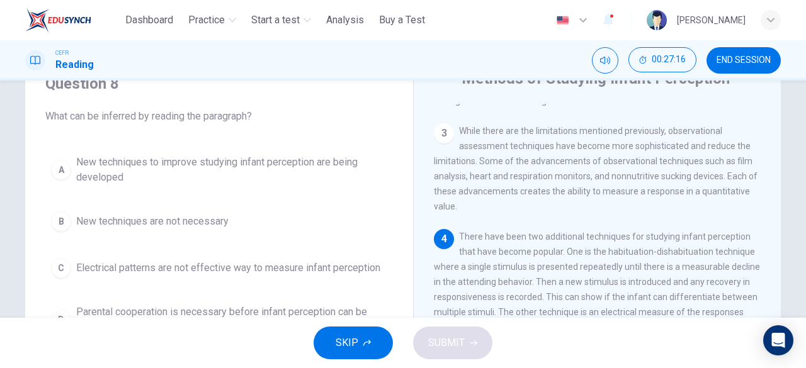
scroll to position [69, 0]
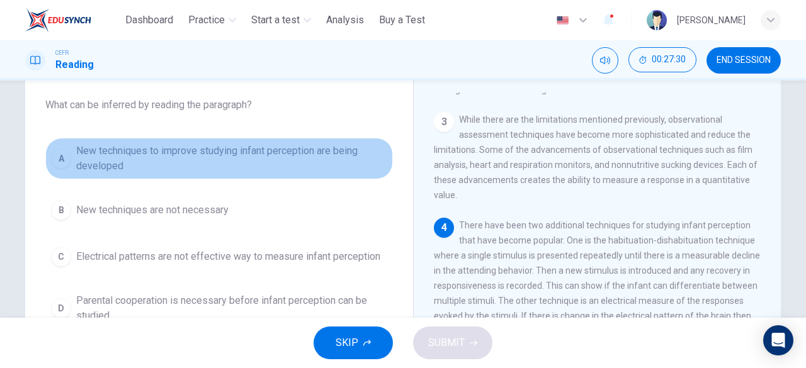
click at [287, 154] on span "New techniques to improve studying infant perception are being developed" at bounding box center [231, 159] width 311 height 30
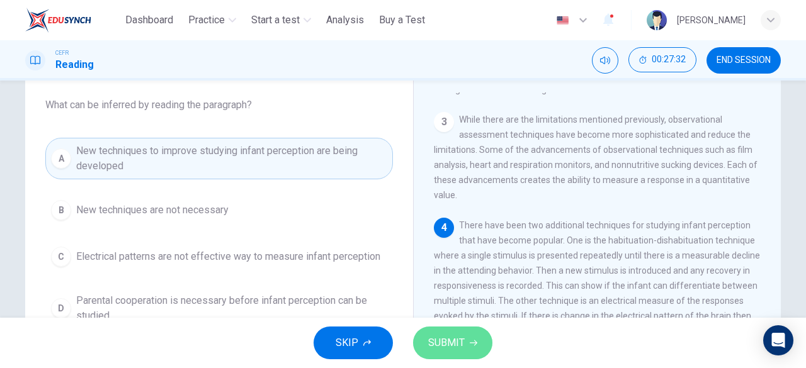
click at [434, 344] on span "SUBMIT" at bounding box center [446, 343] width 37 height 18
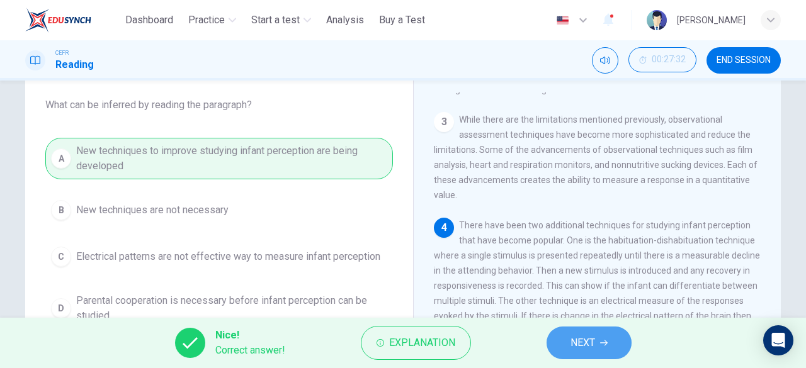
click at [571, 346] on span "NEXT" at bounding box center [583, 343] width 25 height 18
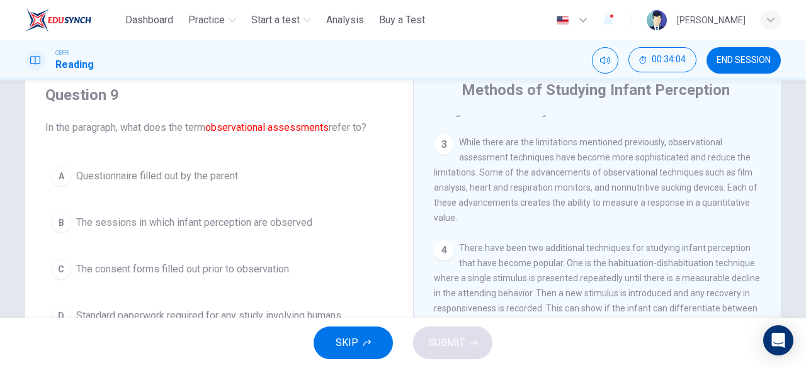
scroll to position [96, 0]
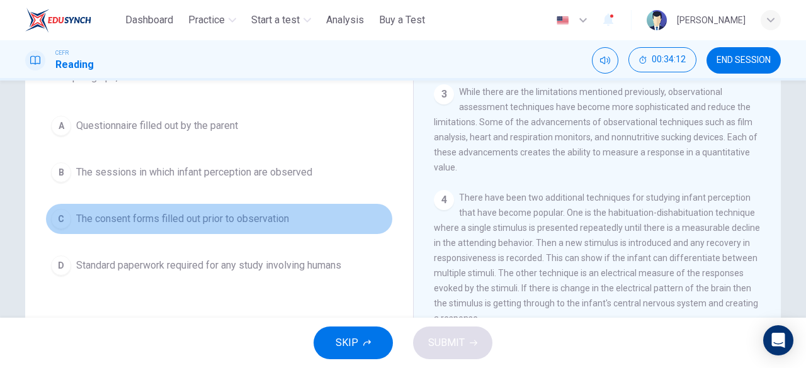
click at [240, 220] on span "The consent forms filled out prior to observation" at bounding box center [182, 219] width 213 height 15
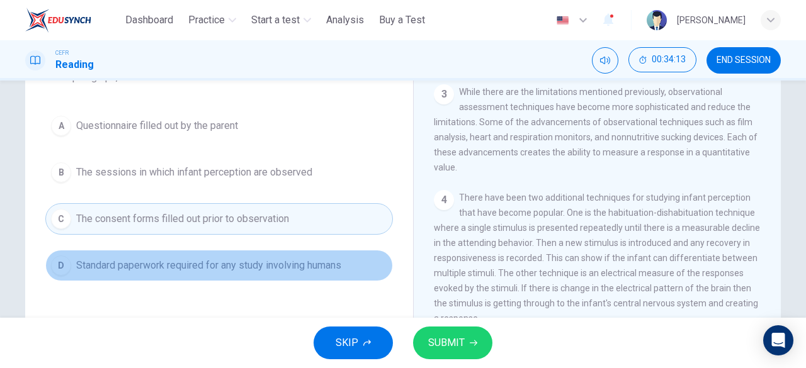
click at [244, 269] on span "Standard paperwork required for any study involving humans" at bounding box center [208, 265] width 265 height 15
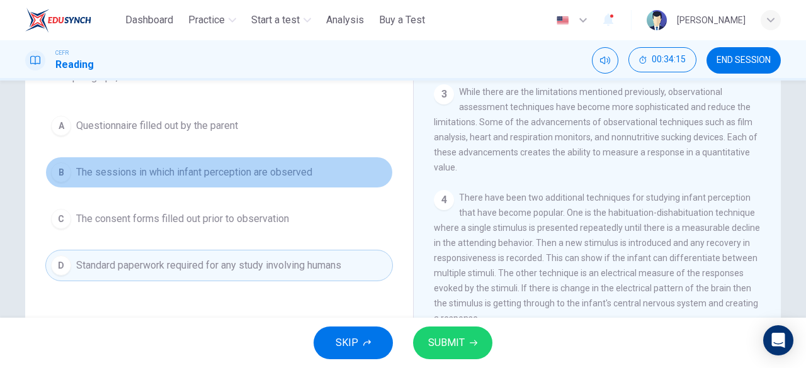
click at [217, 177] on span "The sessions in which infant perception are observed" at bounding box center [194, 172] width 236 height 15
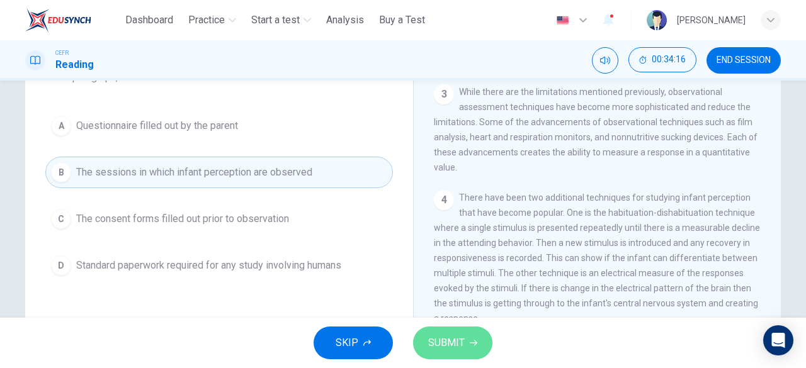
click at [466, 343] on button "SUBMIT" at bounding box center [452, 343] width 79 height 33
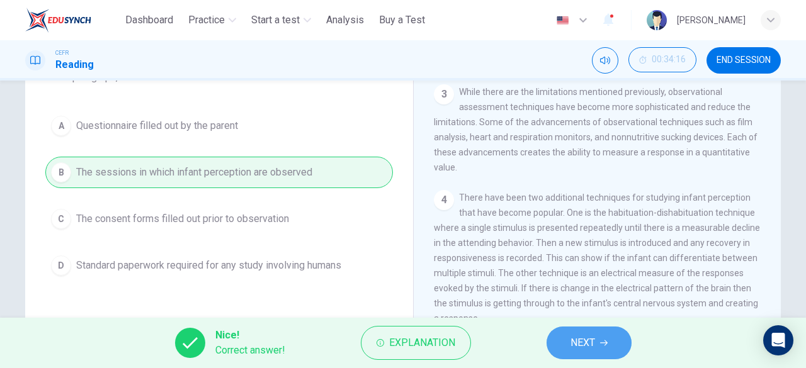
click at [596, 349] on button "NEXT" at bounding box center [589, 343] width 85 height 33
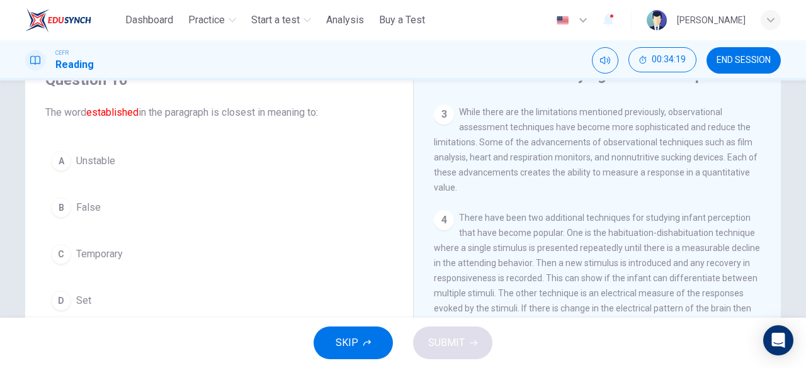
scroll to position [91, 0]
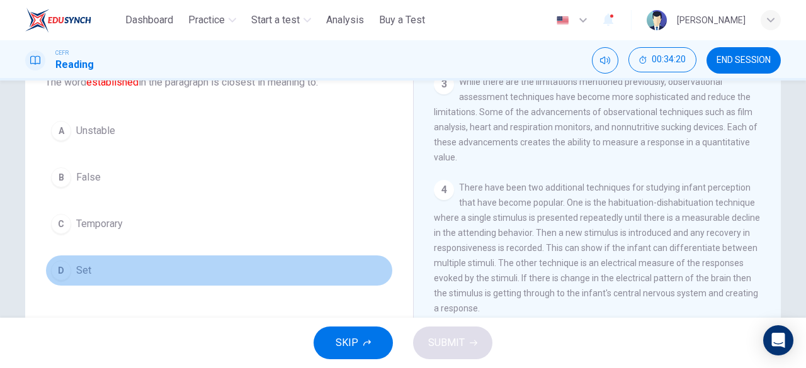
click at [76, 266] on span "Set" at bounding box center [83, 270] width 15 height 15
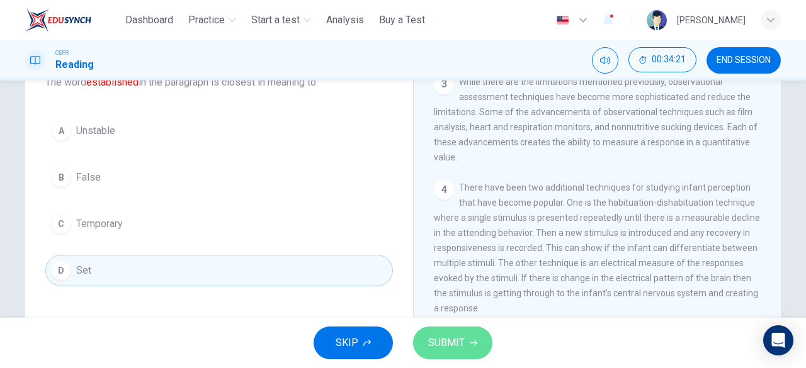
click at [450, 337] on span "SUBMIT" at bounding box center [446, 343] width 37 height 18
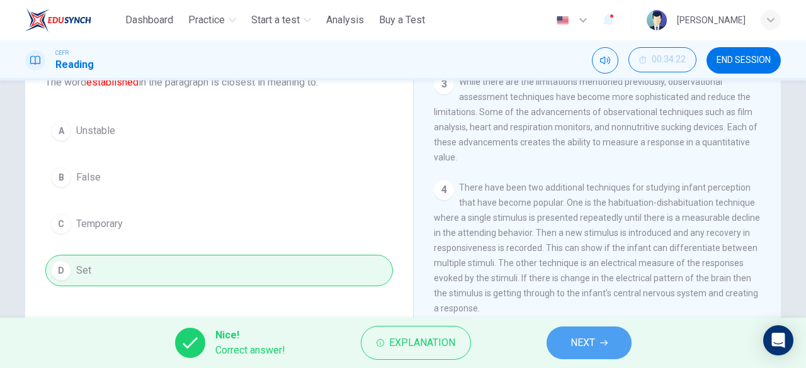
click at [607, 341] on icon "button" at bounding box center [604, 343] width 8 height 8
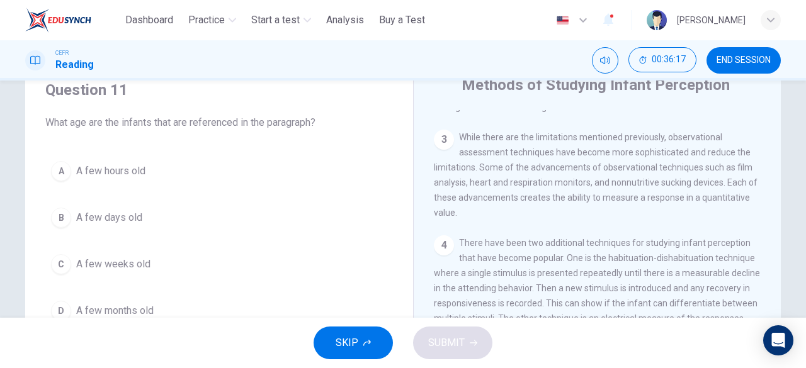
scroll to position [50, 0]
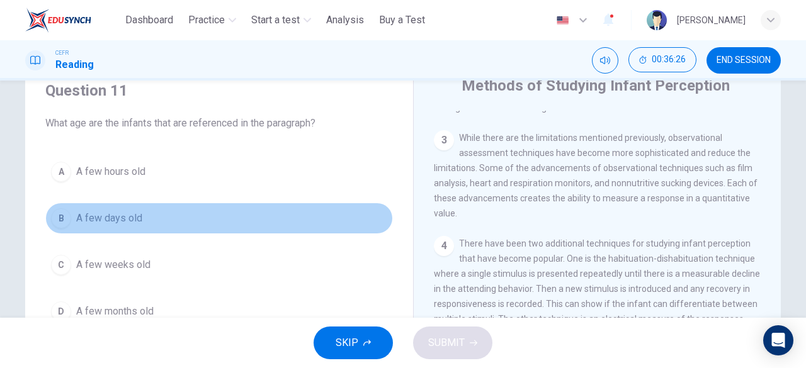
click at [133, 221] on span "A few days old" at bounding box center [109, 218] width 66 height 15
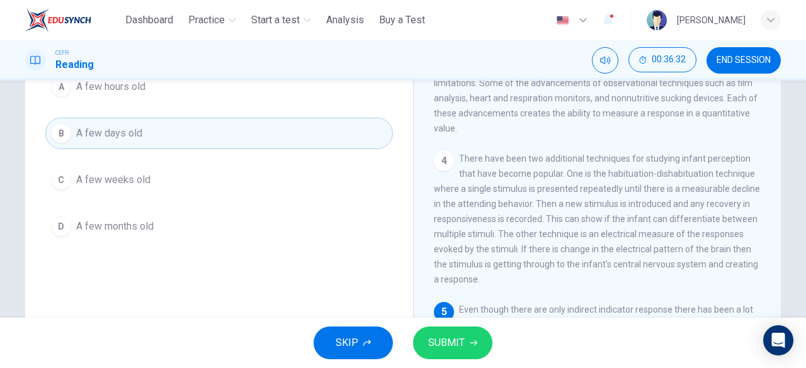
scroll to position [135, 0]
click at [440, 338] on span "SUBMIT" at bounding box center [446, 343] width 37 height 18
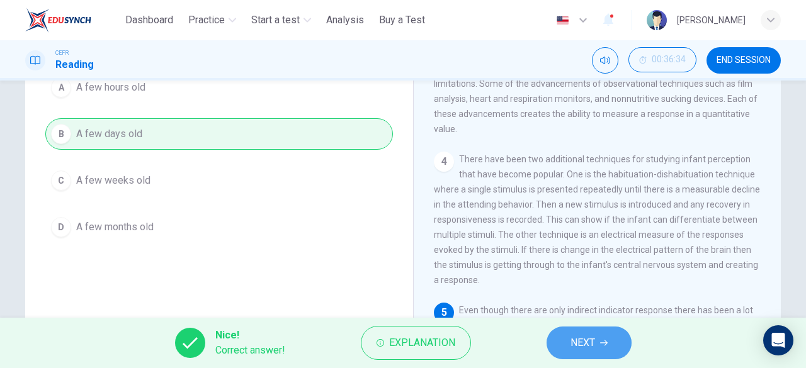
click at [588, 349] on span "NEXT" at bounding box center [583, 343] width 25 height 18
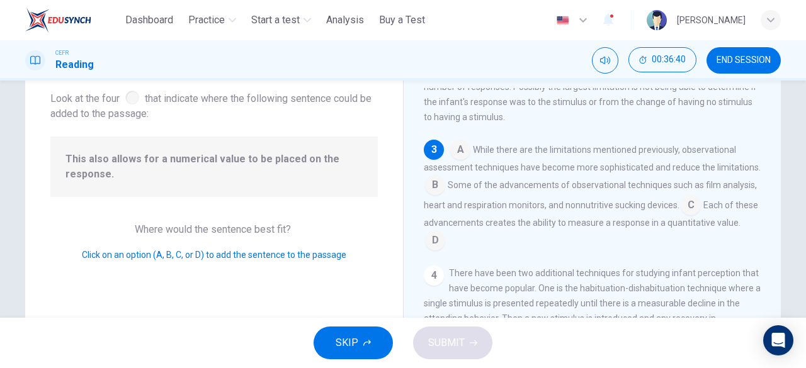
scroll to position [225, 0]
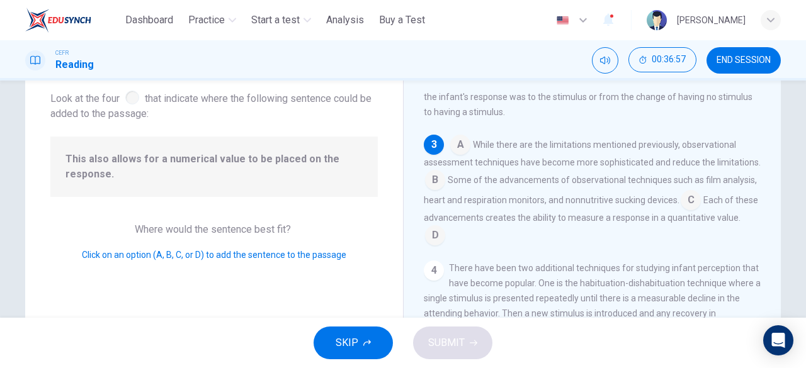
click at [445, 241] on input at bounding box center [435, 237] width 20 height 20
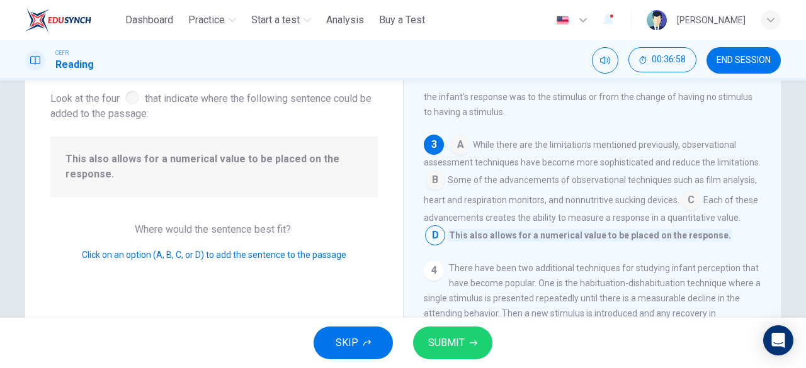
scroll to position [276, 0]
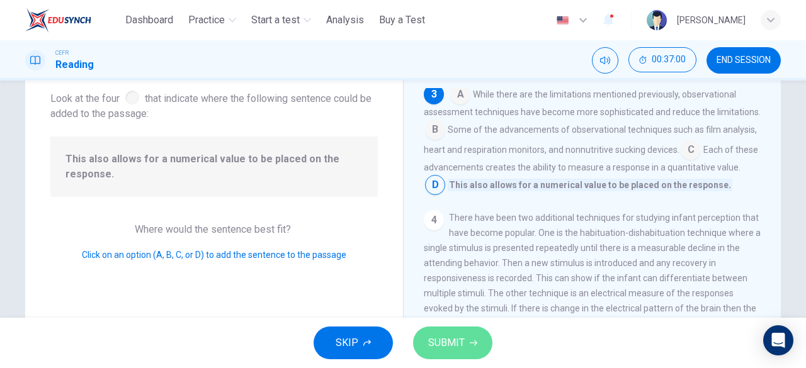
click at [474, 339] on icon "button" at bounding box center [474, 343] width 8 height 8
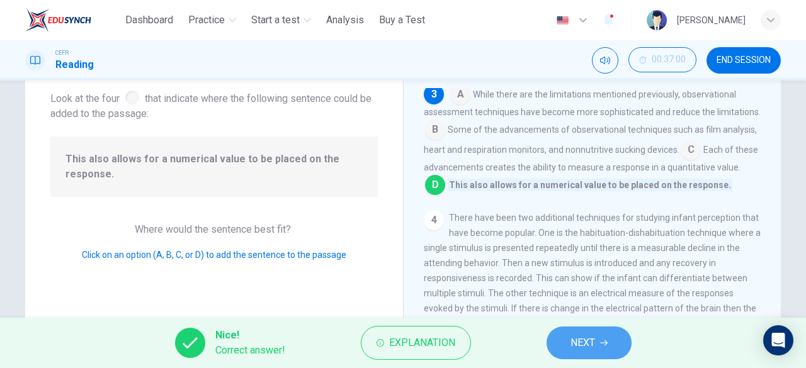
click at [571, 346] on span "NEXT" at bounding box center [583, 343] width 25 height 18
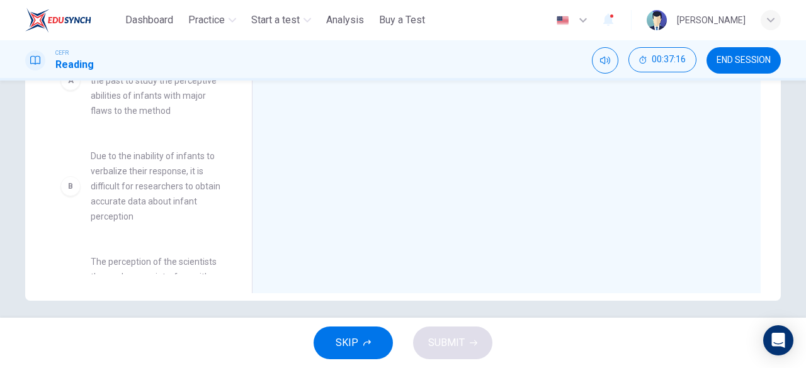
scroll to position [72, 0]
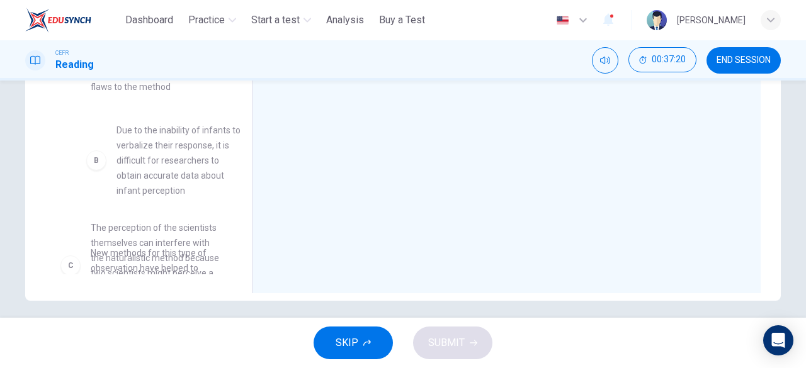
drag, startPoint x: 165, startPoint y: 173, endPoint x: 172, endPoint y: 173, distance: 7.0
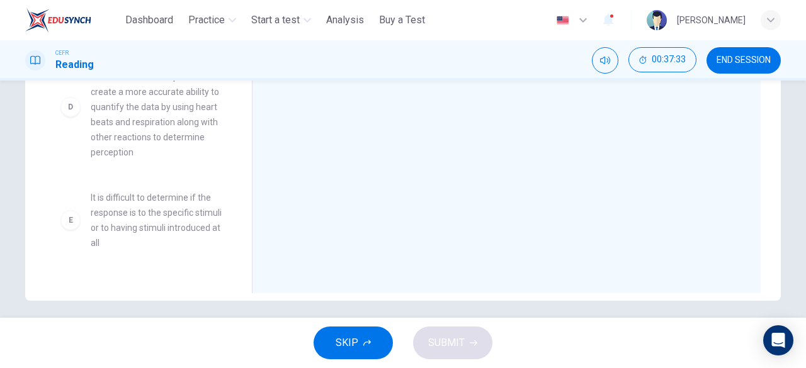
scroll to position [368, 0]
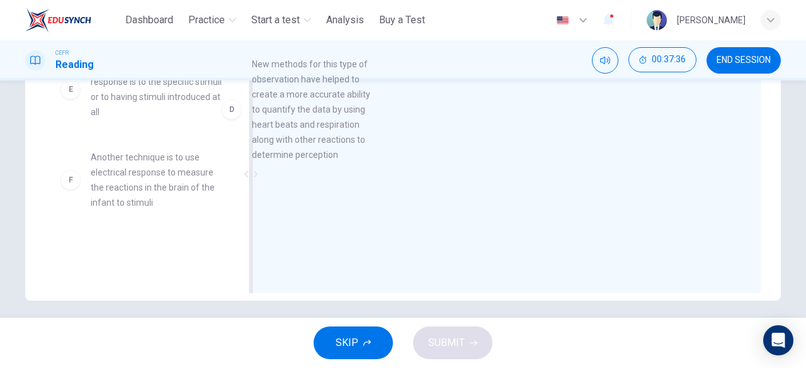
drag, startPoint x: 161, startPoint y: 123, endPoint x: 347, endPoint y: 127, distance: 185.8
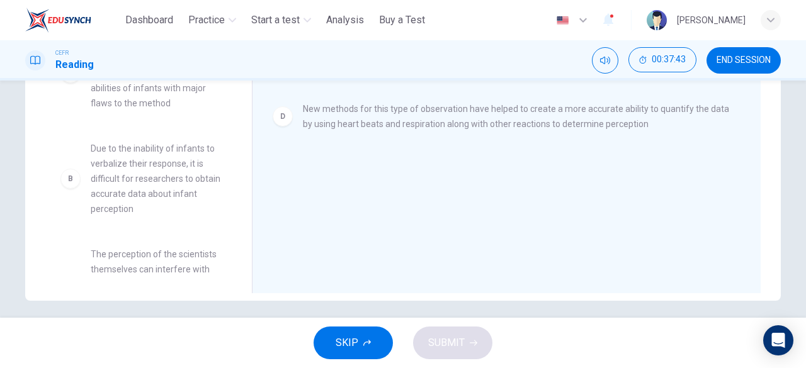
scroll to position [164, 0]
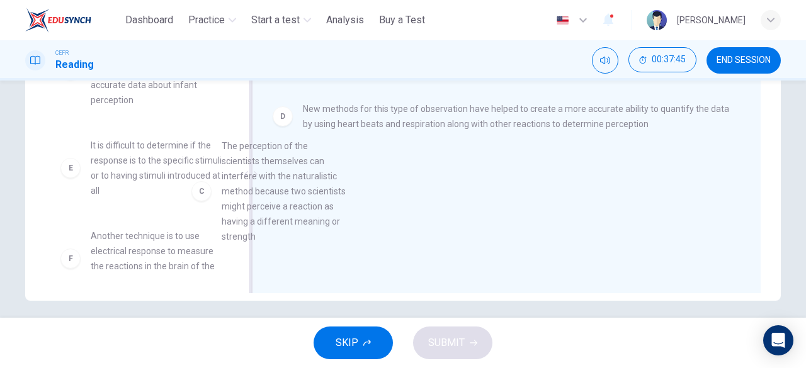
drag, startPoint x: 147, startPoint y: 202, endPoint x: 373, endPoint y: 190, distance: 226.4
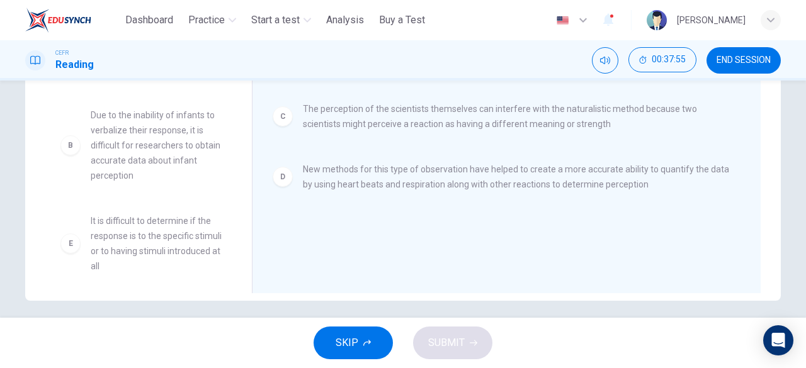
scroll to position [89, 0]
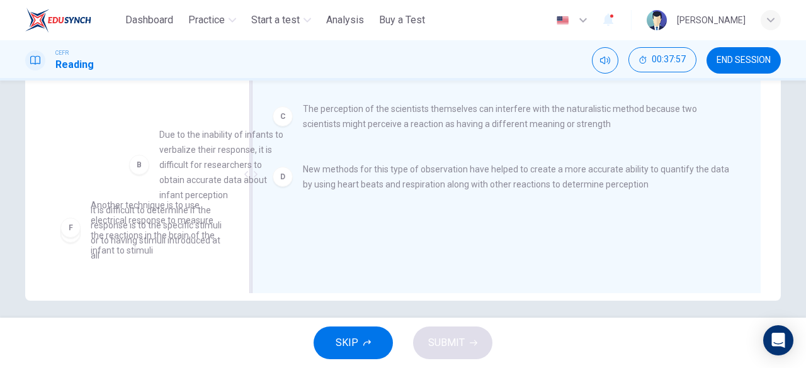
drag, startPoint x: 154, startPoint y: 140, endPoint x: 373, endPoint y: 215, distance: 231.4
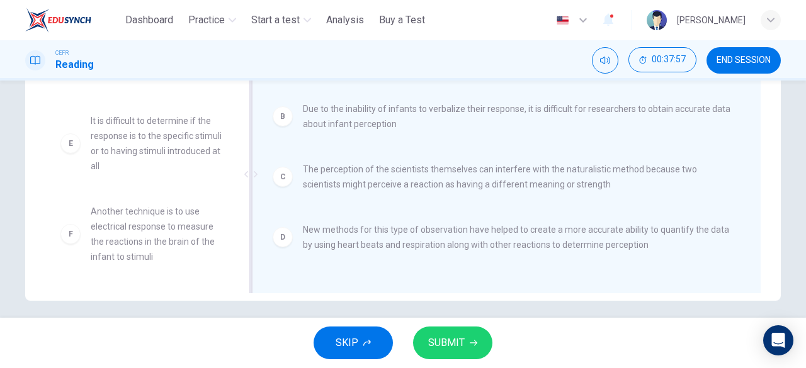
scroll to position [83, 0]
click at [474, 342] on icon "button" at bounding box center [474, 343] width 8 height 8
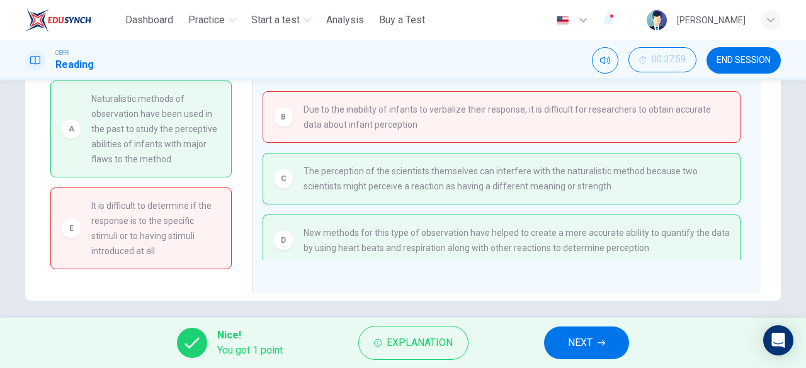
scroll to position [181, 0]
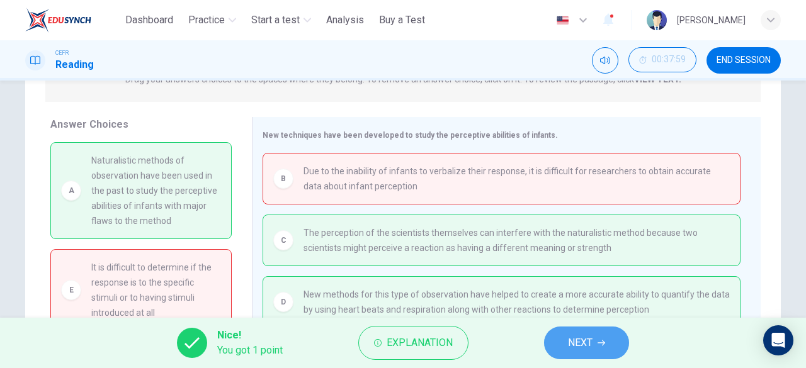
click at [586, 334] on span "NEXT" at bounding box center [580, 343] width 25 height 18
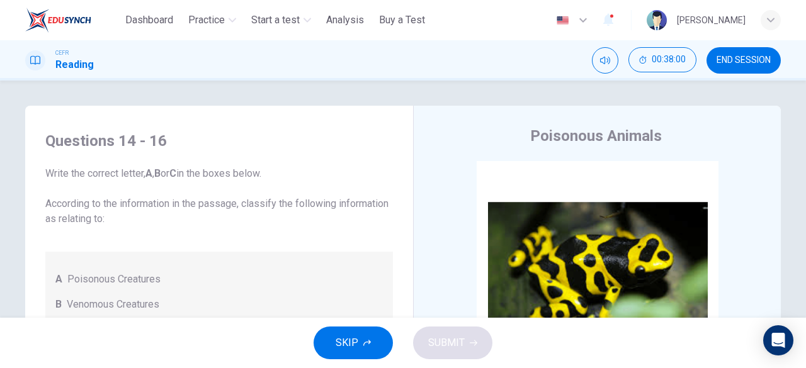
click at [711, 52] on button "END SESSION" at bounding box center [744, 60] width 74 height 26
